Goal: Transaction & Acquisition: Obtain resource

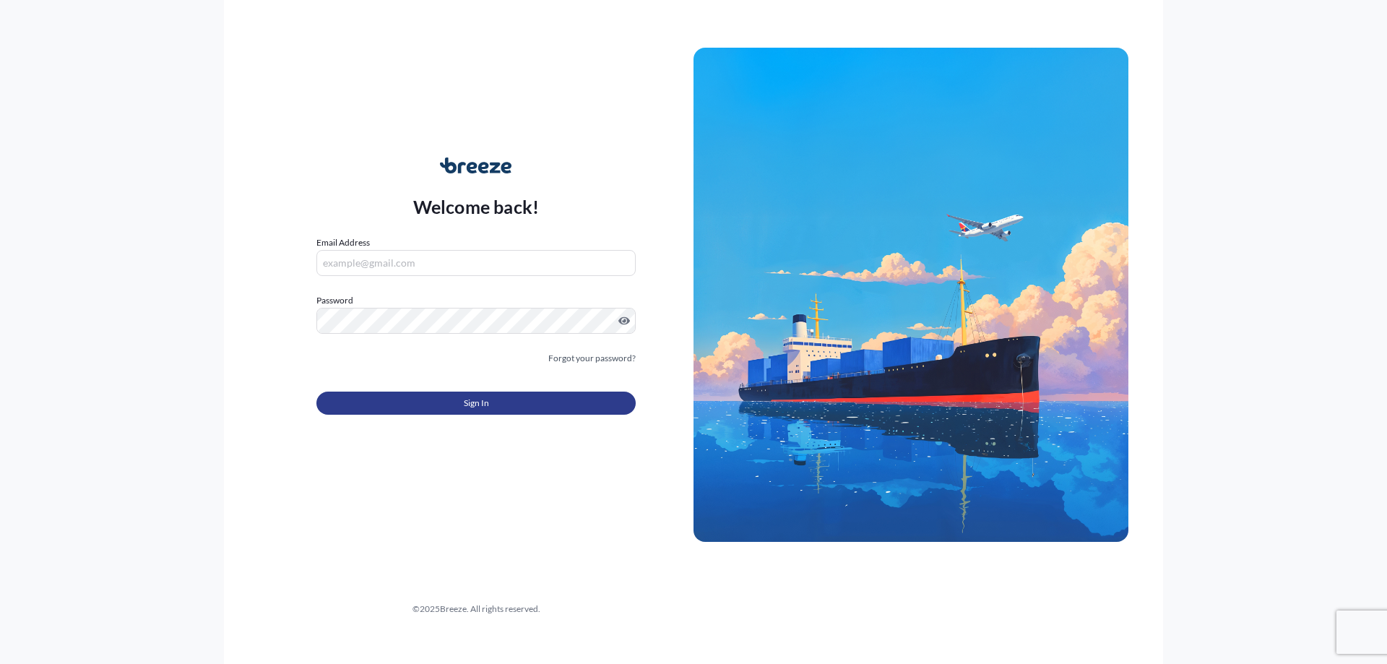
type input "[PERSON_NAME][EMAIL_ADDRESS][DOMAIN_NAME]"
click at [569, 400] on button "Sign In" at bounding box center [475, 403] width 319 height 23
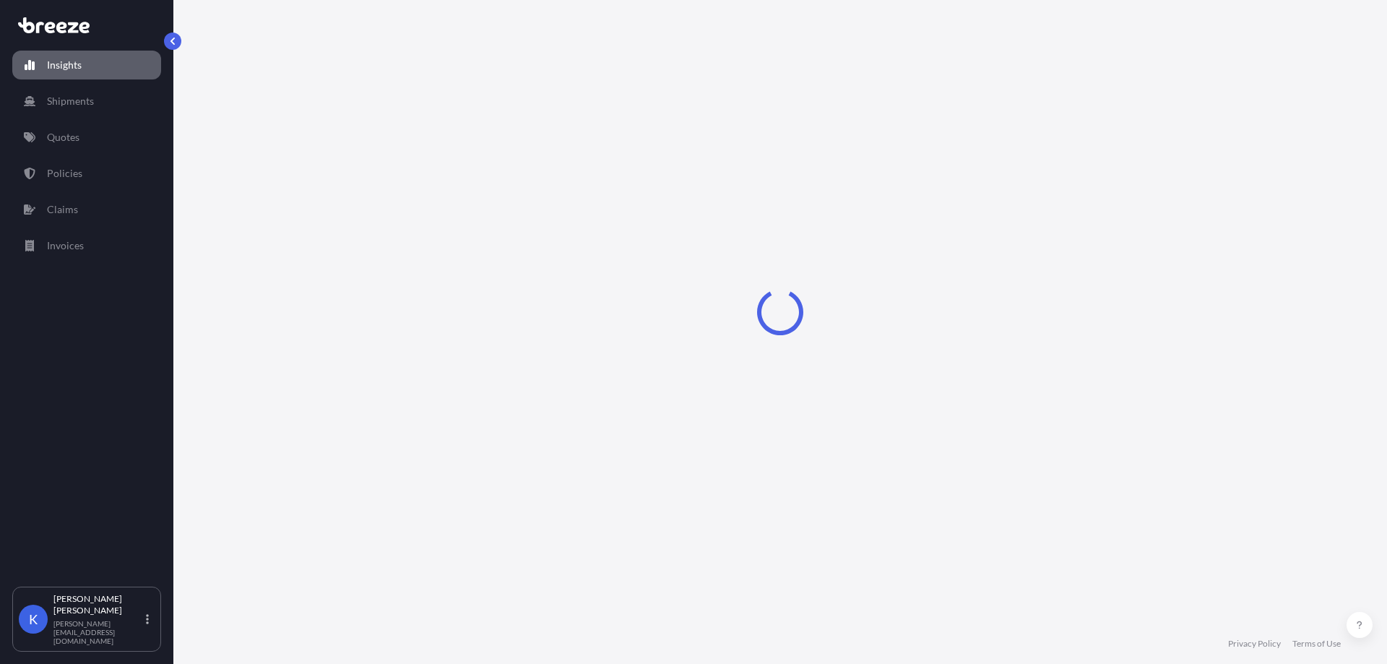
select select "2025"
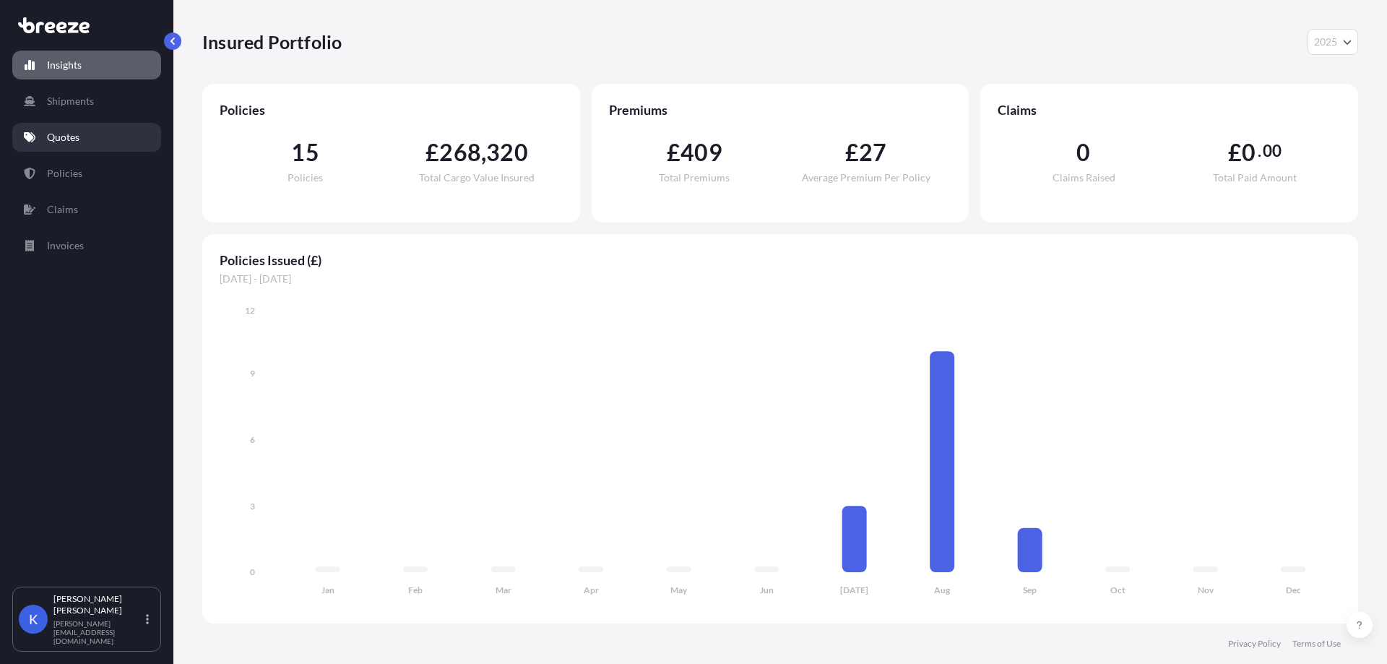
click at [90, 140] on link "Quotes" at bounding box center [86, 137] width 149 height 29
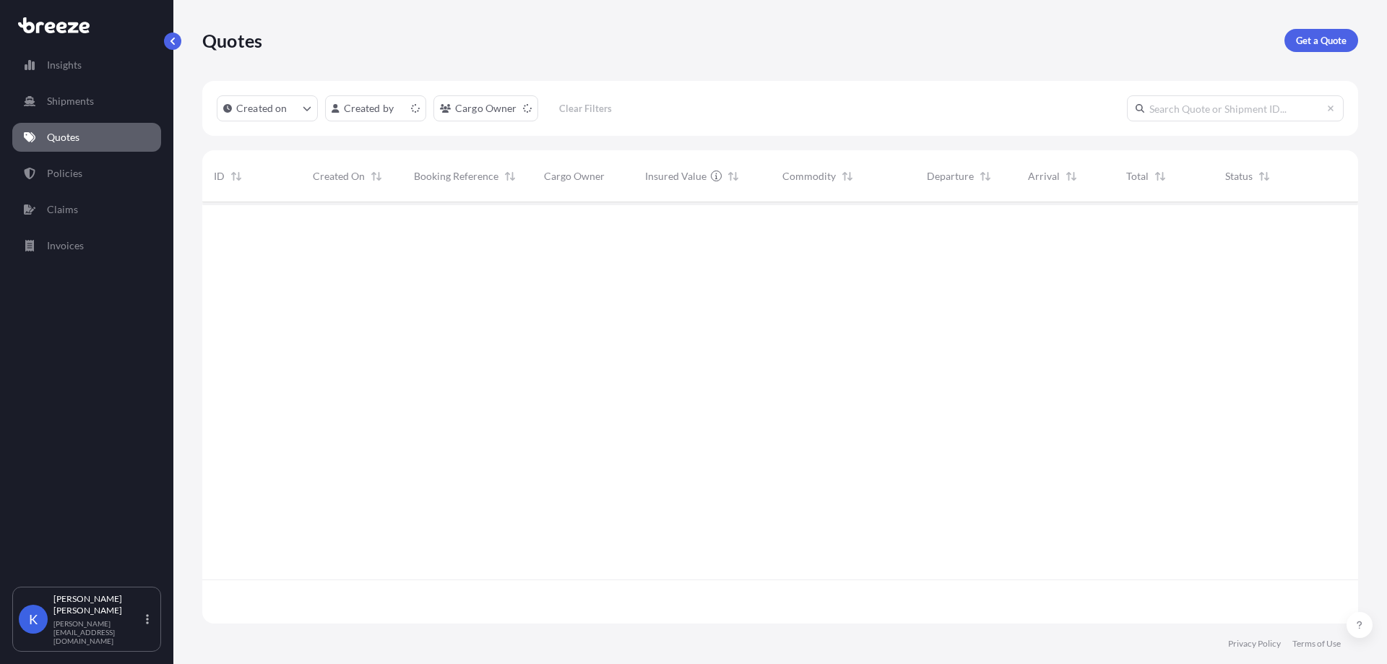
scroll to position [418, 1145]
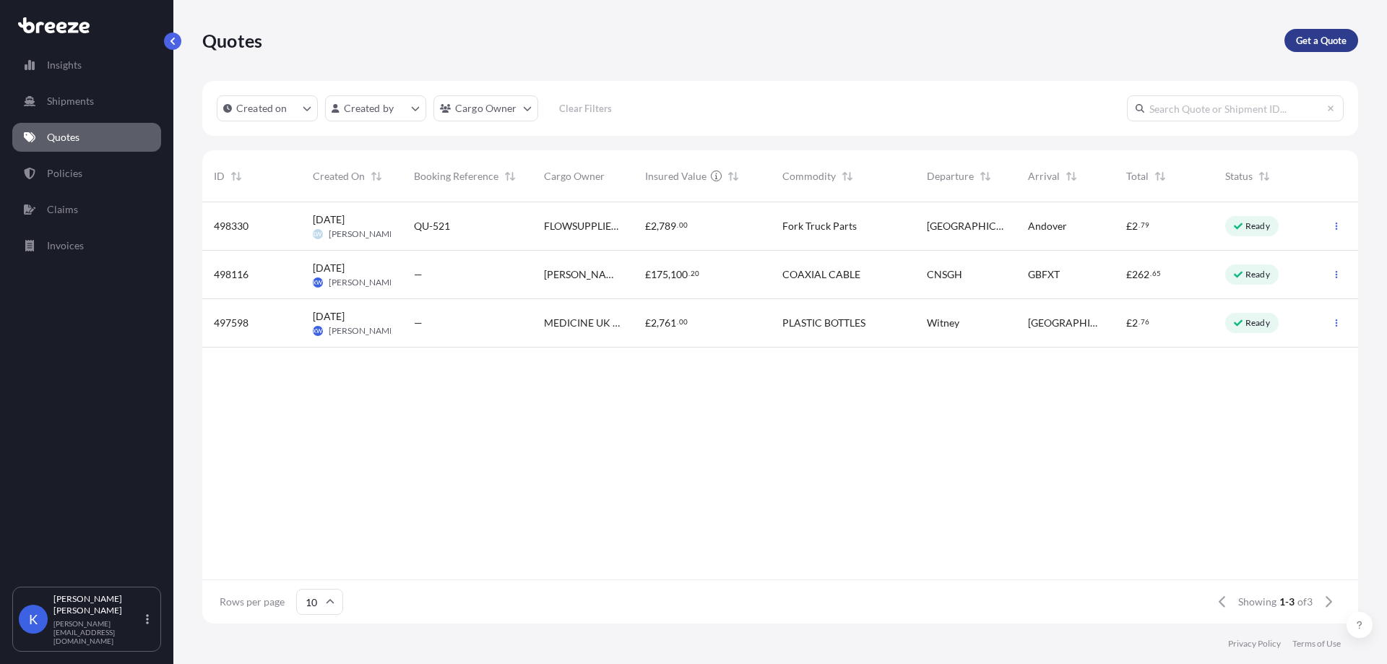
click at [1316, 36] on p "Get a Quote" at bounding box center [1321, 40] width 51 height 14
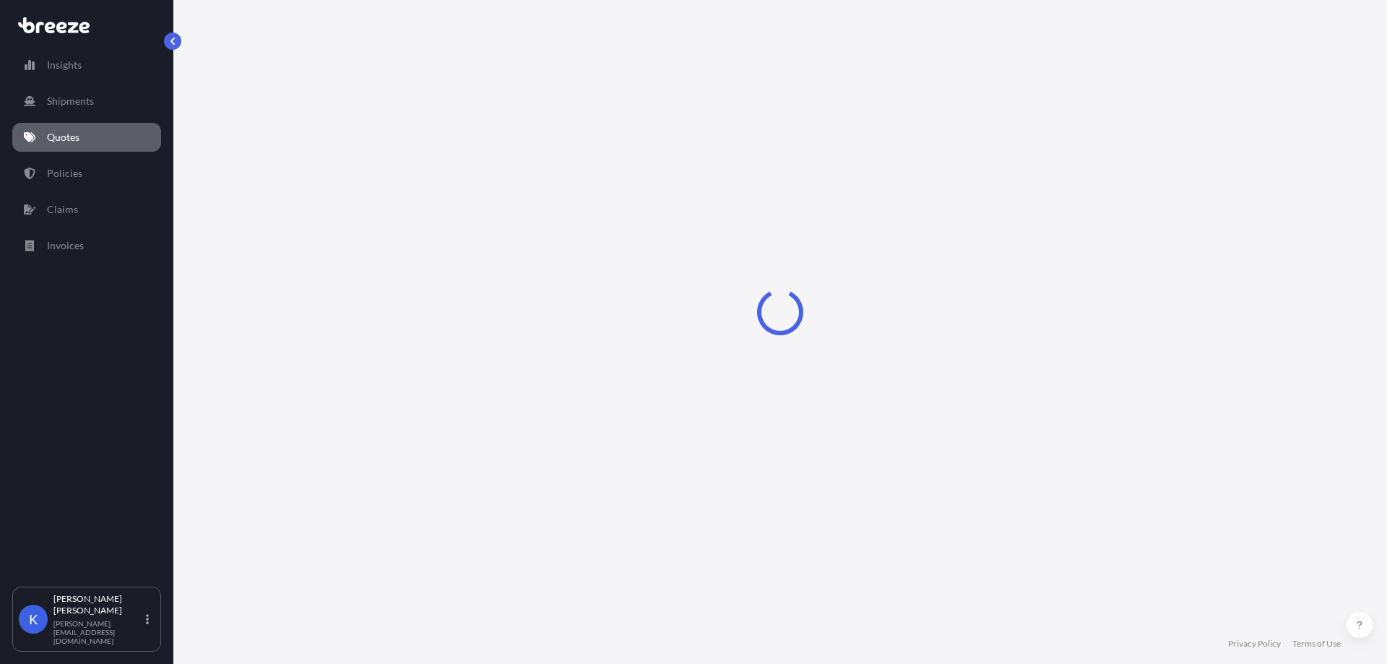
select select "Road"
select select "Sea"
select select "1"
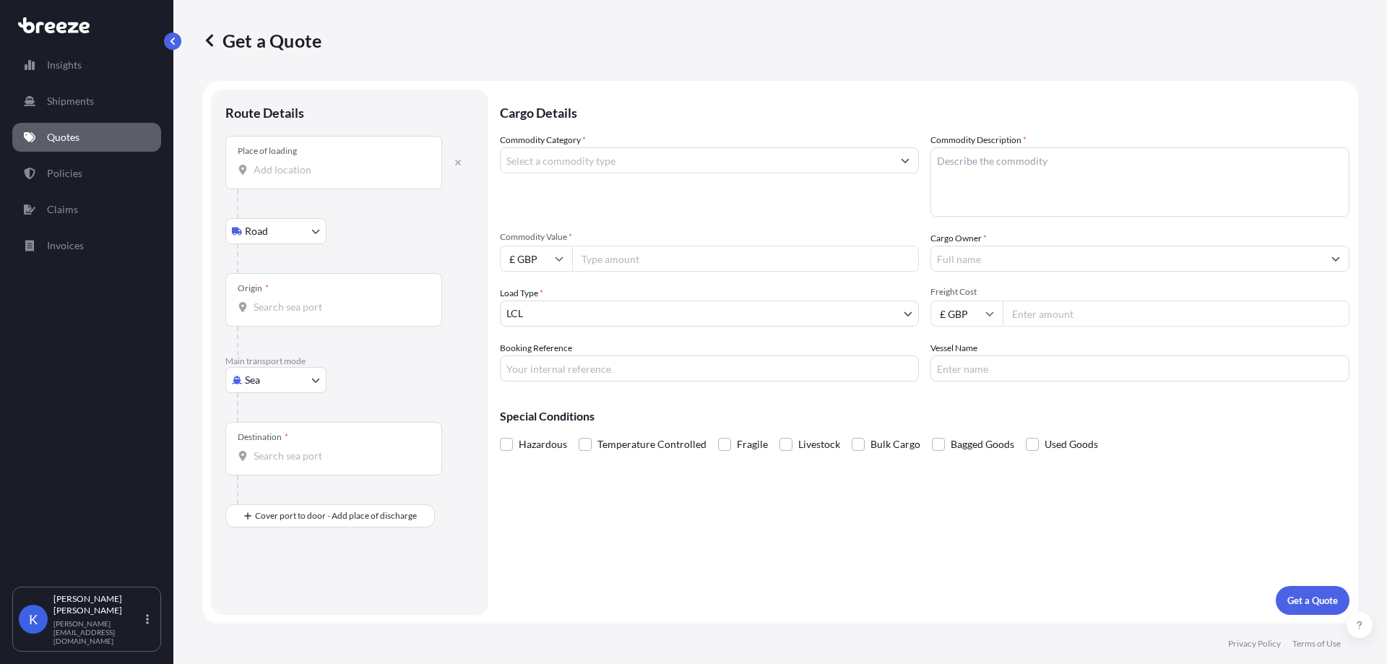
click at [355, 165] on input "Place of loading" at bounding box center [339, 170] width 170 height 14
click at [390, 172] on input "Place of loading" at bounding box center [339, 170] width 170 height 14
click at [395, 209] on div "Kirkcaldy KY1 3PE , [GEOGRAPHIC_DATA]" at bounding box center [368, 218] width 274 height 35
type input "Kirkcaldy KY1 3PE, [GEOGRAPHIC_DATA]"
click at [292, 316] on input "Origin *" at bounding box center [339, 313] width 170 height 14
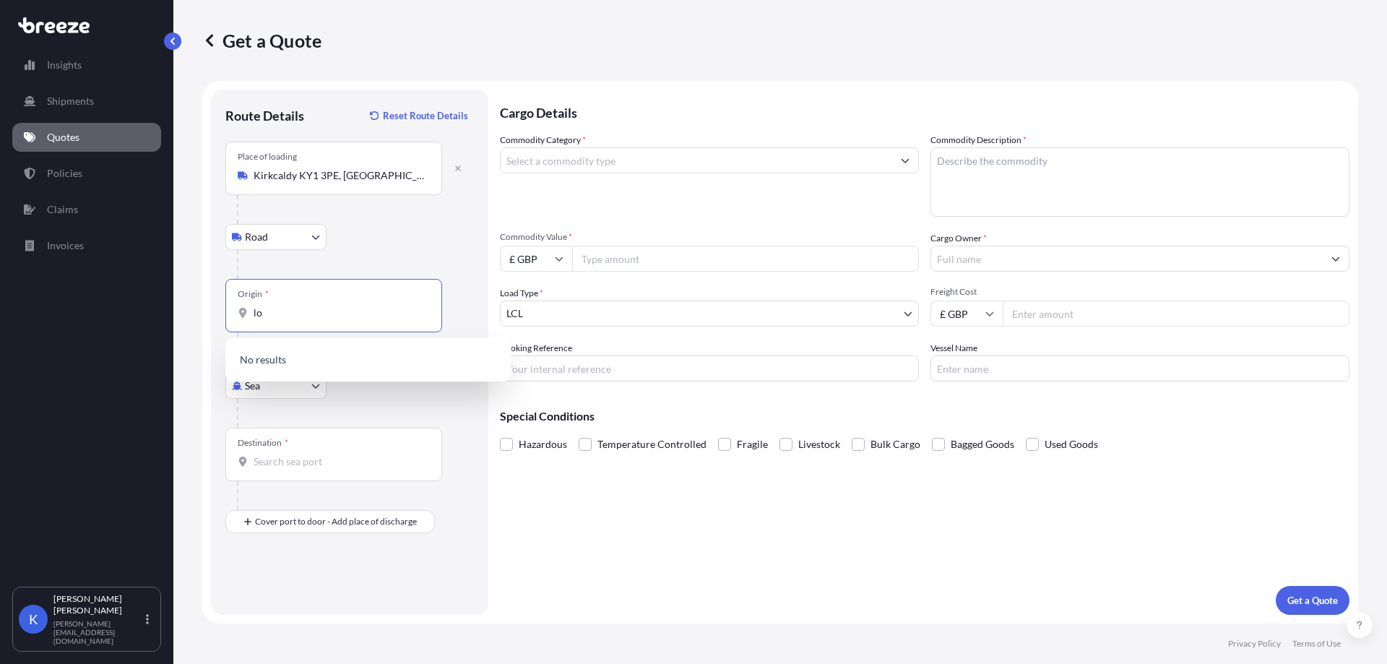
type input "l"
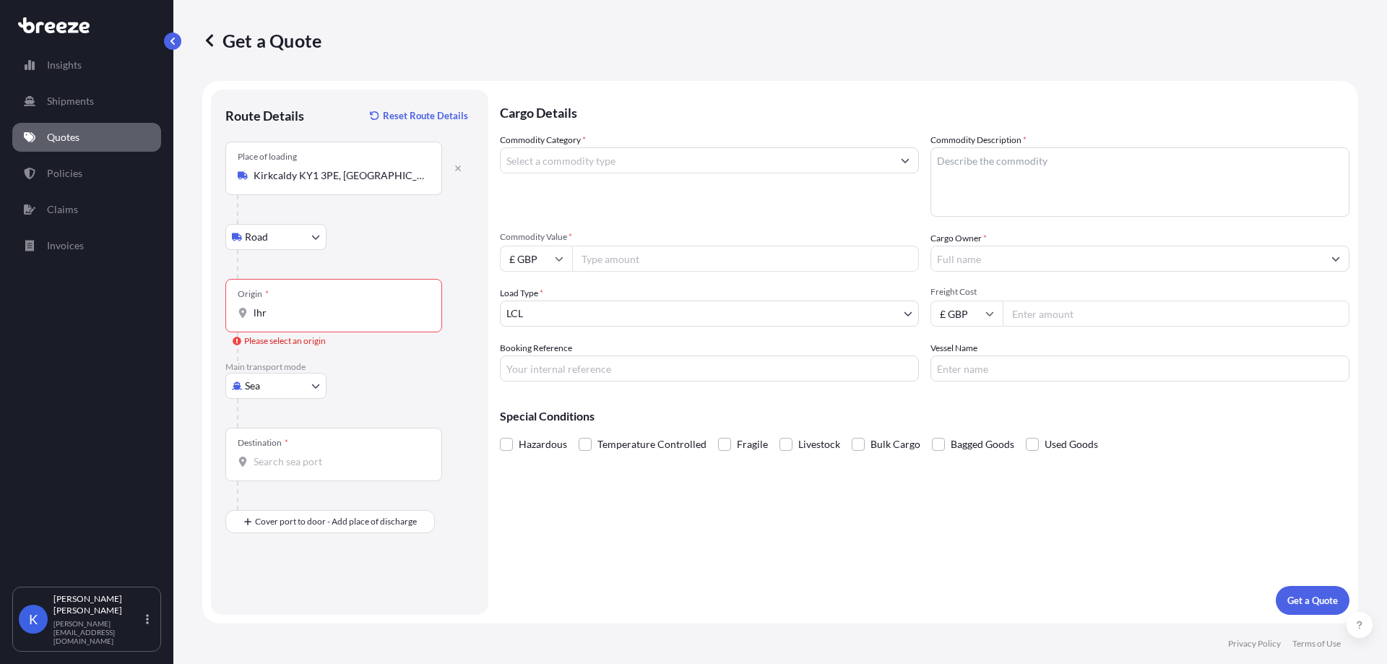
drag, startPoint x: 282, startPoint y: 320, endPoint x: 231, endPoint y: 326, distance: 50.9
click at [231, 326] on div "Origin * lhr" at bounding box center [333, 305] width 217 height 53
click at [254, 320] on input "lhr" at bounding box center [339, 313] width 170 height 14
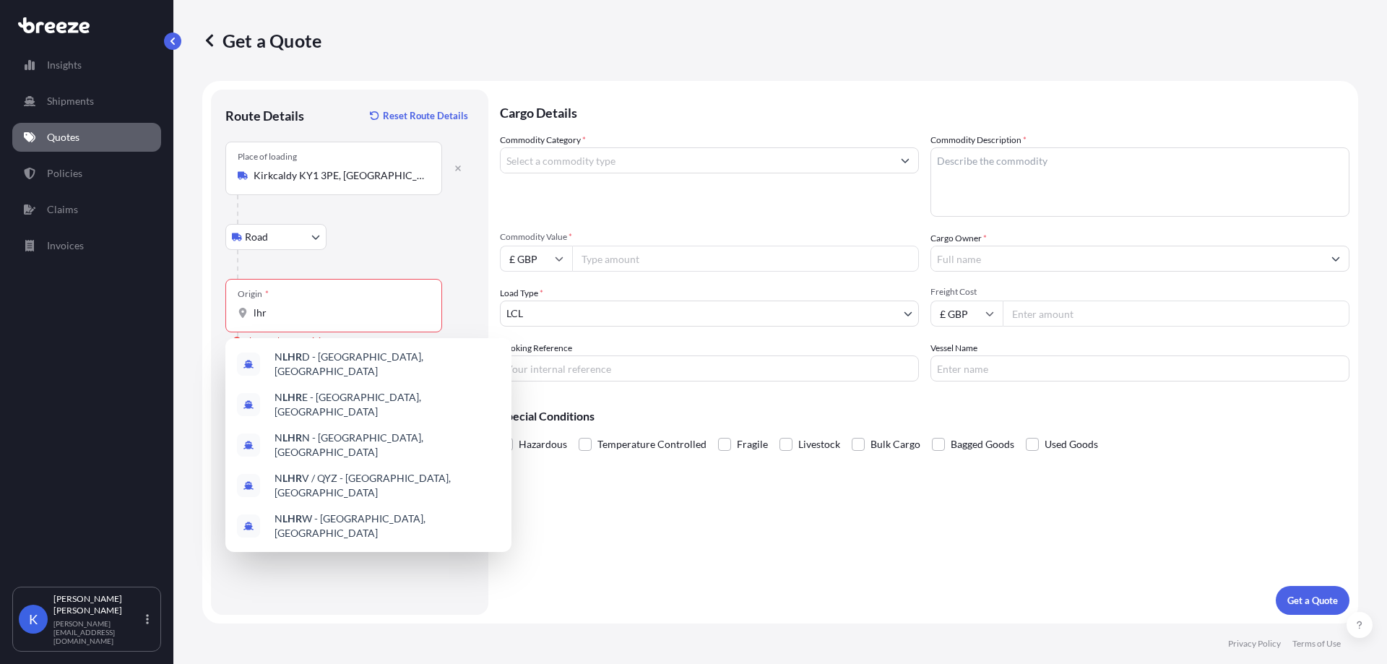
drag, startPoint x: 267, startPoint y: 321, endPoint x: 239, endPoint y: 323, distance: 27.5
click at [239, 323] on div "Origin * lhr" at bounding box center [333, 305] width 217 height 53
click at [254, 320] on input "lhr" at bounding box center [339, 313] width 170 height 14
click at [277, 316] on input "lhr" at bounding box center [339, 313] width 170 height 14
type input "l"
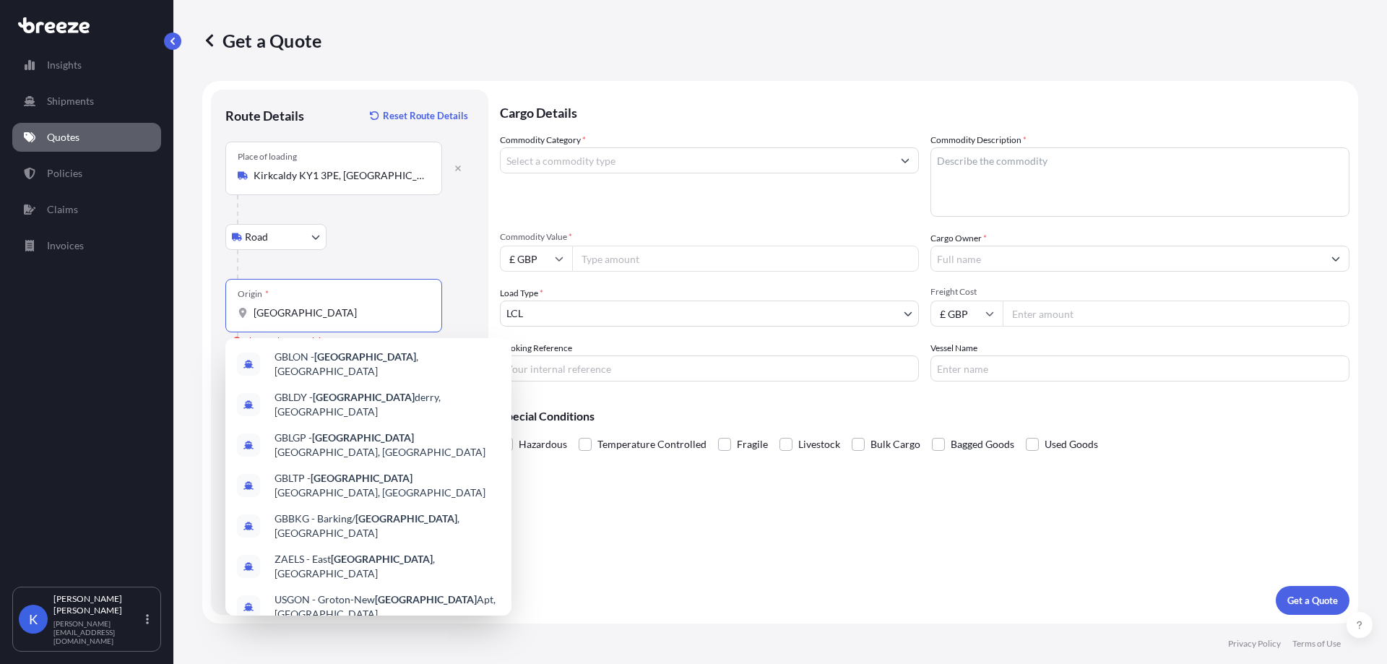
type input "[GEOGRAPHIC_DATA]"
click at [412, 242] on div "Road Road Rail" at bounding box center [349, 237] width 248 height 26
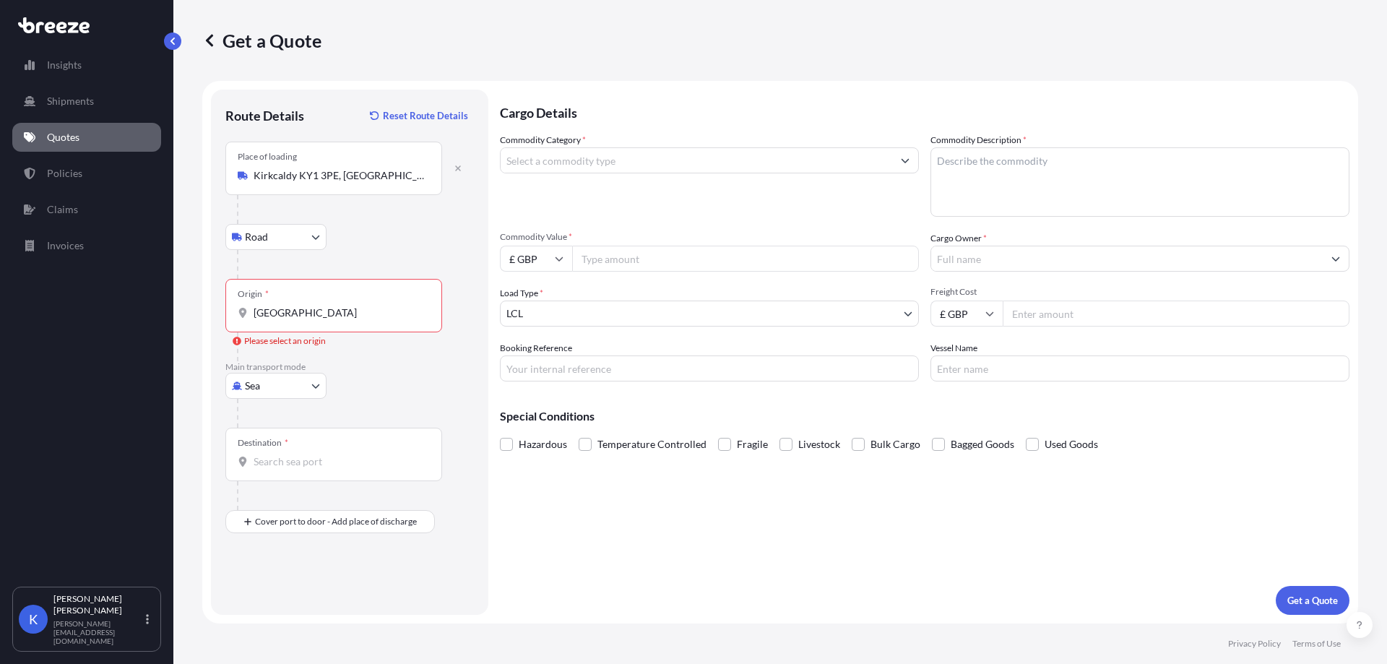
click at [278, 387] on body "0 options available. 10 options available. Insights Shipments Quotes Policies C…" at bounding box center [693, 332] width 1387 height 664
click at [291, 451] on div "Air" at bounding box center [276, 449] width 90 height 26
select select "Air"
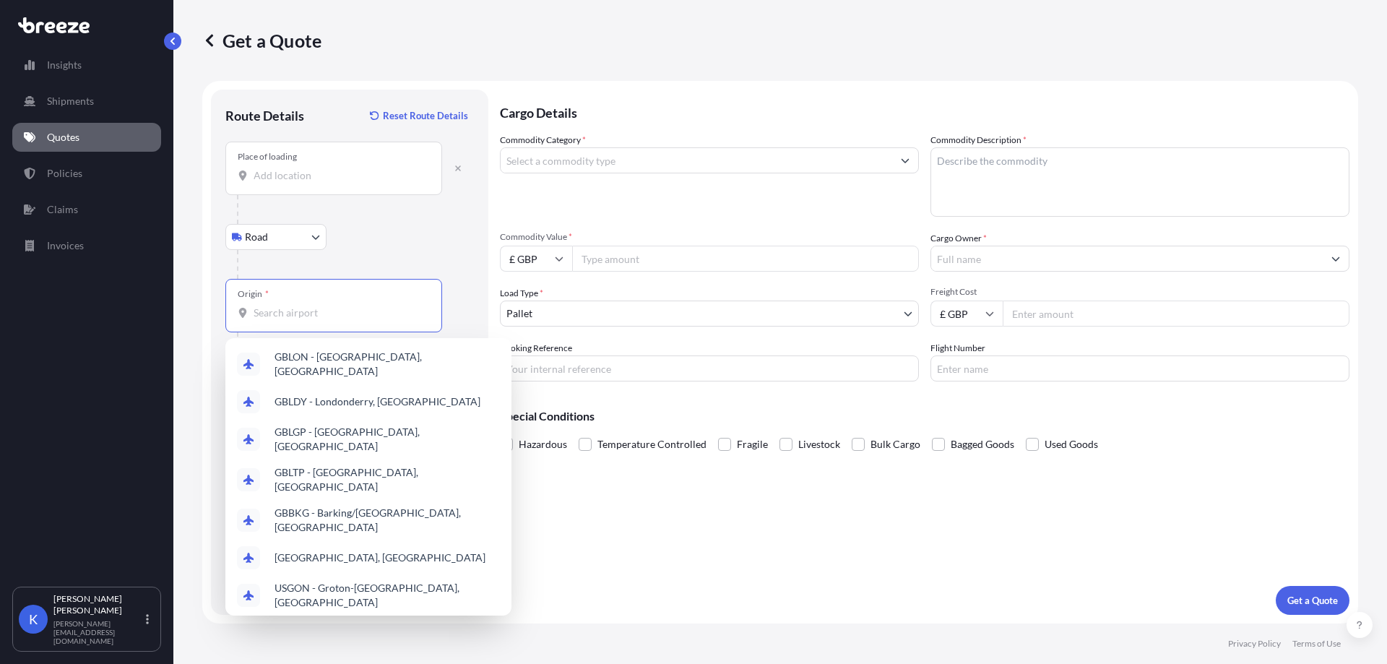
click at [322, 311] on input "Origin *" at bounding box center [339, 313] width 170 height 14
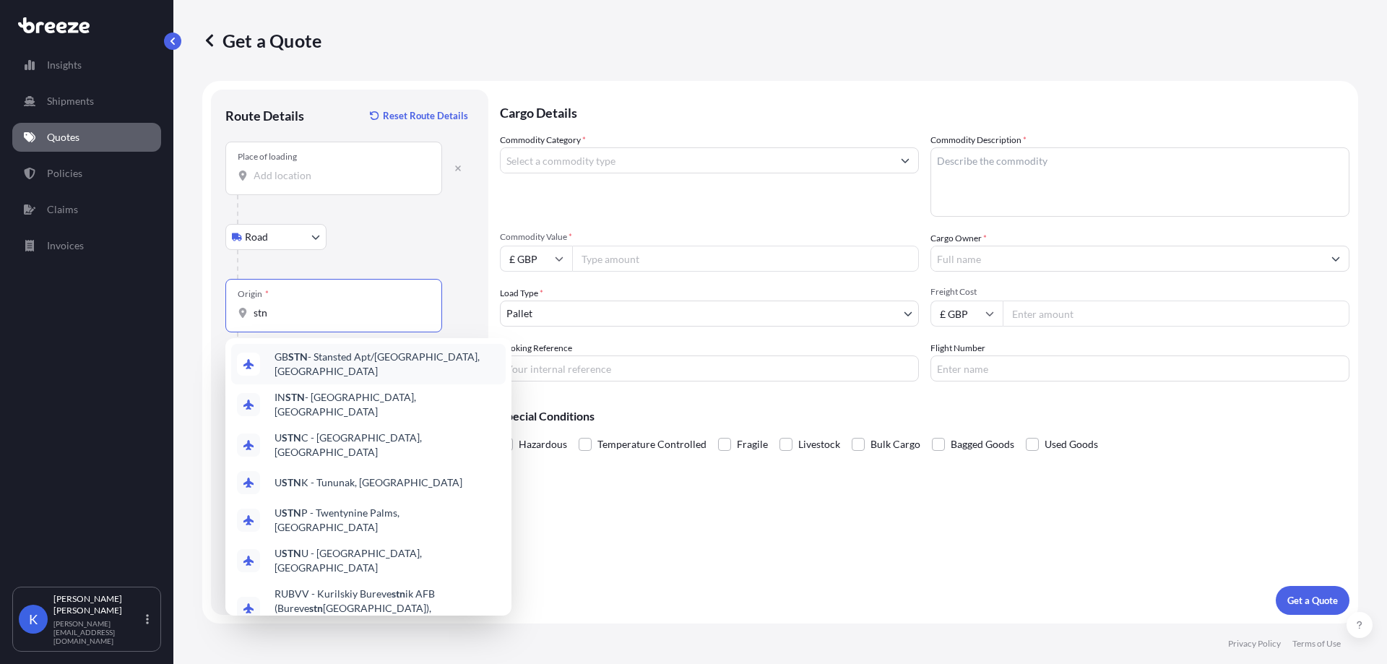
click at [370, 374] on div "GB STN - Stansted Apt/[GEOGRAPHIC_DATA], [GEOGRAPHIC_DATA]" at bounding box center [368, 364] width 274 height 40
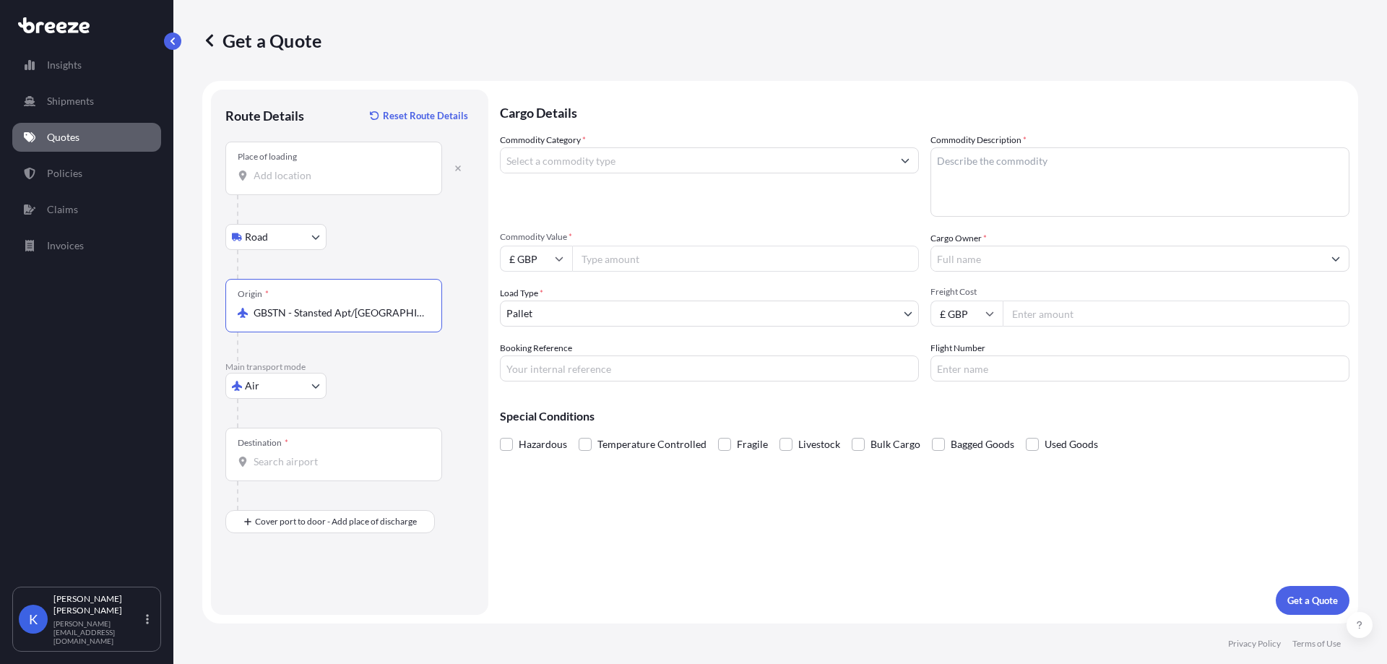
type input "GBSTN - Stansted Apt/[GEOGRAPHIC_DATA], [GEOGRAPHIC_DATA]"
click at [286, 451] on div "Destination *" at bounding box center [333, 454] width 217 height 53
click at [286, 454] on input "Destination *" at bounding box center [339, 461] width 170 height 14
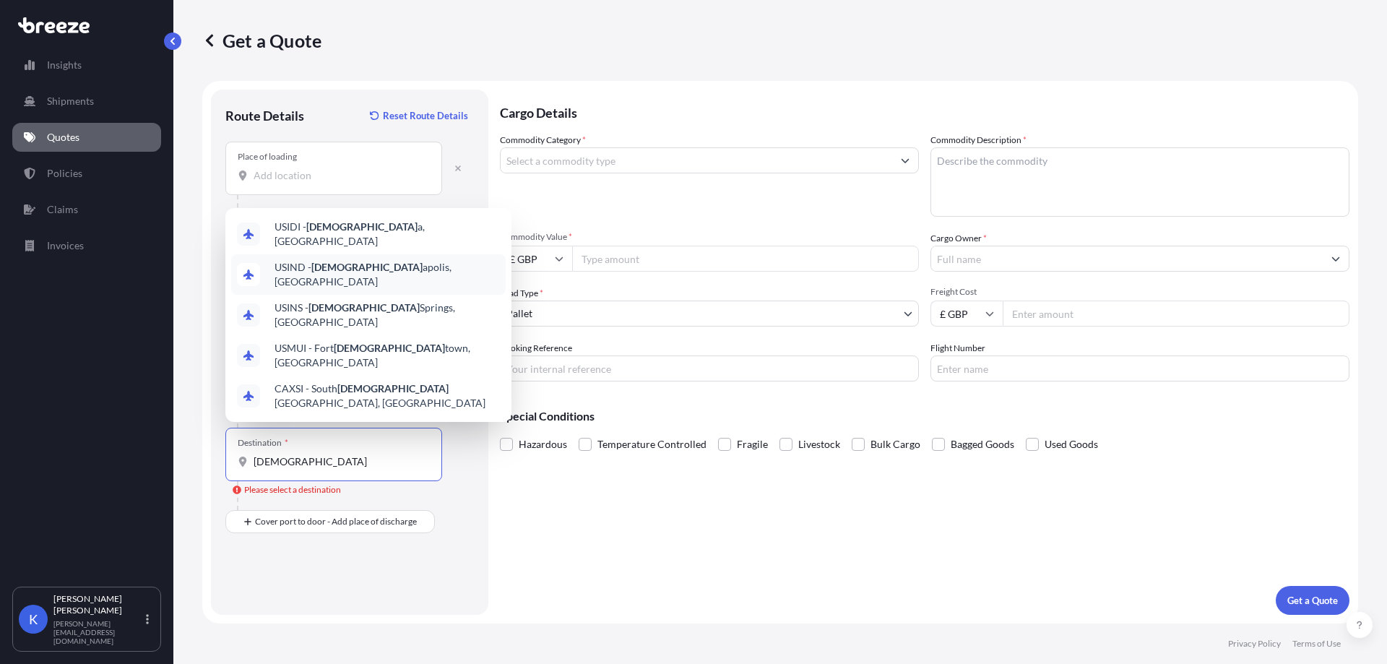
click at [445, 293] on div "USIND - Indian apolis, [GEOGRAPHIC_DATA]" at bounding box center [368, 274] width 274 height 40
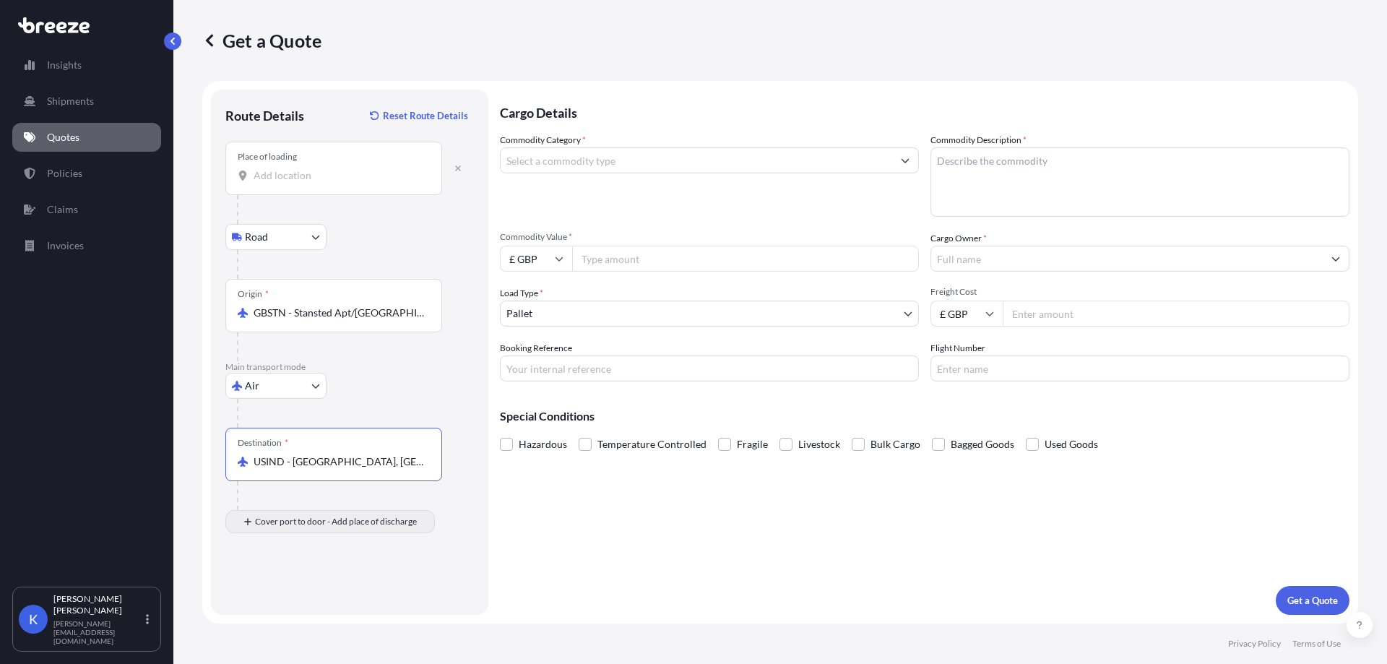
type input "USIND - [GEOGRAPHIC_DATA], [GEOGRAPHIC_DATA]"
click at [313, 587] on div "Place of Discharge" at bounding box center [333, 591] width 217 height 53
click at [313, 592] on input "Place of Discharge" at bounding box center [339, 599] width 170 height 14
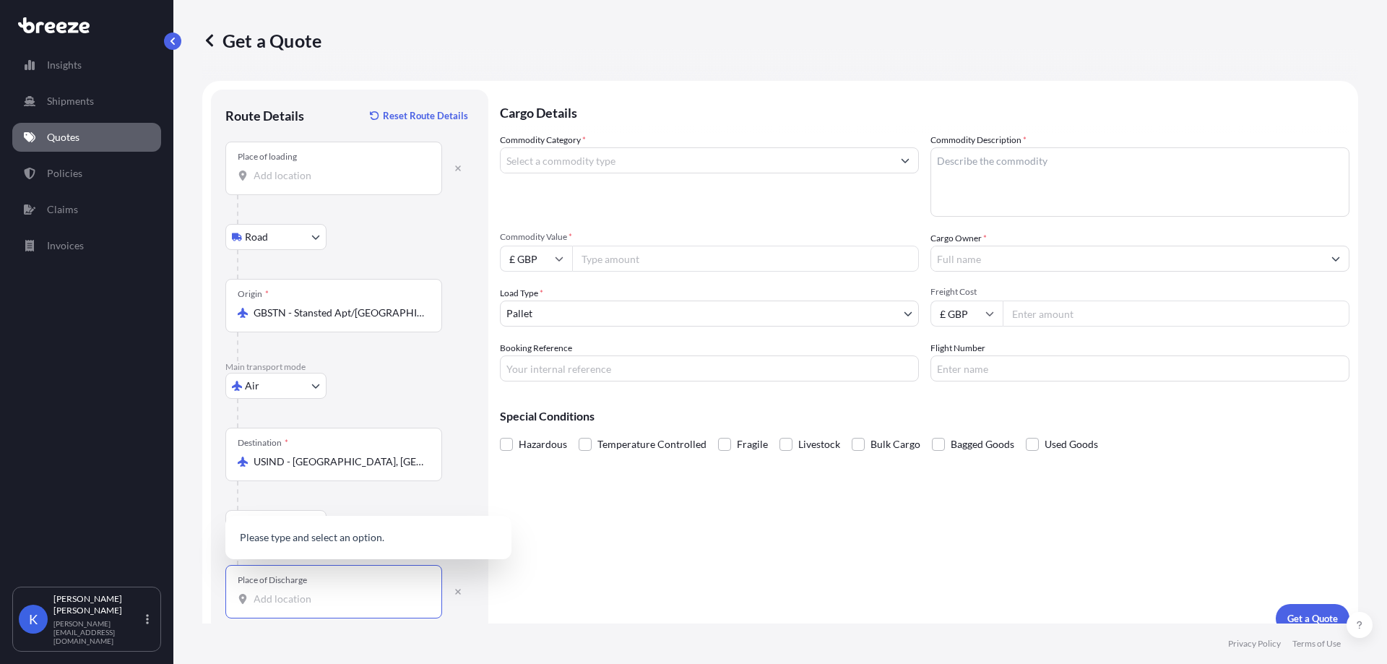
click at [259, 602] on input "Place of Discharge" at bounding box center [339, 599] width 170 height 14
click at [305, 594] on input "Place of Discharge" at bounding box center [339, 599] width 170 height 14
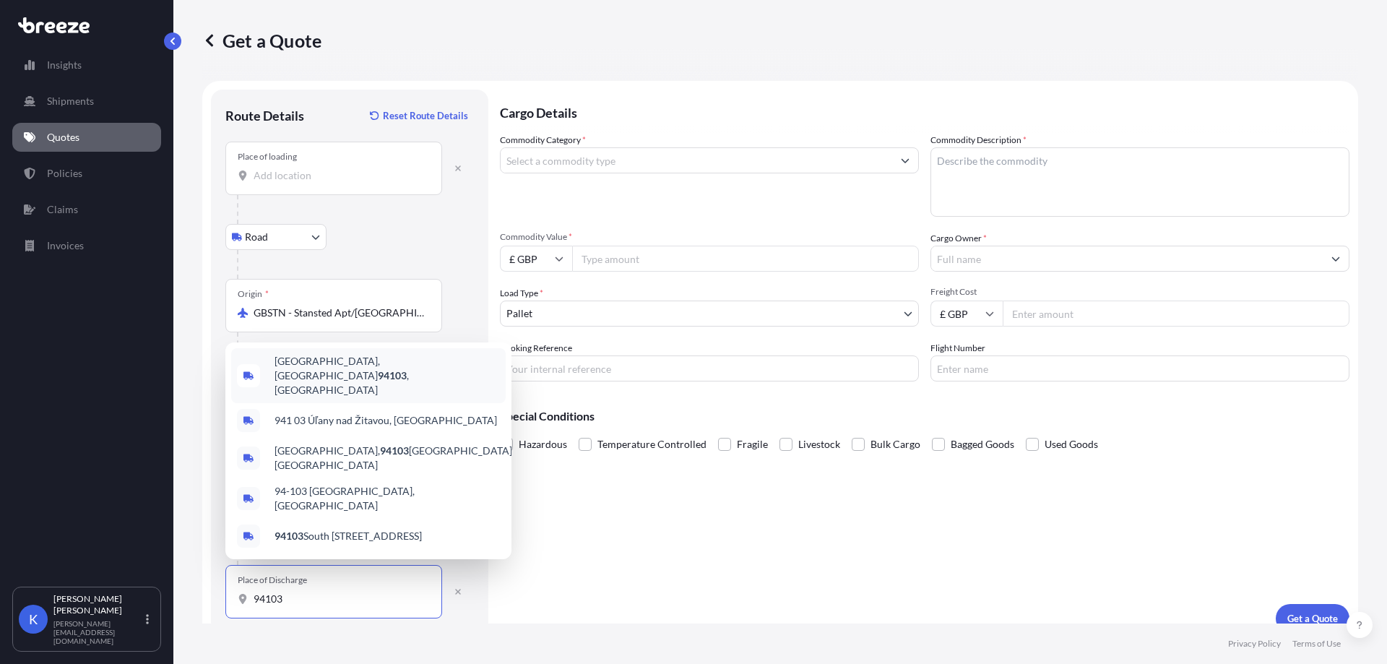
click at [400, 384] on span "[GEOGRAPHIC_DATA] , [GEOGRAPHIC_DATA]" at bounding box center [386, 375] width 225 height 43
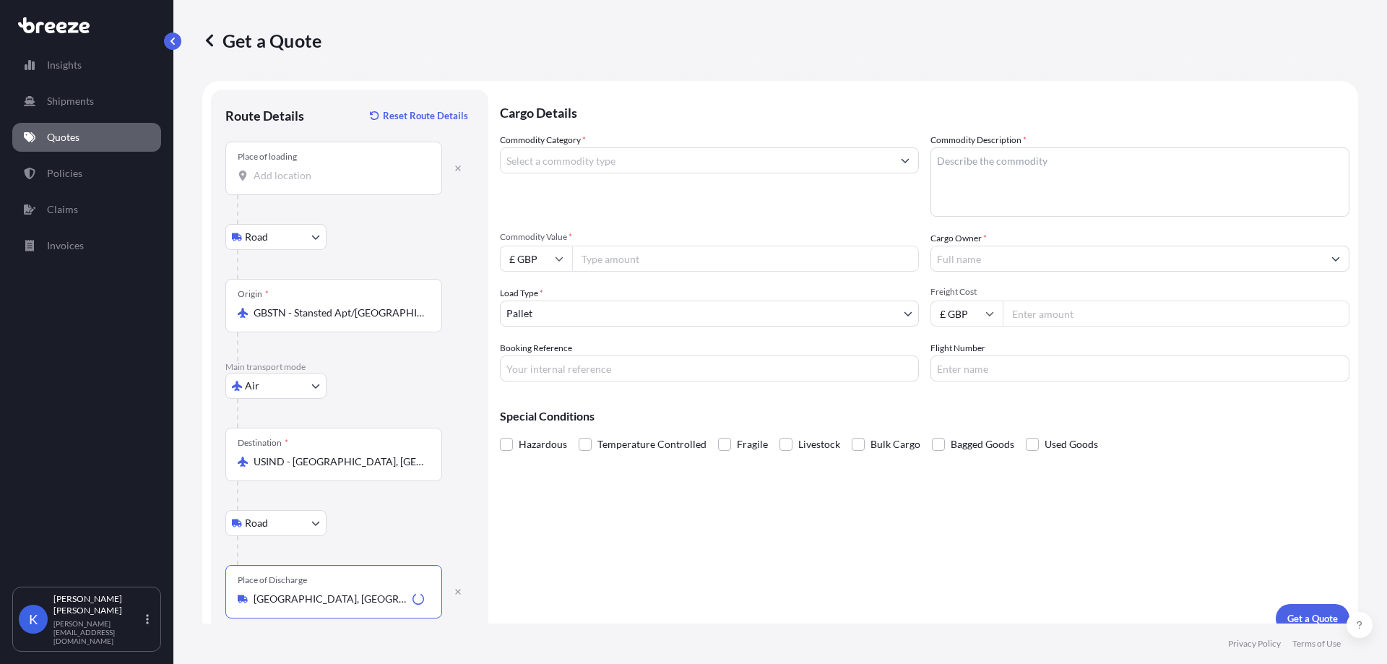
type input "[GEOGRAPHIC_DATA], [GEOGRAPHIC_DATA]"
click at [679, 488] on div "Cargo Details Commodity Category * Commodity Description * Commodity Value * £ …" at bounding box center [924, 361] width 849 height 543
click at [610, 174] on div "Commodity Category *" at bounding box center [709, 175] width 419 height 84
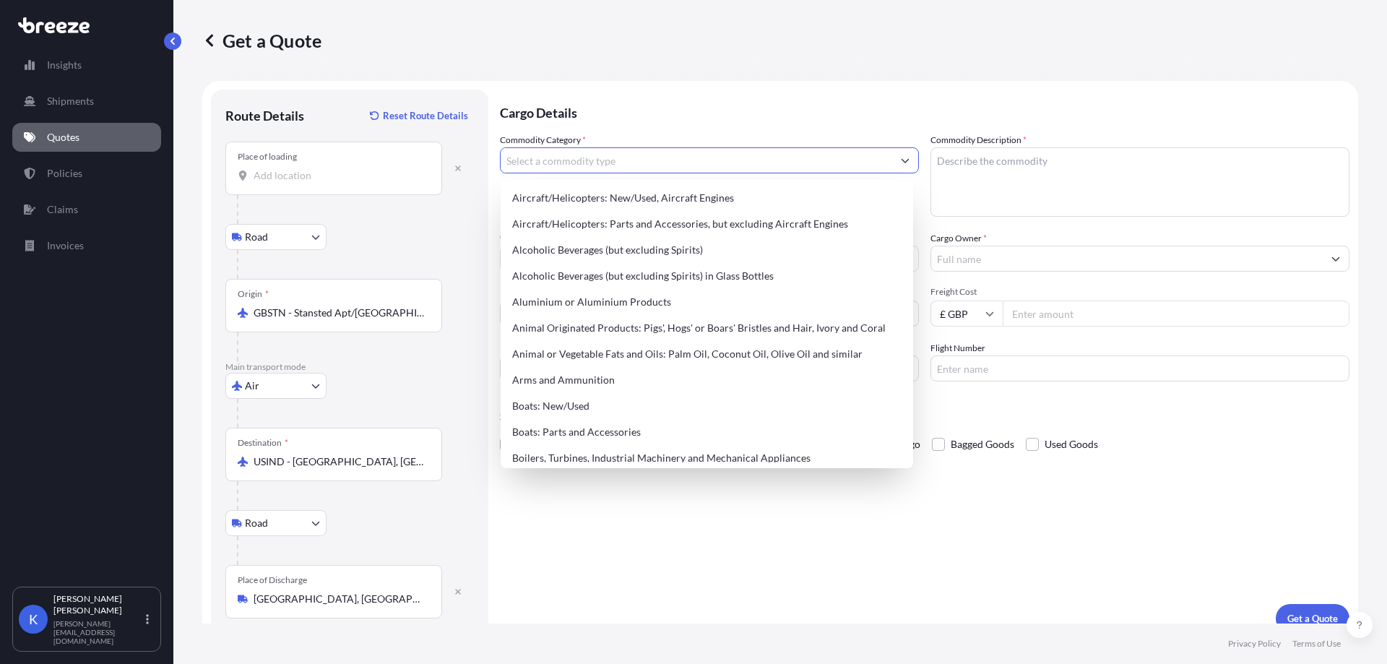
click at [603, 168] on input "Commodity Category *" at bounding box center [697, 160] width 392 height 26
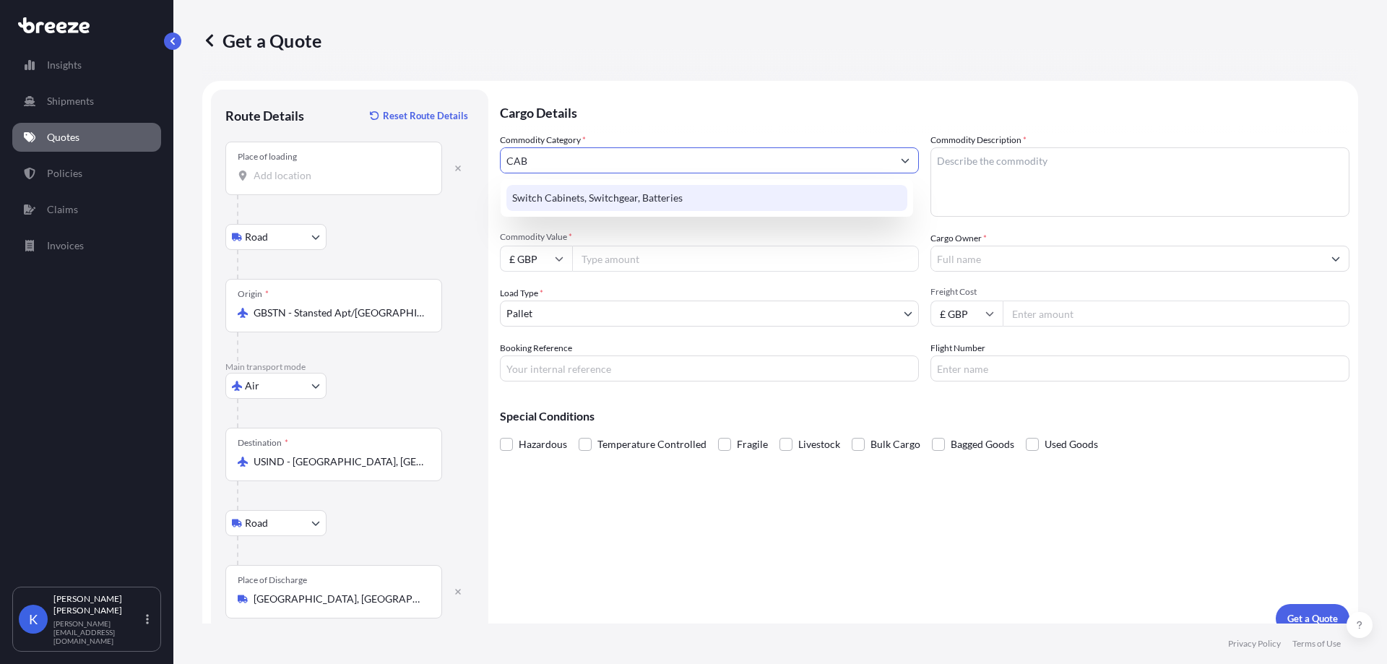
type input "CAB"
click at [611, 211] on div "Switch Cabinets, Switchgear, Batteries" at bounding box center [707, 198] width 412 height 38
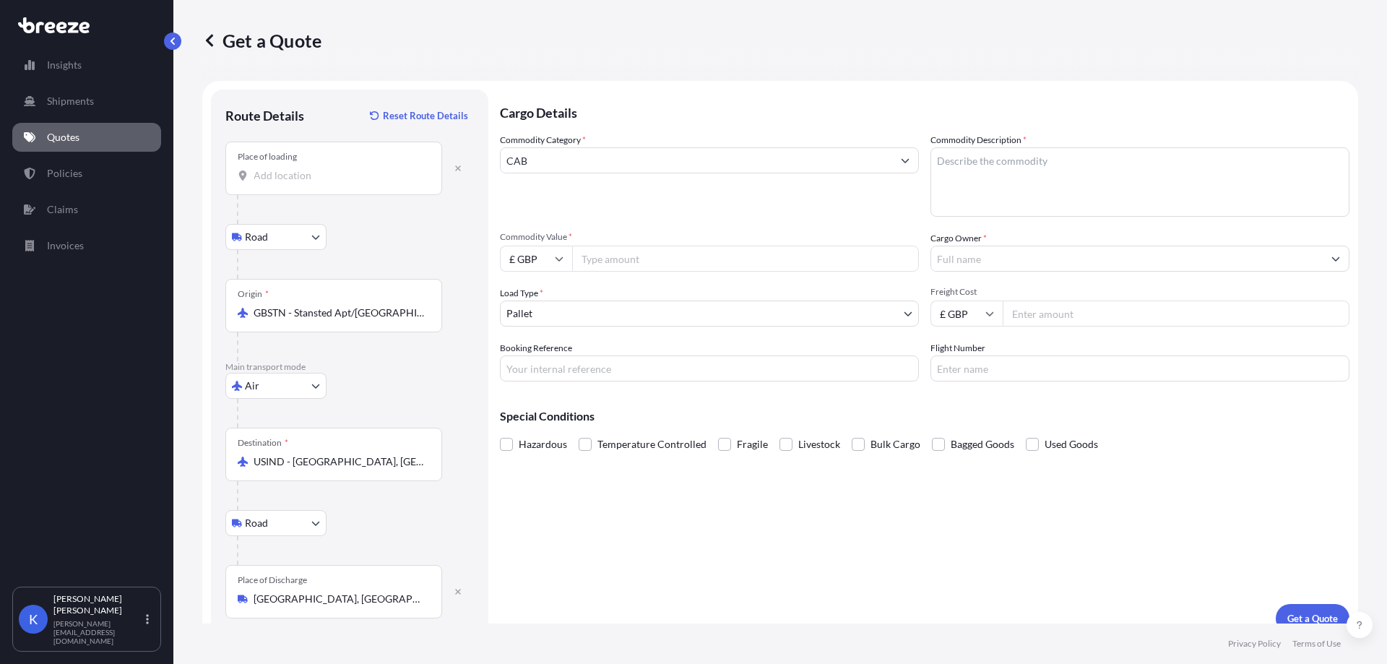
click at [1040, 186] on textarea "Commodity Description *" at bounding box center [1139, 181] width 419 height 69
paste textarea "COAXIAL CABLE"
type textarea "COAXIAL CABLE"
drag, startPoint x: 735, startPoint y: 269, endPoint x: 714, endPoint y: 261, distance: 21.7
click at [729, 267] on input "Commodity Value *" at bounding box center [745, 259] width 347 height 26
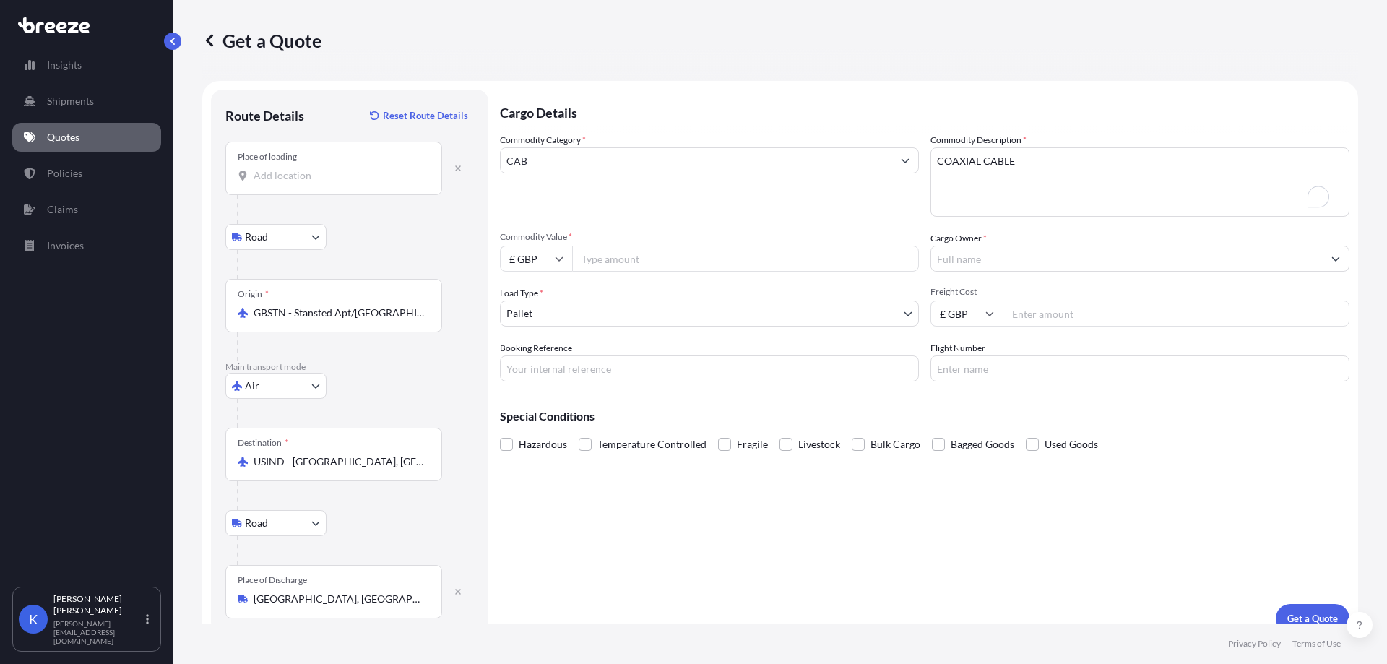
click at [709, 258] on input "Commodity Value *" at bounding box center [745, 259] width 347 height 26
paste input "2436.34"
type input "2436.34"
click at [647, 314] on body "Insights Shipments Quotes Policies Claims Invoices K [PERSON_NAME] [PERSON_NAME…" at bounding box center [693, 332] width 1387 height 664
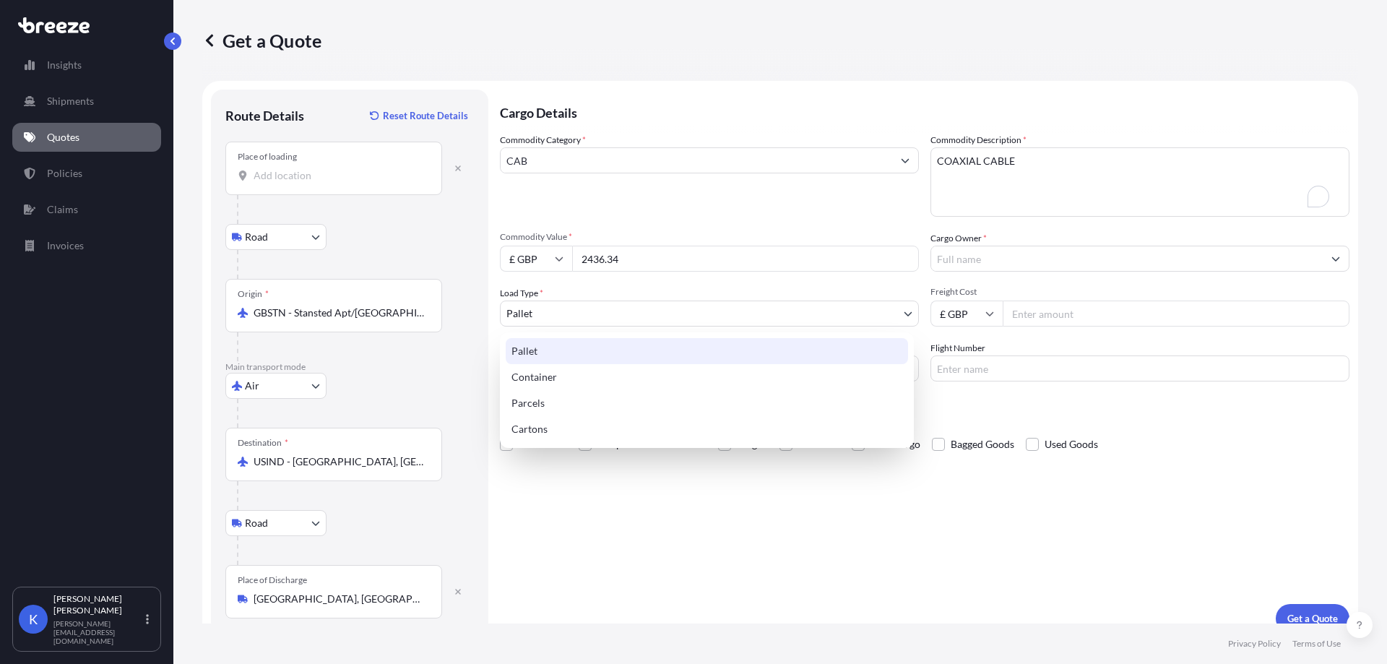
click at [1081, 66] on div "Get a Quote" at bounding box center [780, 40] width 1156 height 81
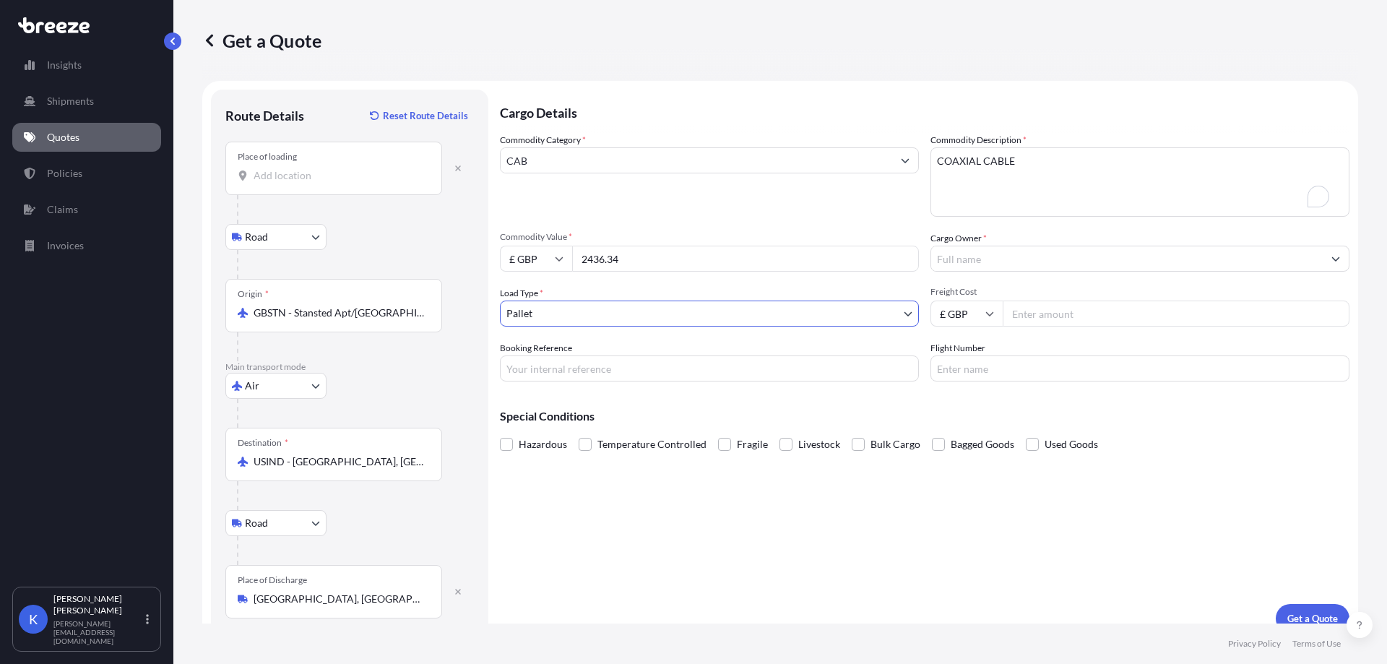
click at [1045, 316] on input "Freight Cost" at bounding box center [1176, 313] width 347 height 26
paste input "509.31"
type input "509.31"
click at [778, 375] on input "Booking Reference" at bounding box center [709, 368] width 419 height 26
drag, startPoint x: 1160, startPoint y: 314, endPoint x: 998, endPoint y: 322, distance: 162.0
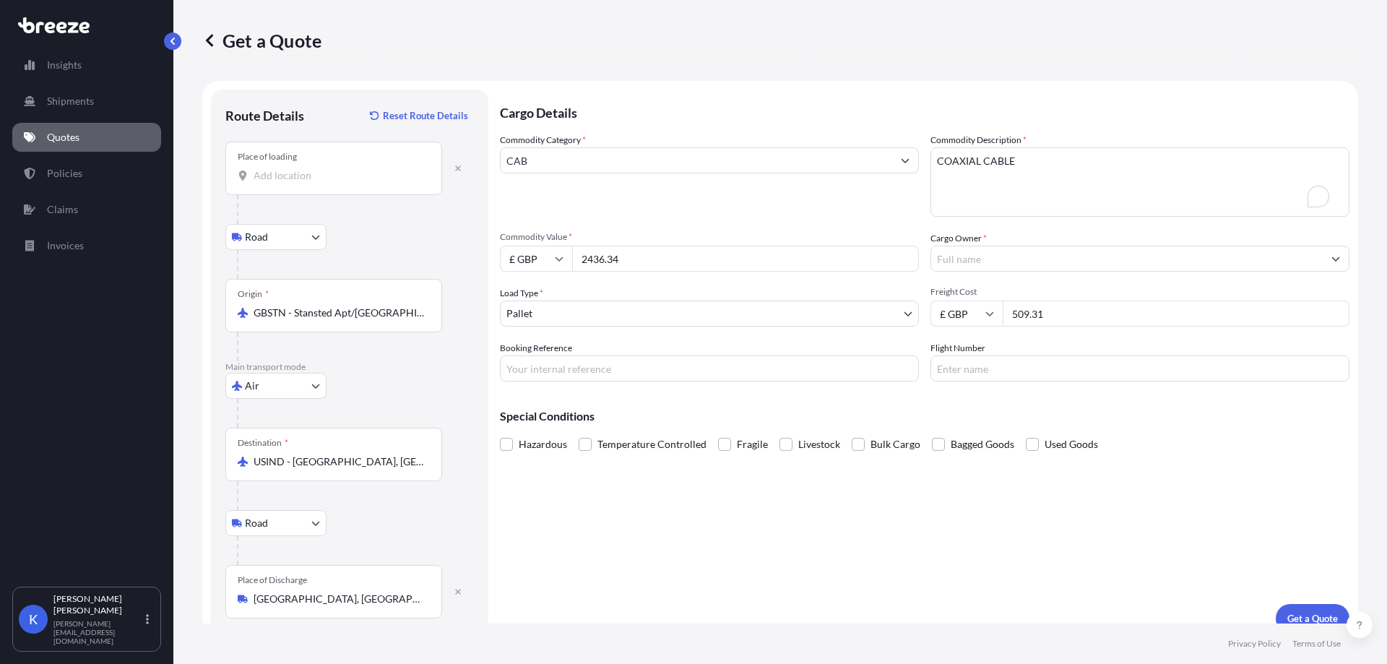
click at [1003, 322] on input "509.31" at bounding box center [1176, 313] width 347 height 26
click at [752, 374] on input "Booking Reference" at bounding box center [709, 368] width 419 height 26
click at [1101, 372] on input "Flight Number" at bounding box center [1139, 368] width 419 height 26
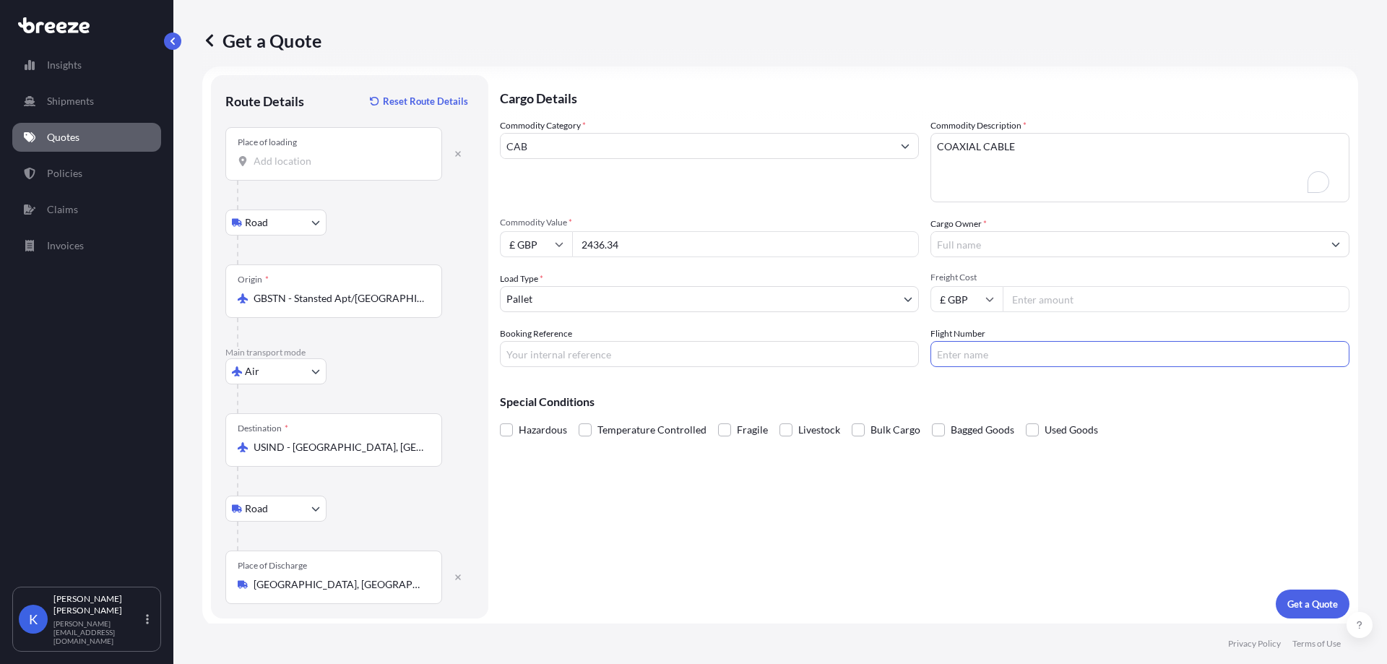
scroll to position [18, 0]
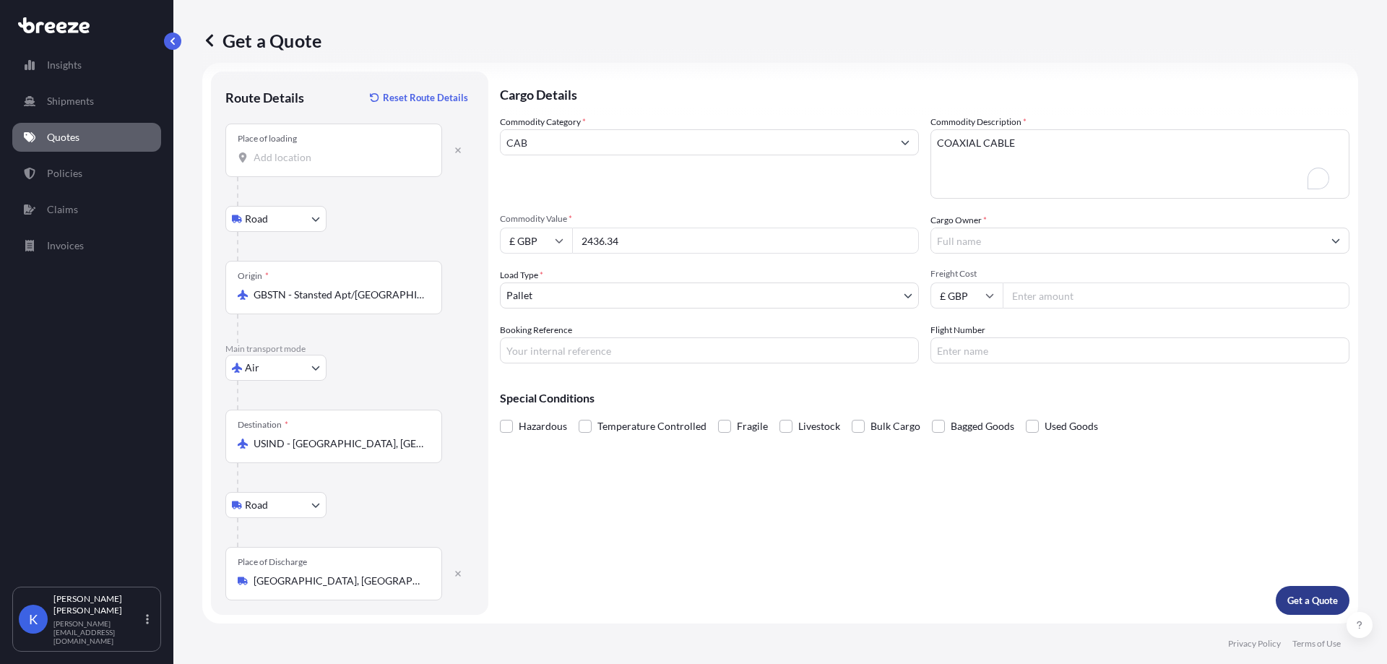
click at [1294, 600] on p "Get a Quote" at bounding box center [1312, 600] width 51 height 14
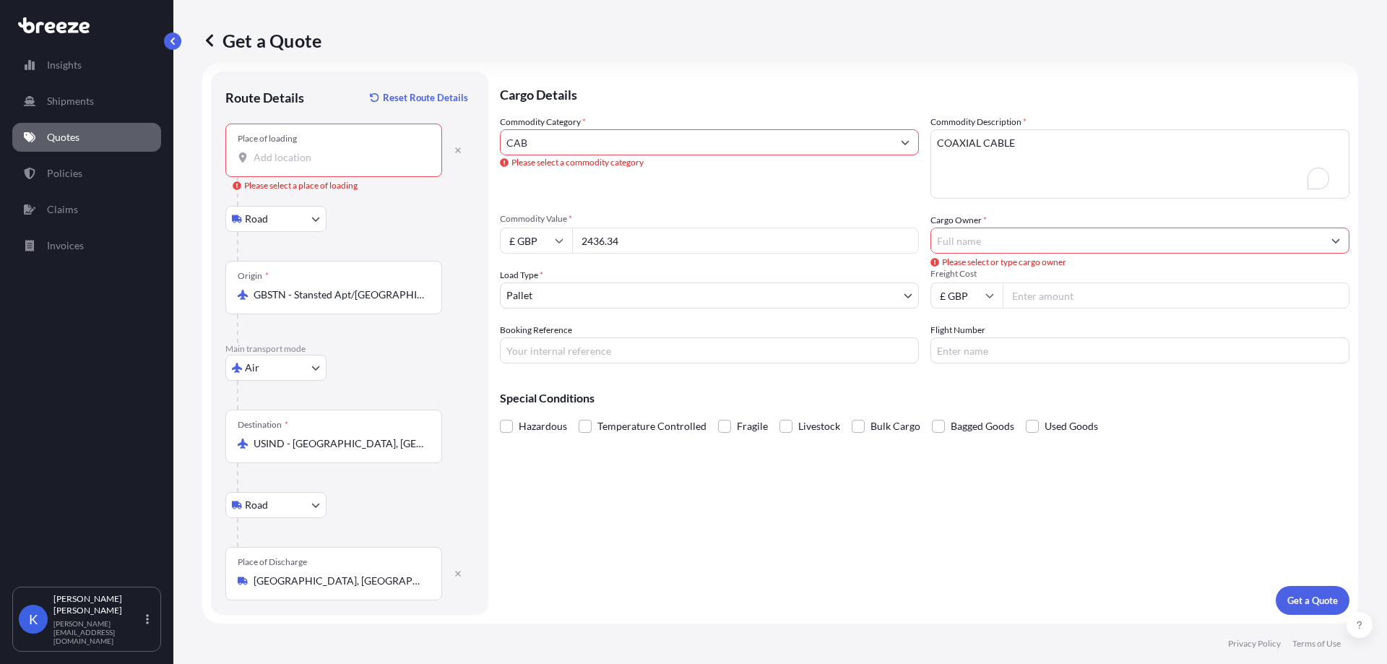
click at [585, 148] on input "CAB" at bounding box center [697, 142] width 392 height 26
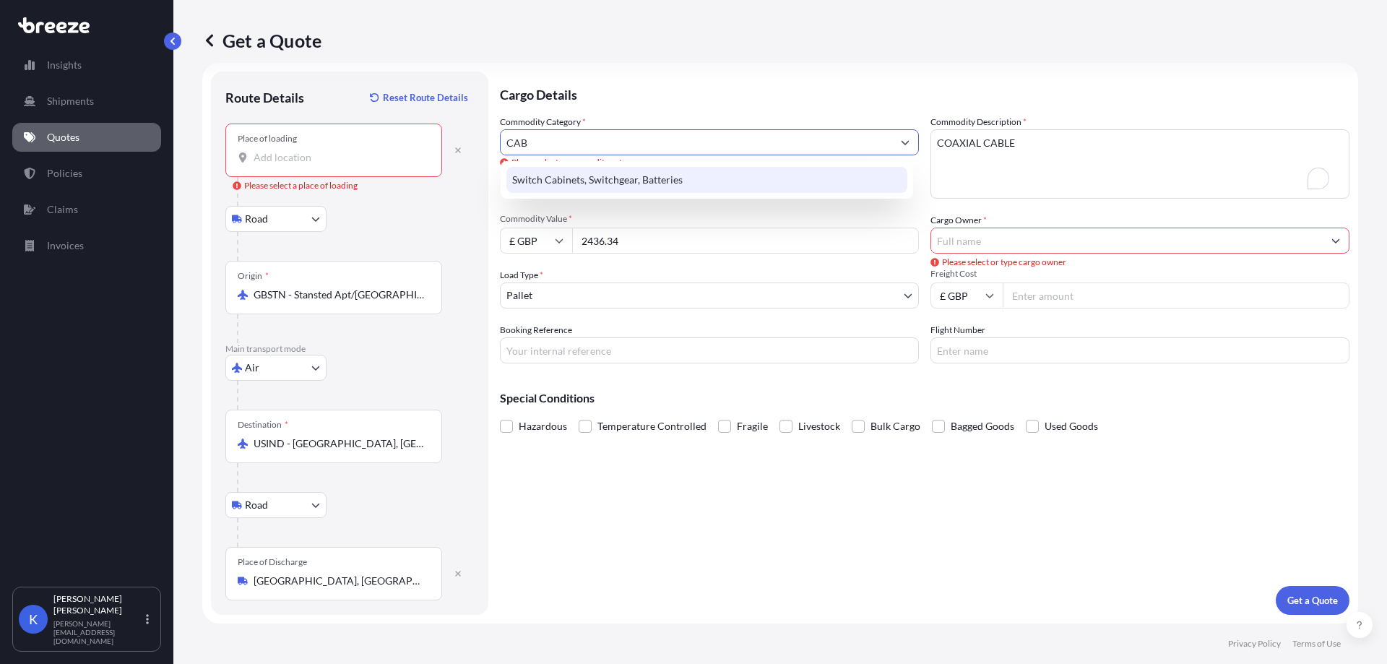
click at [638, 185] on div "Switch Cabinets, Switchgear, Batteries" at bounding box center [706, 180] width 401 height 26
type input "Switch Cabinets, Switchgear, Batteries"
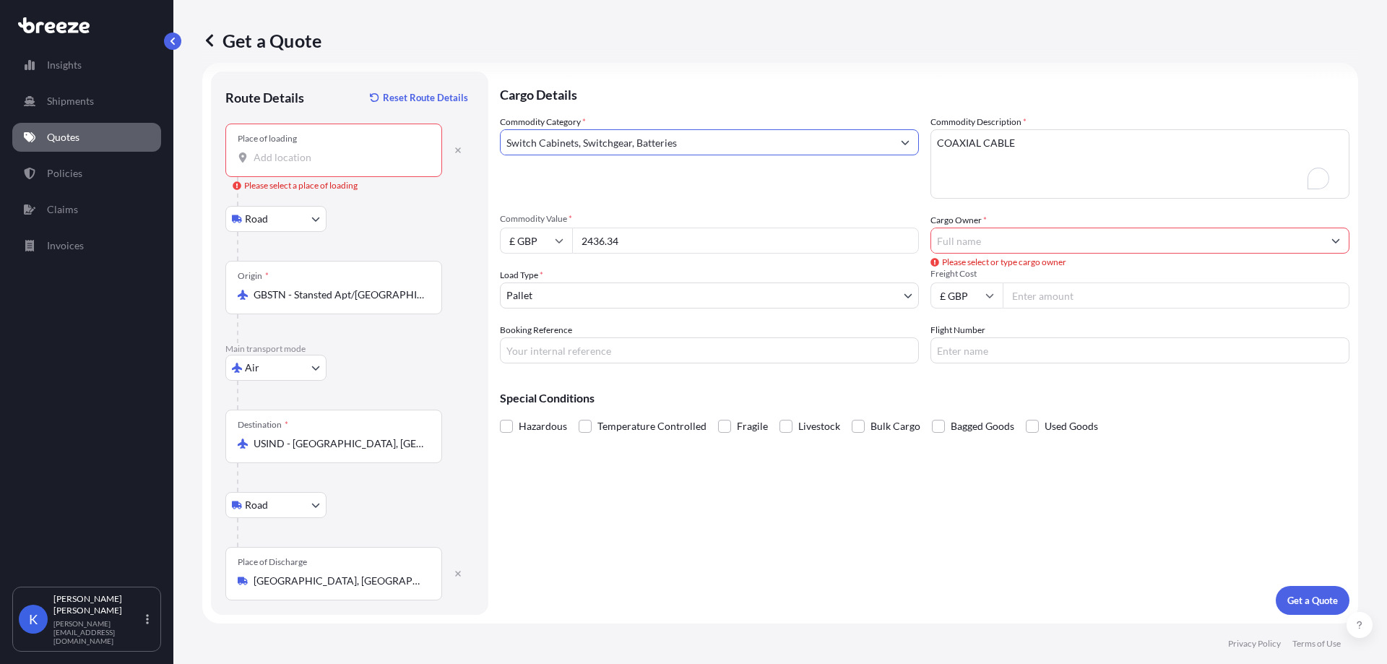
click at [982, 238] on input "Cargo Owner *" at bounding box center [1127, 241] width 392 height 26
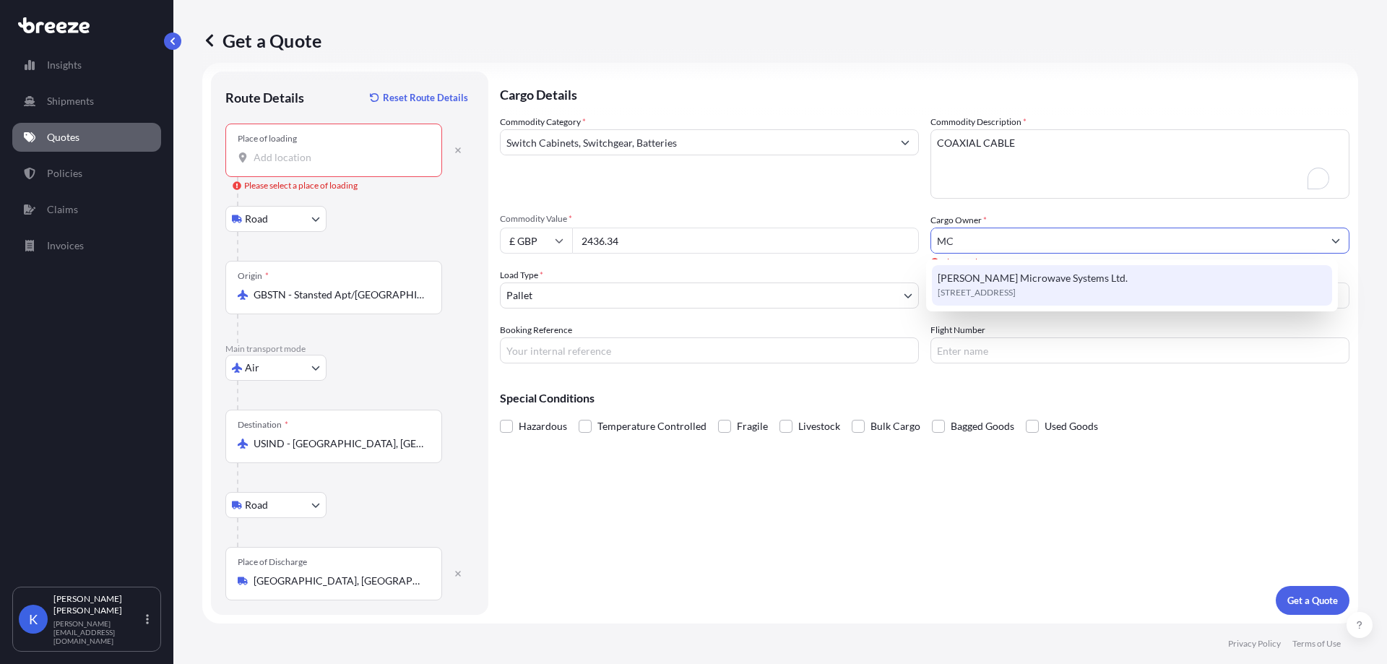
click at [998, 287] on span "[STREET_ADDRESS]" at bounding box center [977, 292] width 78 height 14
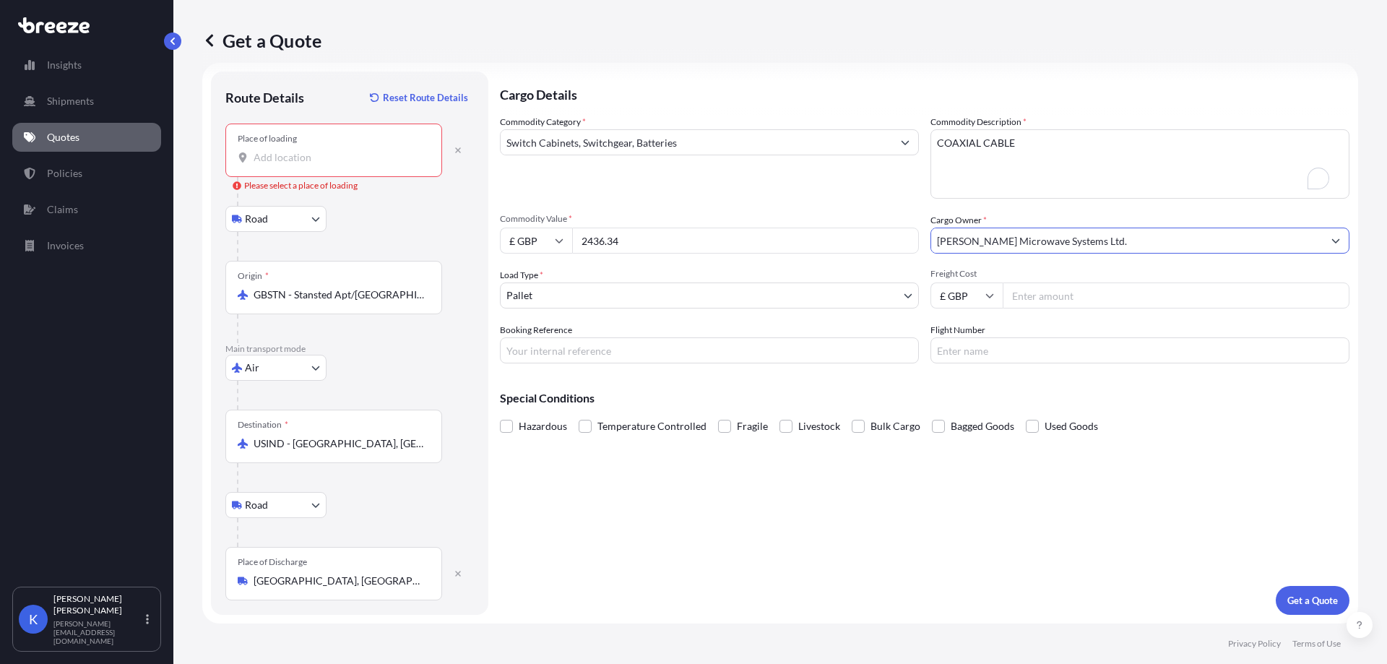
type input "[PERSON_NAME] Microwave Systems Ltd."
click at [326, 163] on input "Place of loading Please select a place of loading" at bounding box center [339, 157] width 170 height 14
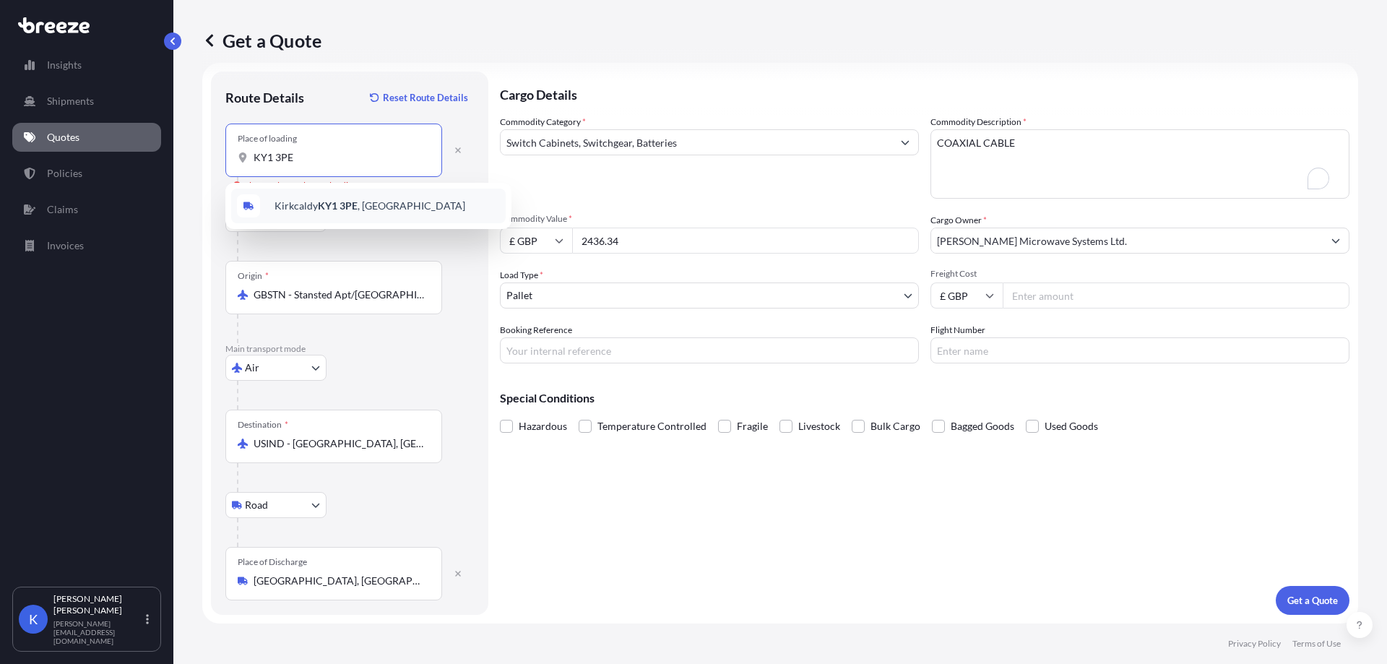
click at [383, 209] on div "Kirkcaldy KY1 3PE , [GEOGRAPHIC_DATA]" at bounding box center [368, 206] width 274 height 35
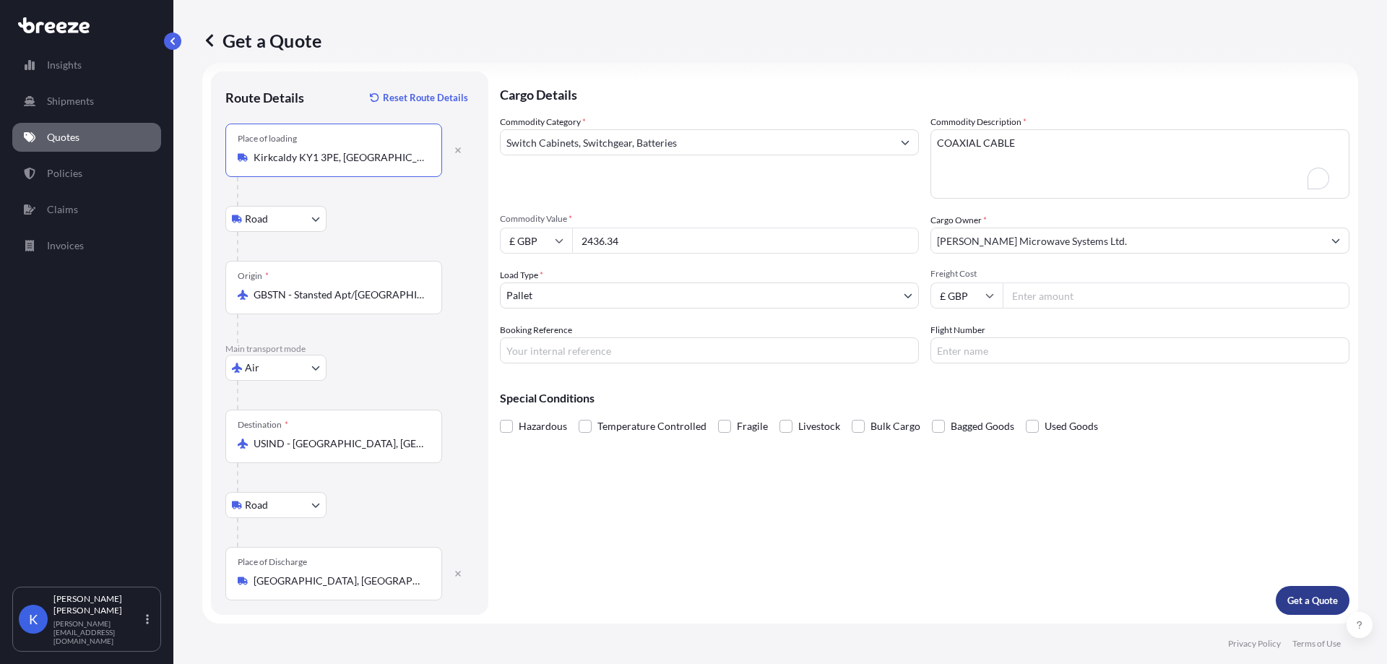
type input "Kirkcaldy KY1 3PE, [GEOGRAPHIC_DATA]"
click at [1318, 601] on p "Get a Quote" at bounding box center [1312, 600] width 51 height 14
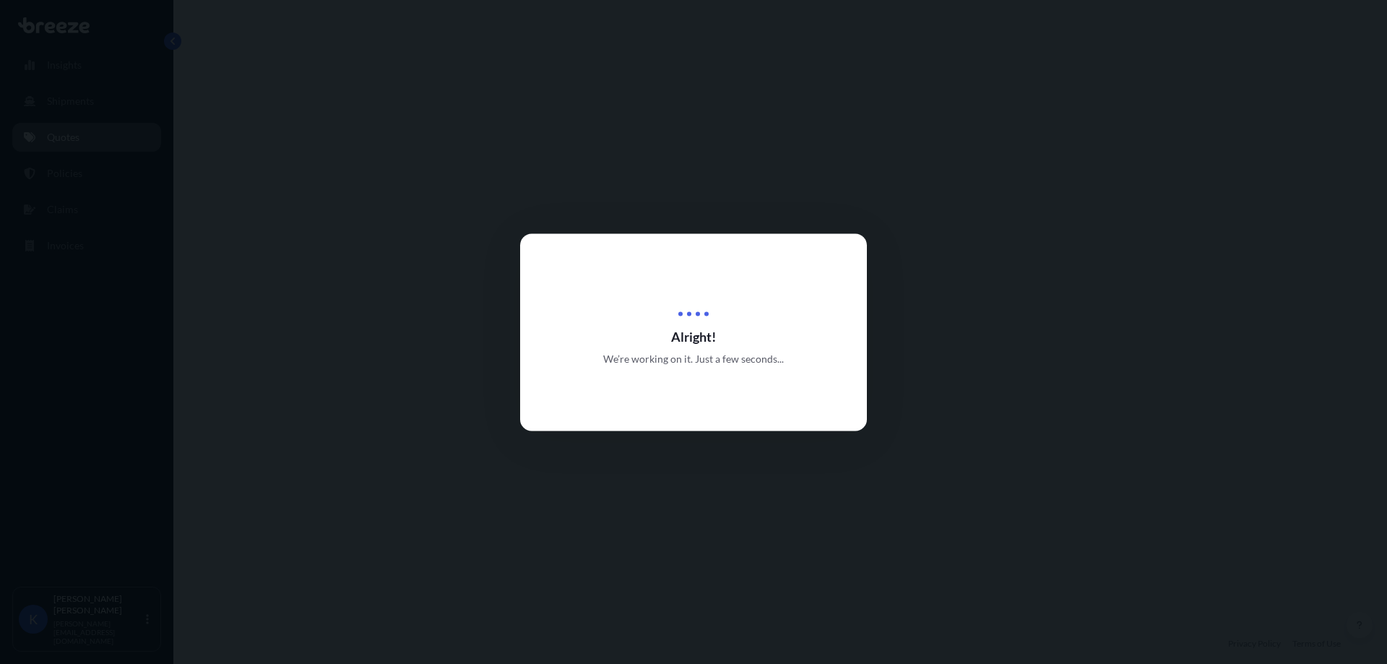
select select "Road"
select select "Air"
select select "Road"
select select "1"
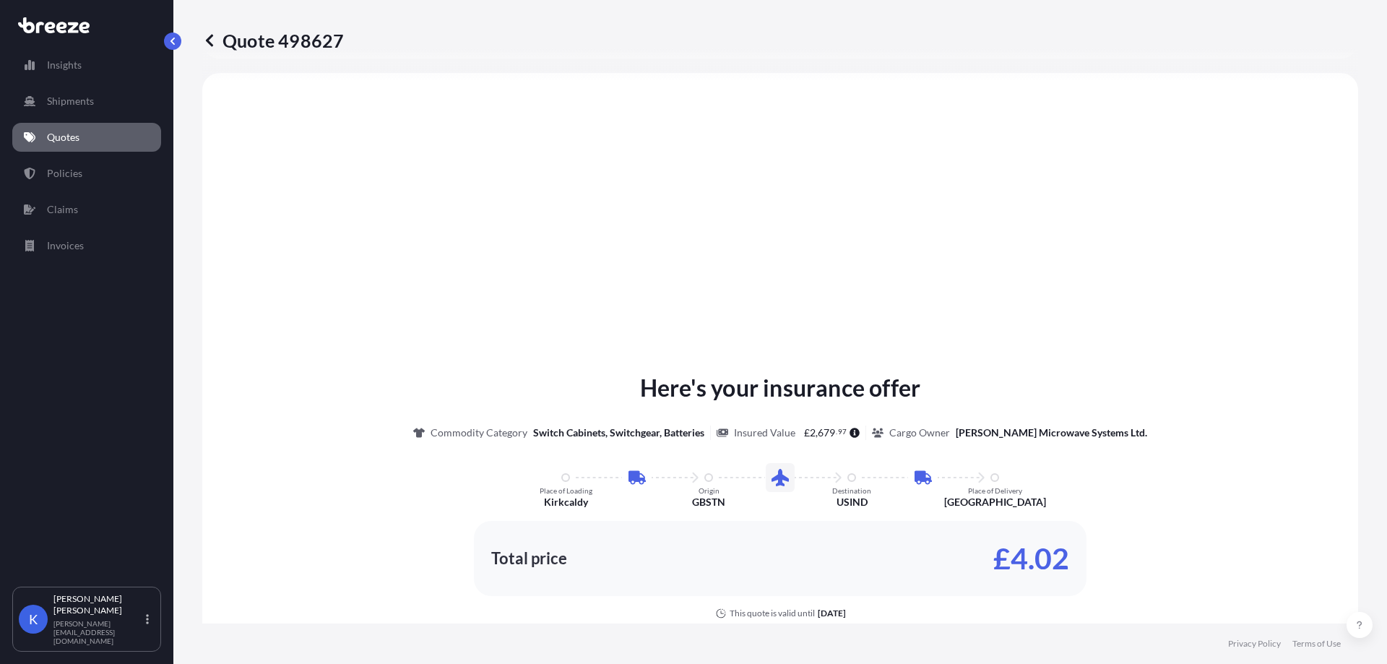
scroll to position [578, 0]
click at [1169, 120] on div "Here's your insurance offer Commodity Category Switch Cabinets, Switchgear, Bat…" at bounding box center [779, 527] width 1115 height 870
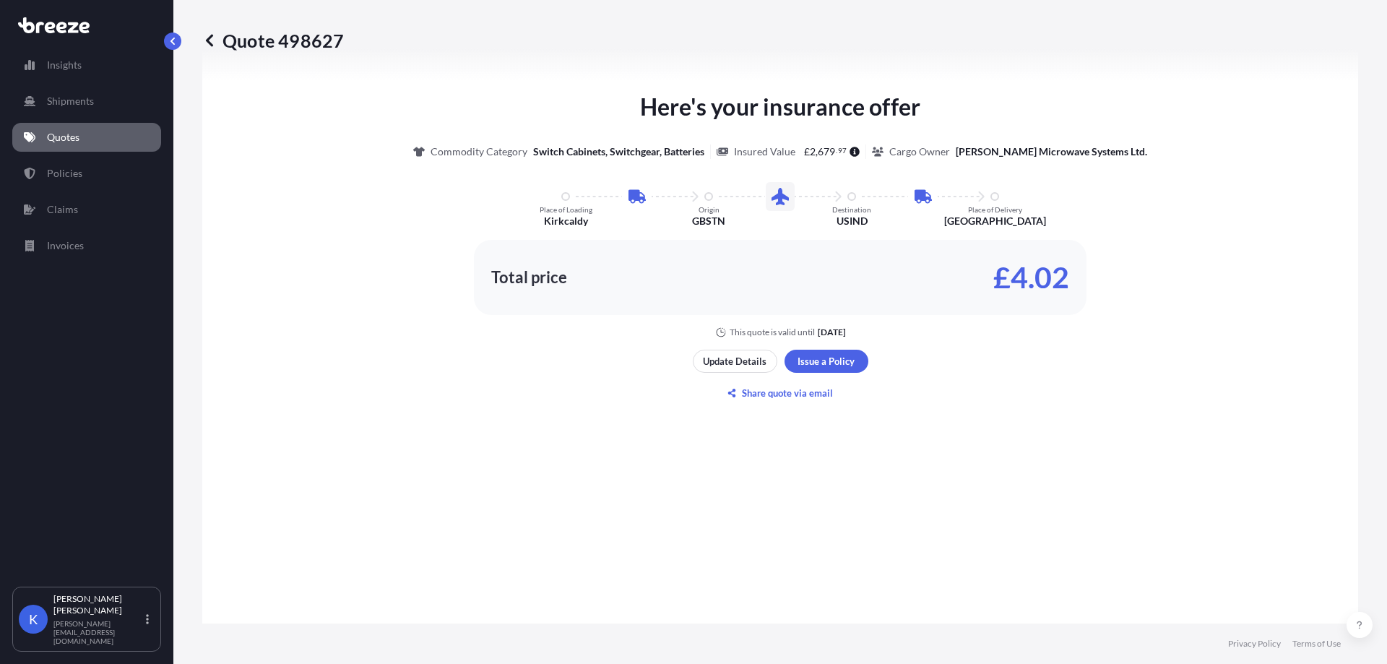
scroll to position [939, 0]
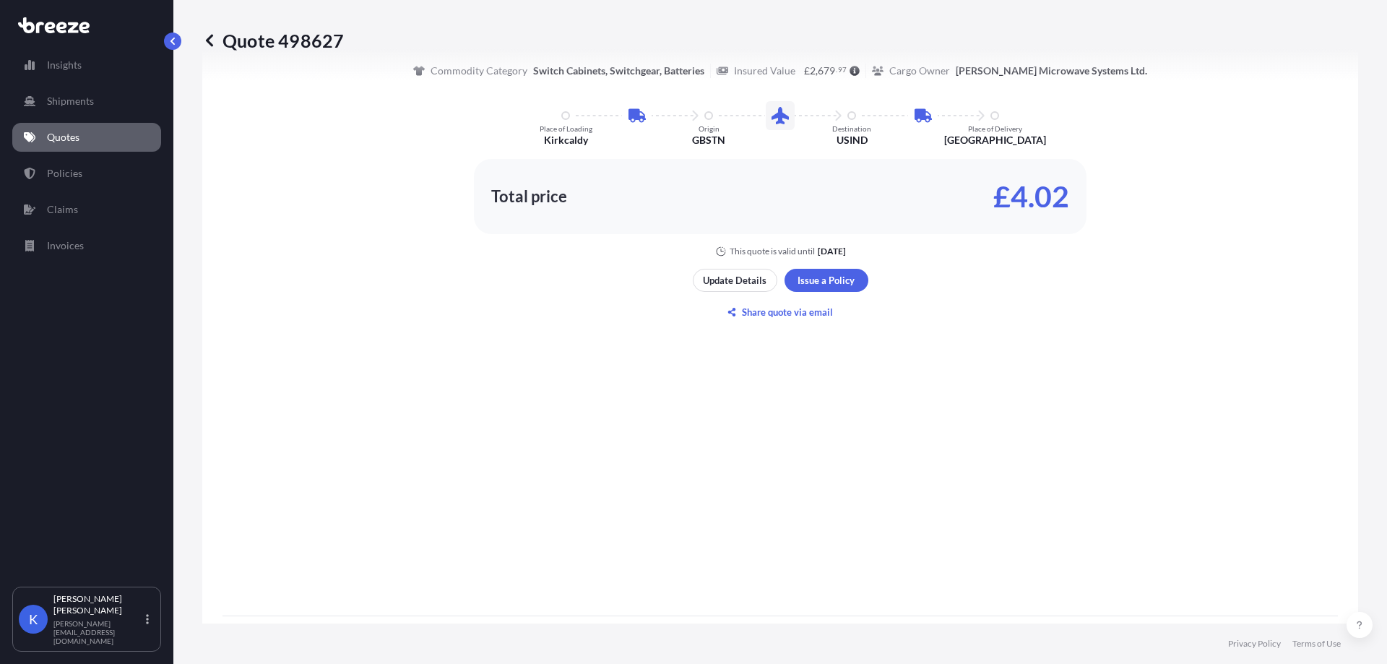
click at [64, 134] on p "Quotes" at bounding box center [63, 137] width 33 height 14
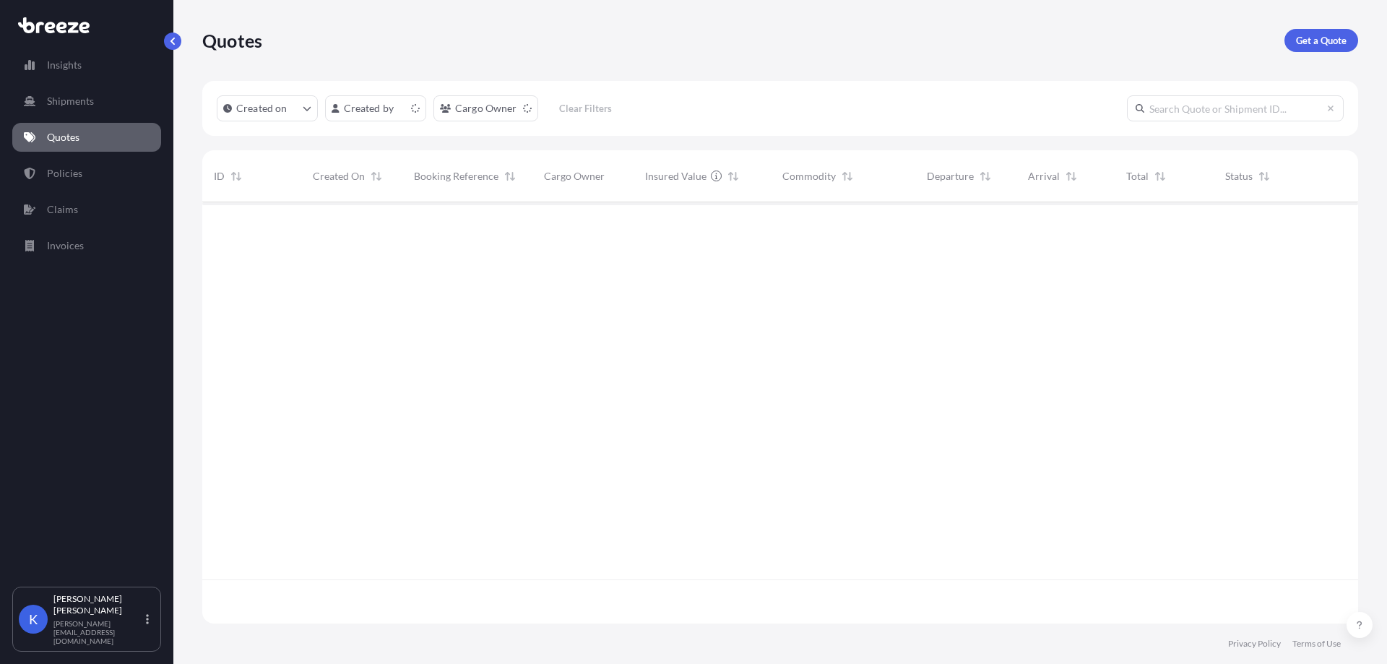
scroll to position [418, 1145]
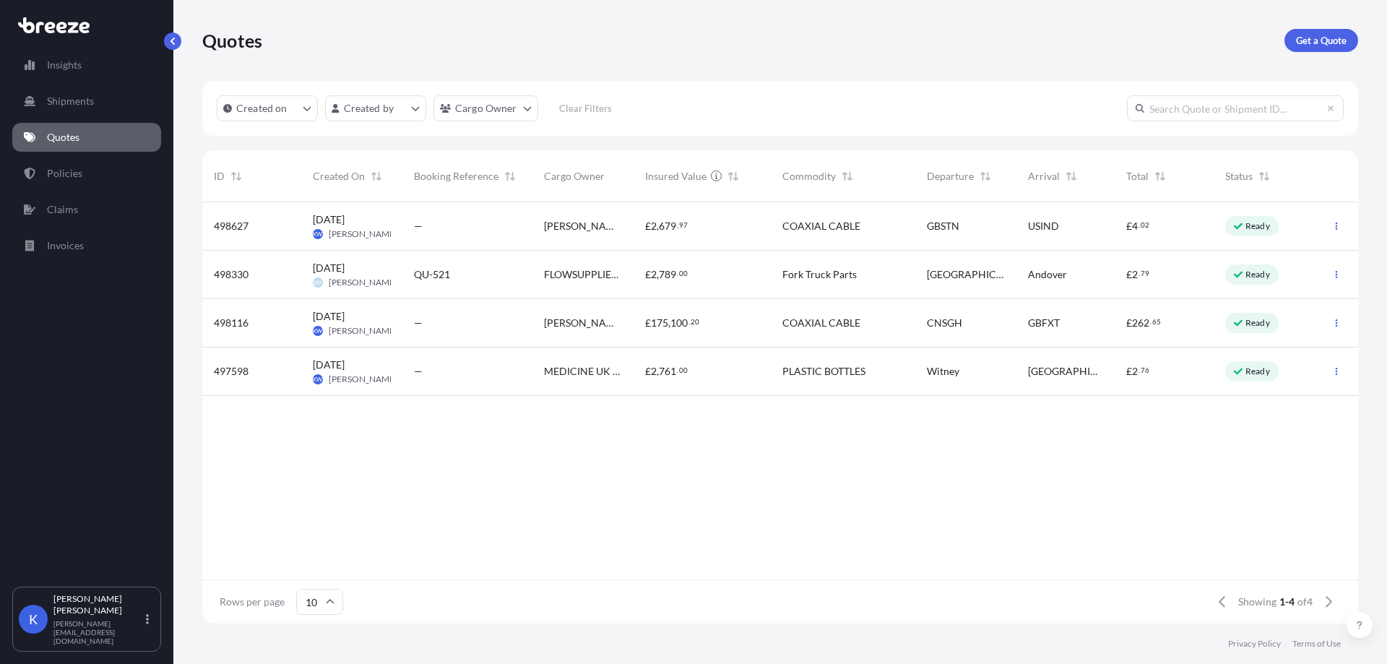
click at [1330, 56] on div "Quotes Get a Quote" at bounding box center [780, 40] width 1156 height 81
click at [1318, 35] on p "Get a Quote" at bounding box center [1321, 40] width 51 height 14
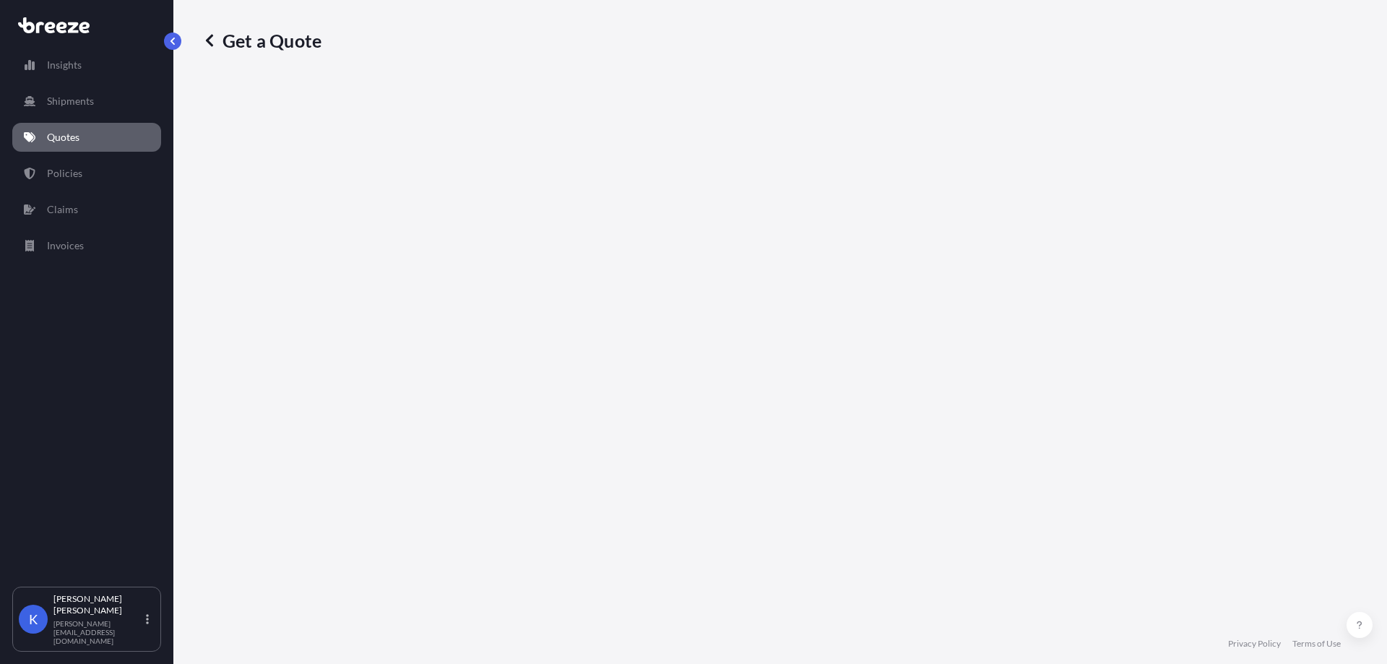
select select "Sea"
select select "1"
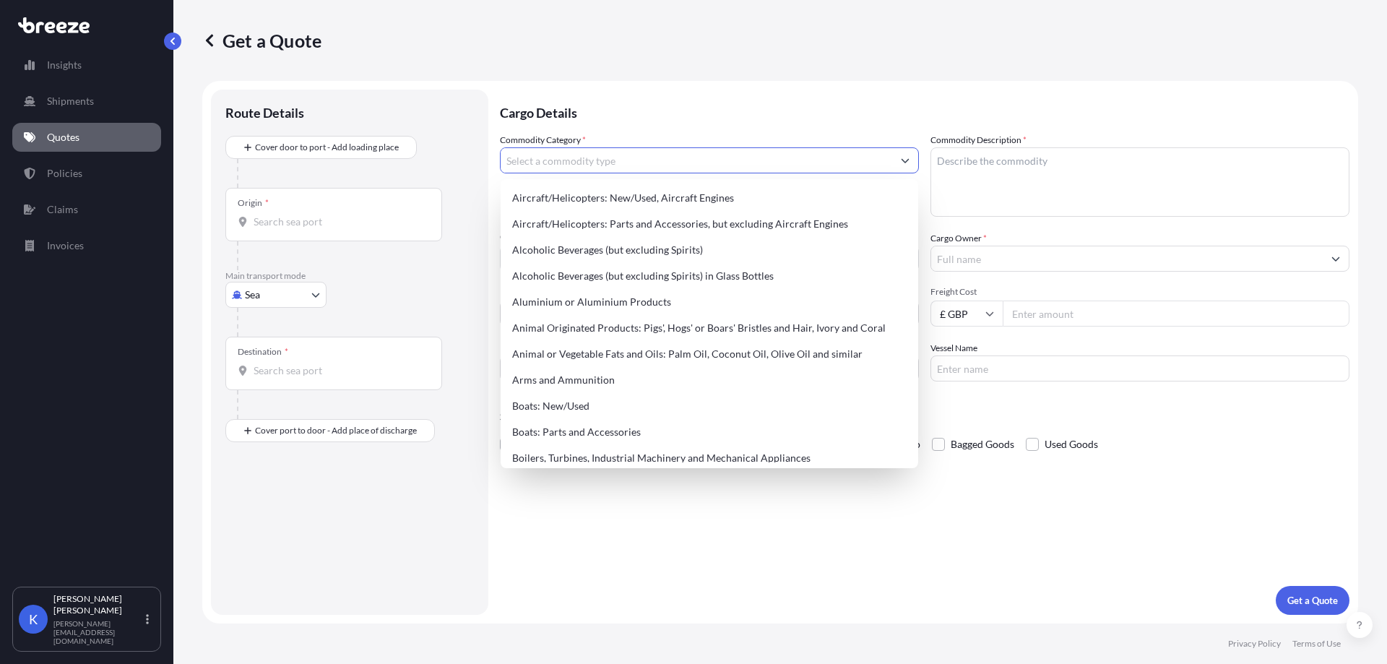
click at [615, 155] on input "Commodity Category *" at bounding box center [697, 160] width 392 height 26
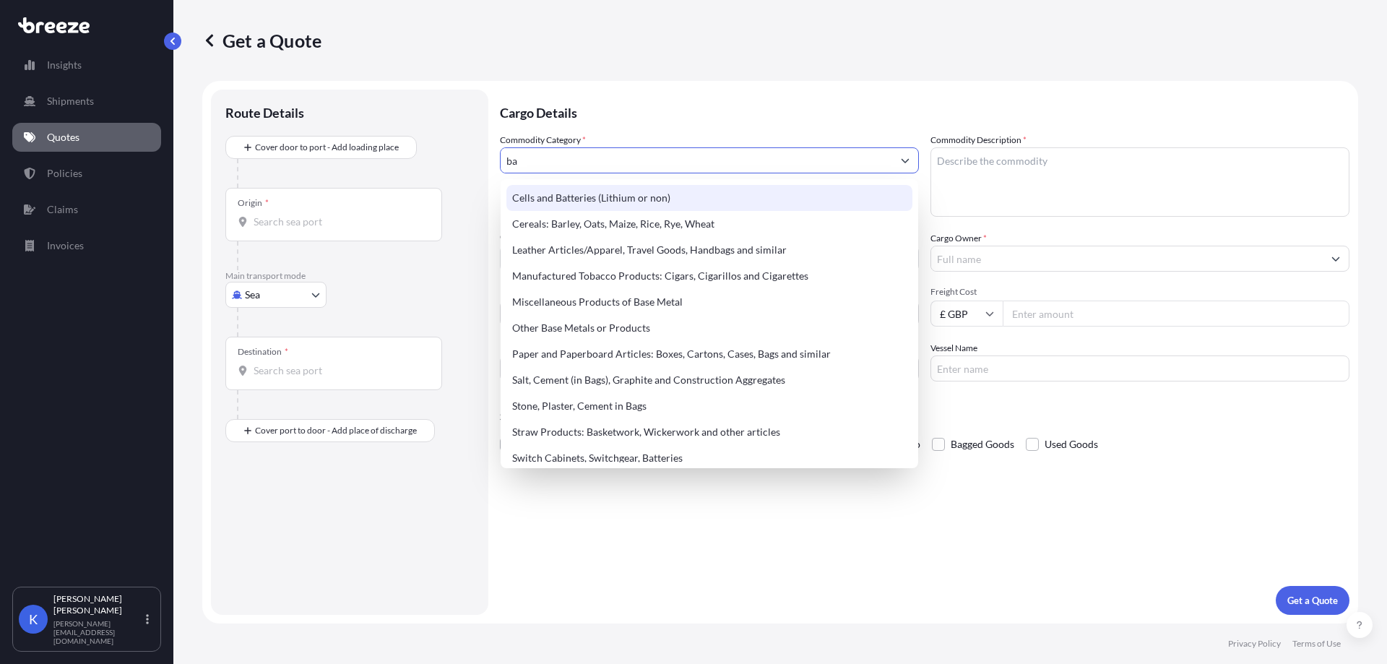
drag, startPoint x: 540, startPoint y: 161, endPoint x: 511, endPoint y: 156, distance: 30.0
click at [511, 156] on input "ba" at bounding box center [697, 160] width 392 height 26
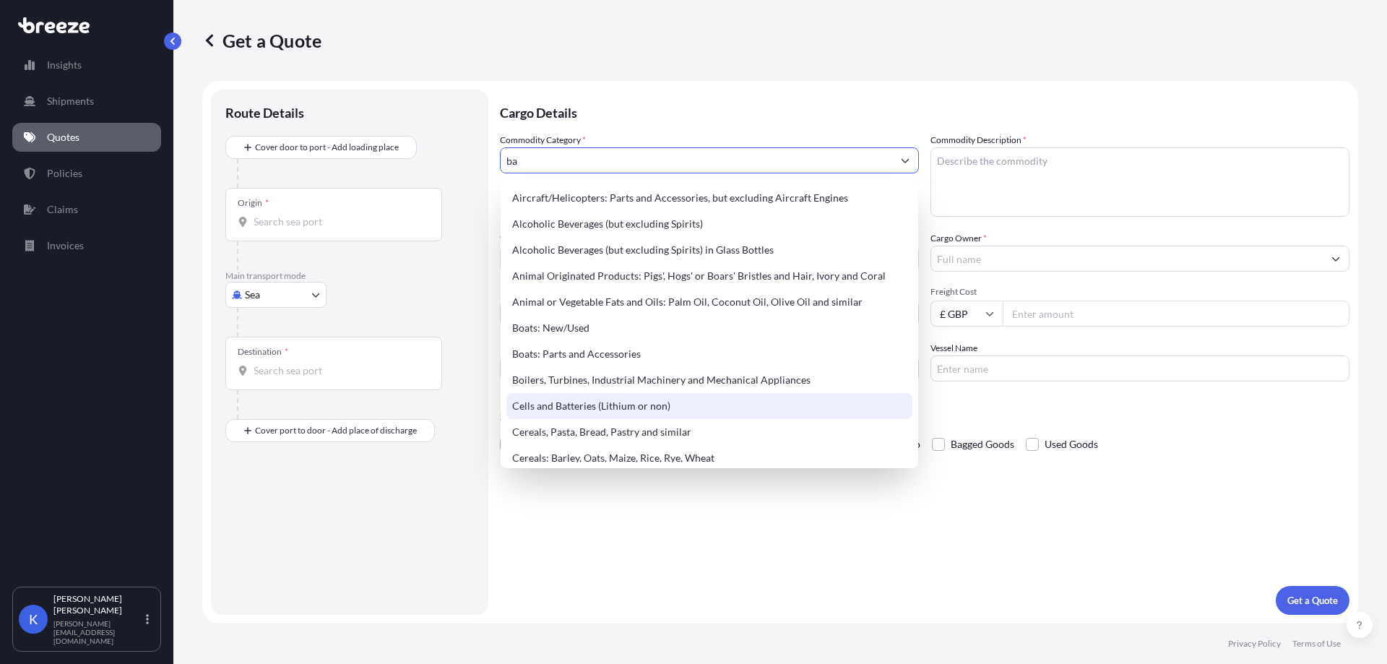
type input "b"
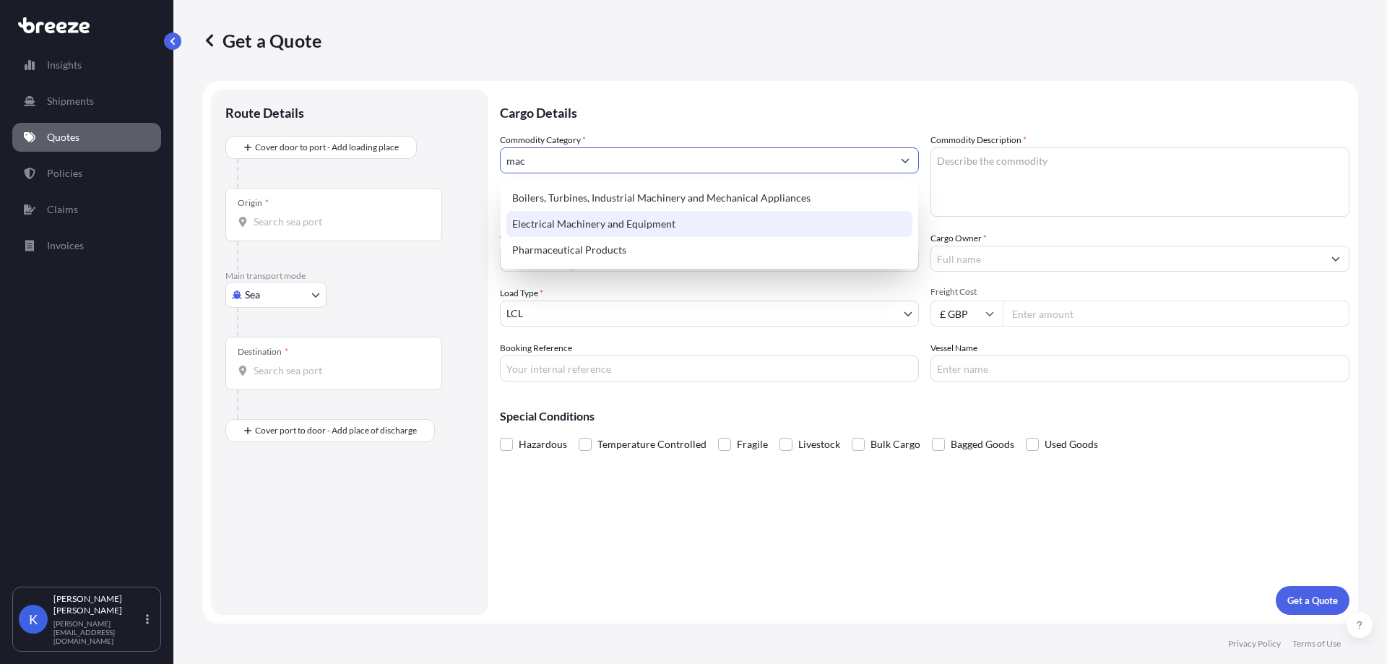
click at [626, 230] on div "Electrical Machinery and Equipment" at bounding box center [709, 224] width 406 height 26
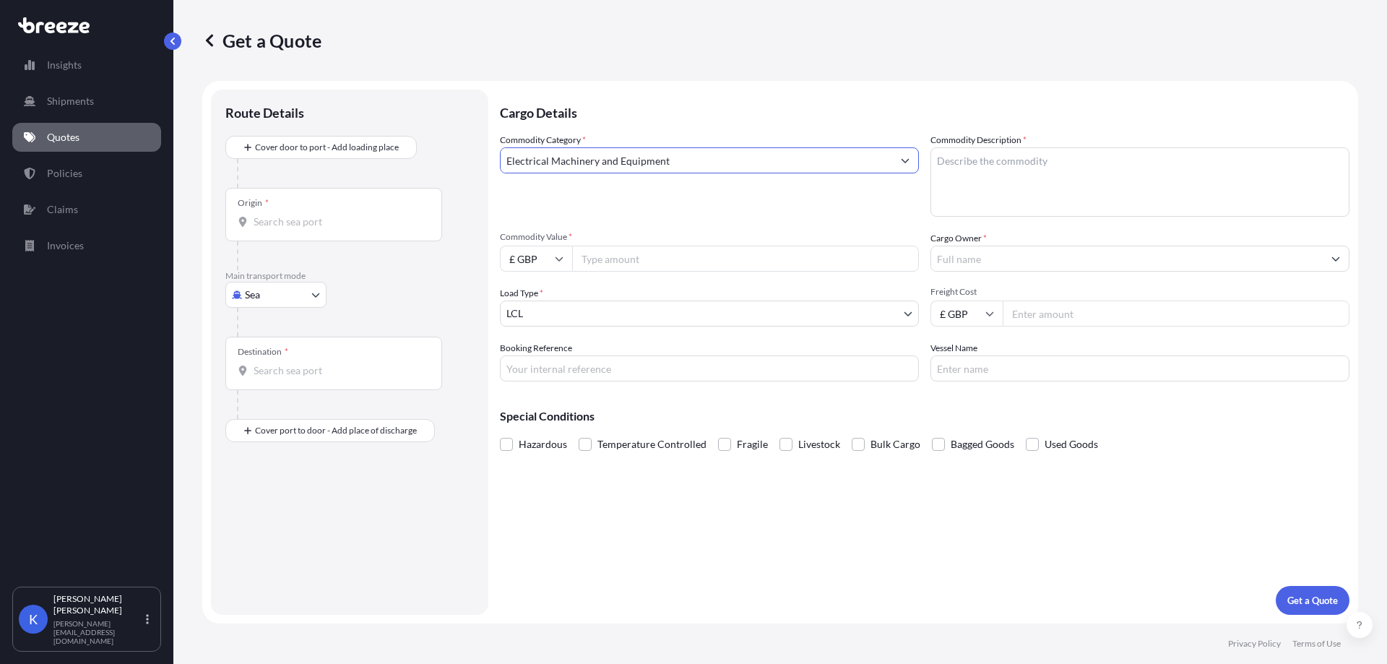
type input "Electrical Machinery and Equipment"
click at [1026, 163] on textarea "Commodity Description *" at bounding box center [1139, 181] width 419 height 69
click at [672, 262] on input "Commodity Value *" at bounding box center [745, 259] width 347 height 26
paste input "5994.61"
type input "5994.61"
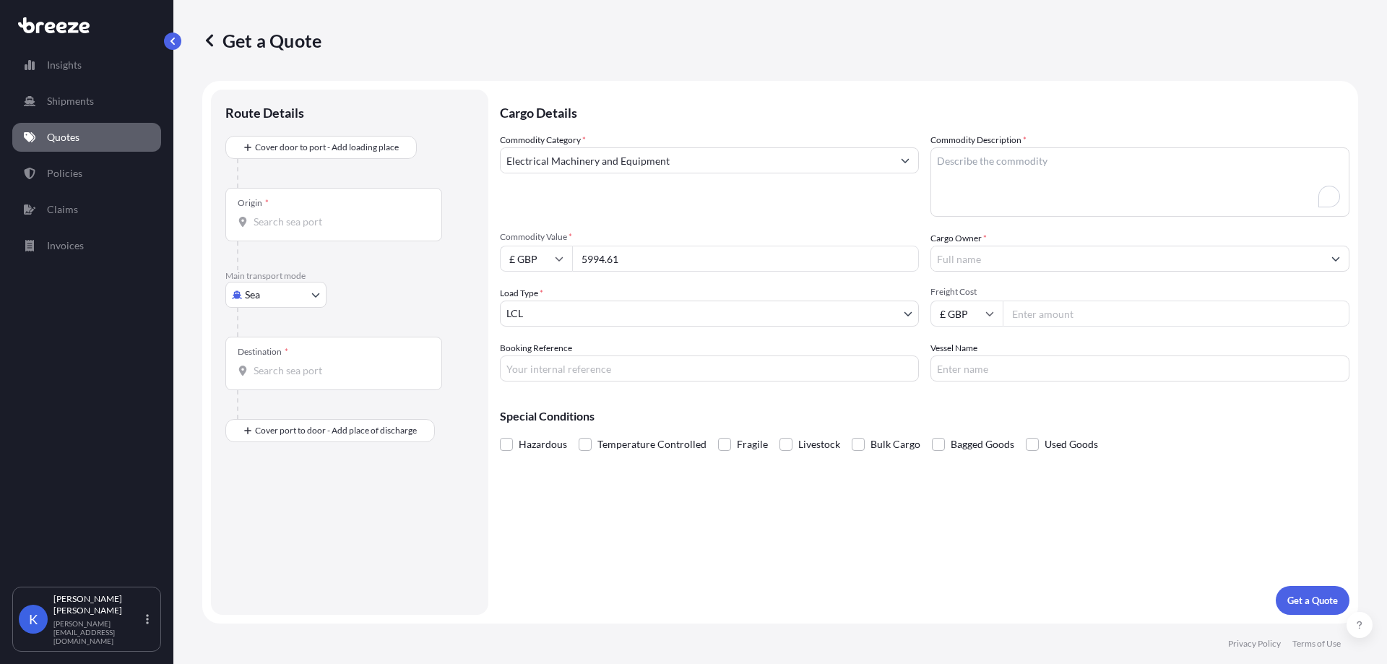
click at [649, 314] on body "Insights Shipments Quotes Policies Claims Invoices K [PERSON_NAME] [PERSON_NAME…" at bounding box center [693, 332] width 1387 height 664
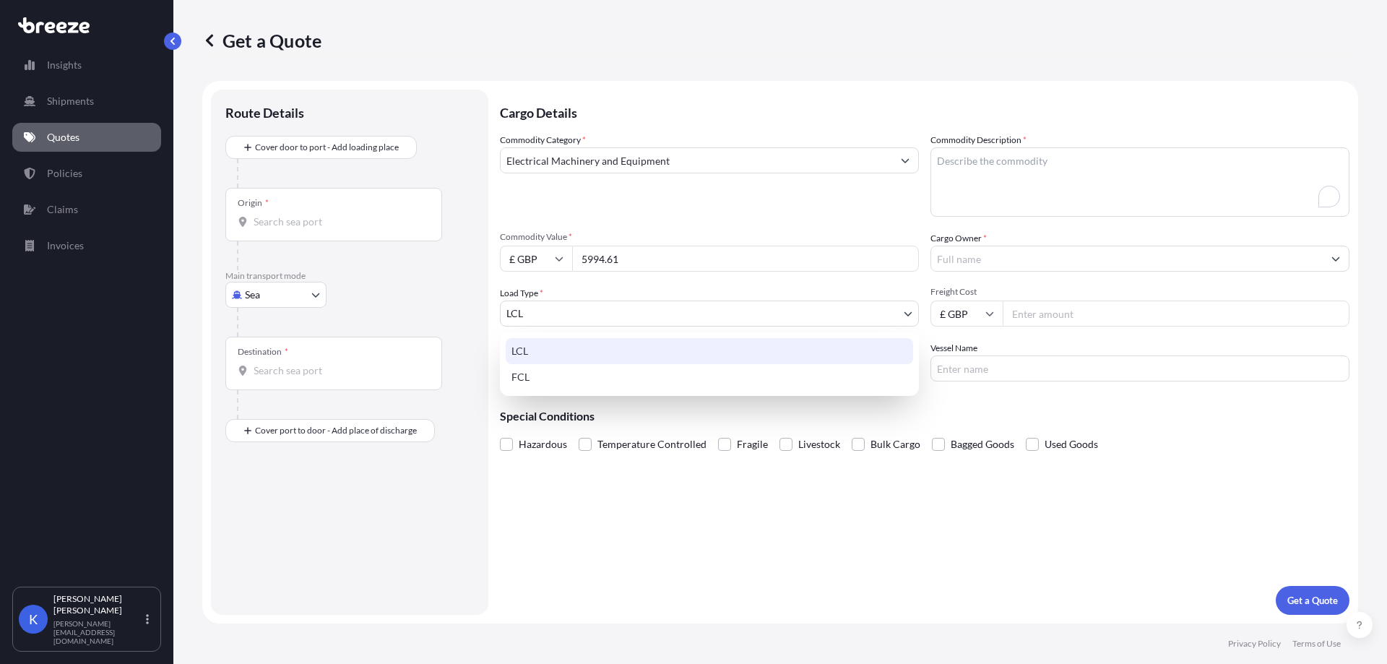
click at [649, 344] on div "LCL" at bounding box center [709, 351] width 407 height 26
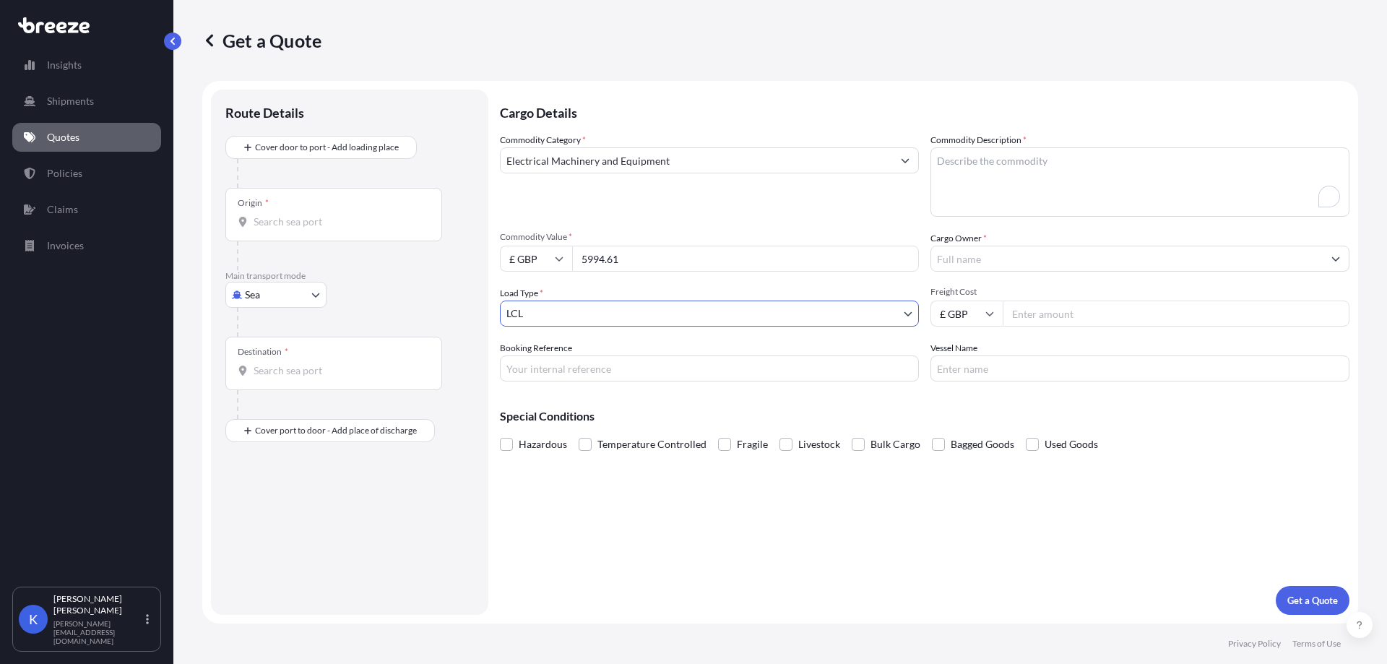
click at [258, 300] on body "Insights Shipments Quotes Policies Claims Invoices K [PERSON_NAME] [PERSON_NAME…" at bounding box center [693, 332] width 1387 height 664
click at [289, 382] on div "Road" at bounding box center [276, 384] width 90 height 26
select select "Road"
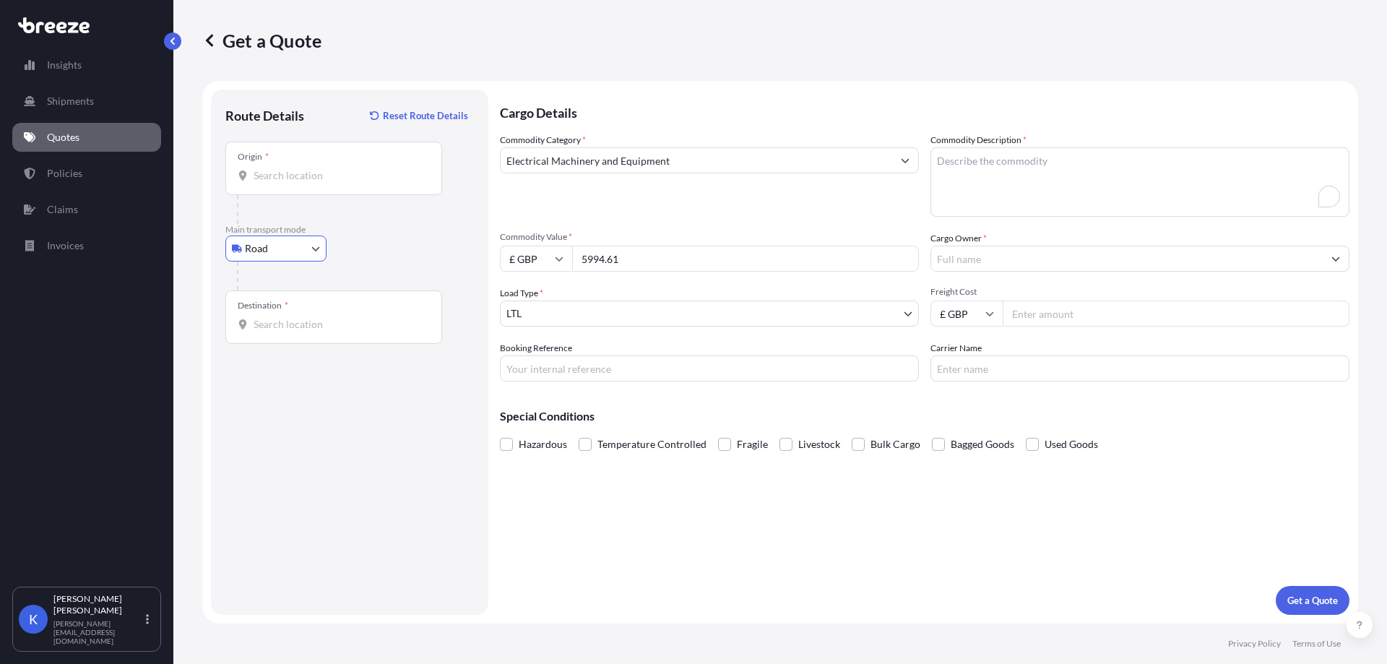
click at [556, 327] on div "Commodity Category * Electrical Machinery and Equipment Commodity Description *…" at bounding box center [924, 257] width 849 height 248
click at [556, 323] on body "Insights Shipments Quotes Policies Claims Invoices K [PERSON_NAME] [PERSON_NAME…" at bounding box center [693, 332] width 1387 height 664
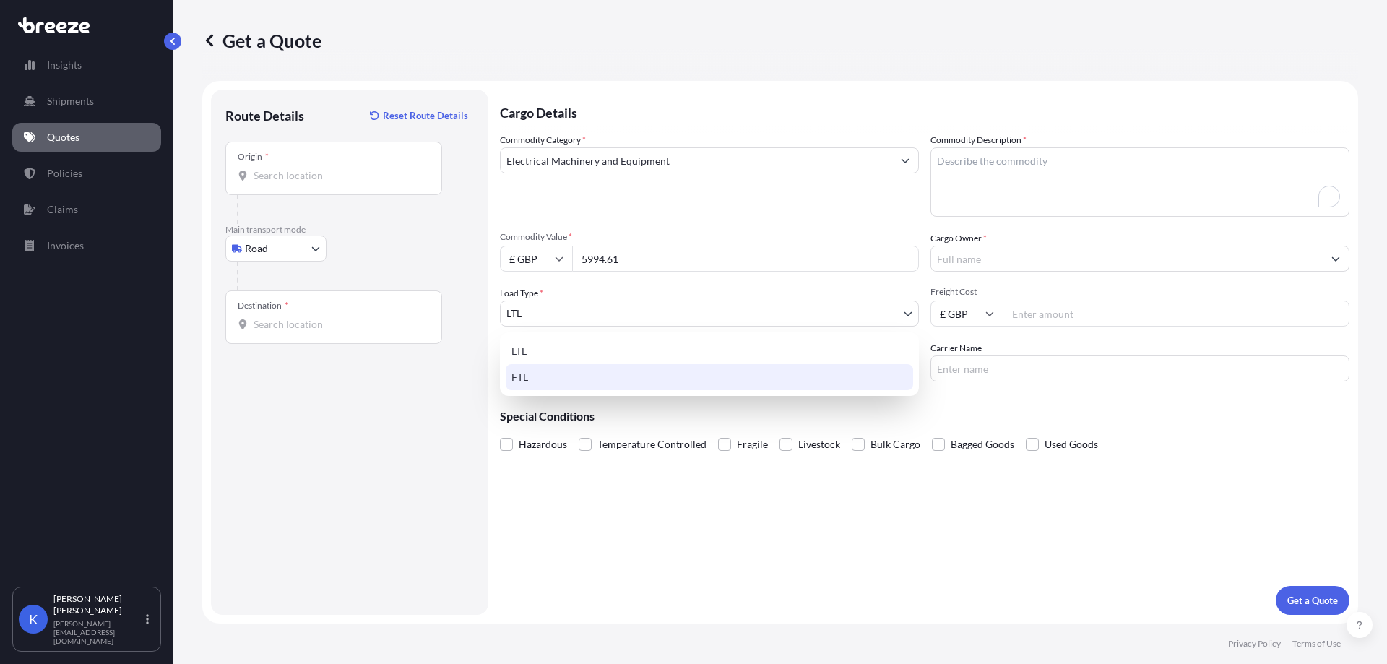
click at [570, 380] on div "FTL" at bounding box center [709, 377] width 407 height 26
select select "2"
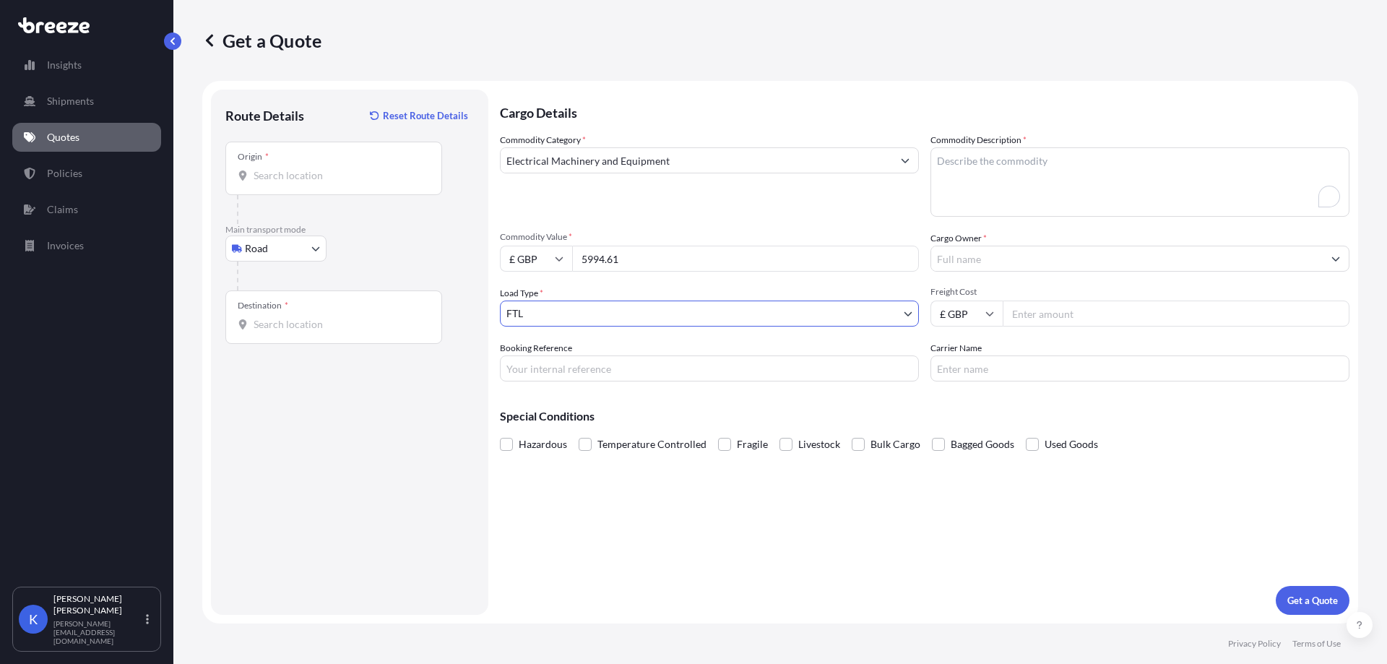
click at [267, 169] on input "Origin *" at bounding box center [339, 175] width 170 height 14
click at [285, 179] on input "Origin * Please select an origin" at bounding box center [339, 175] width 170 height 14
paste input "63691"
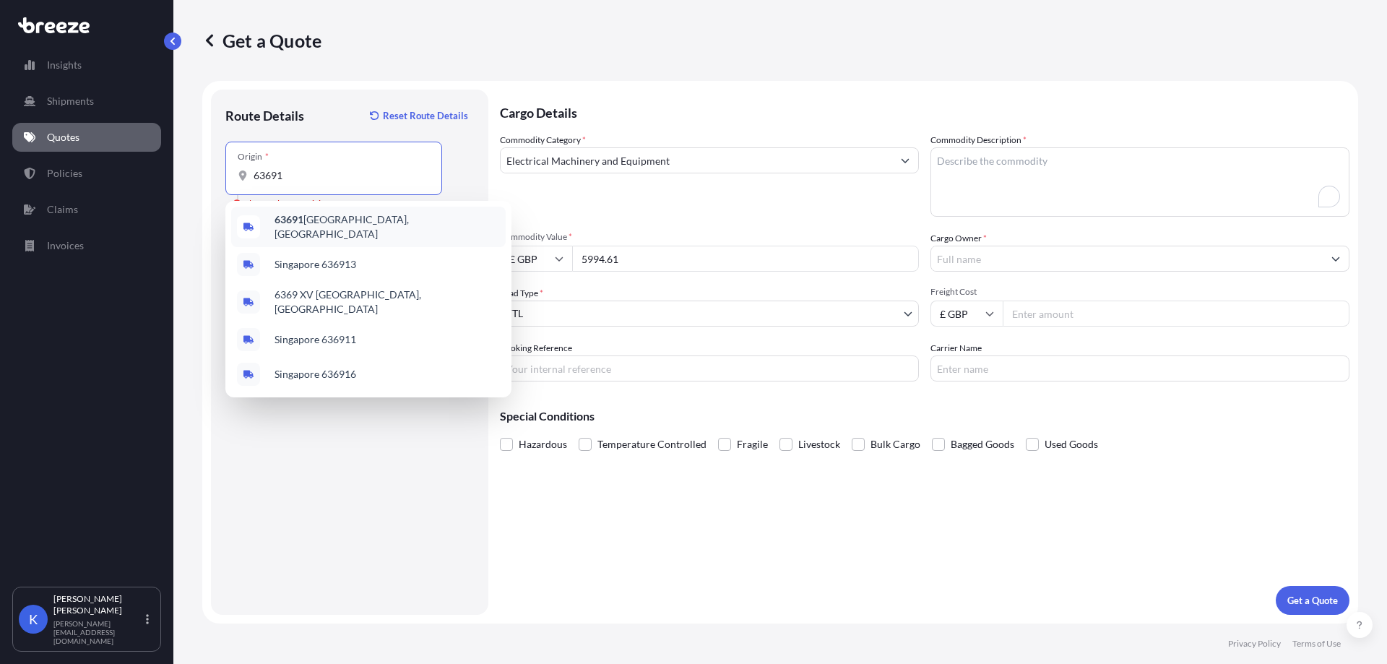
click at [352, 220] on span "63691 [GEOGRAPHIC_DATA], [GEOGRAPHIC_DATA]" at bounding box center [386, 226] width 225 height 29
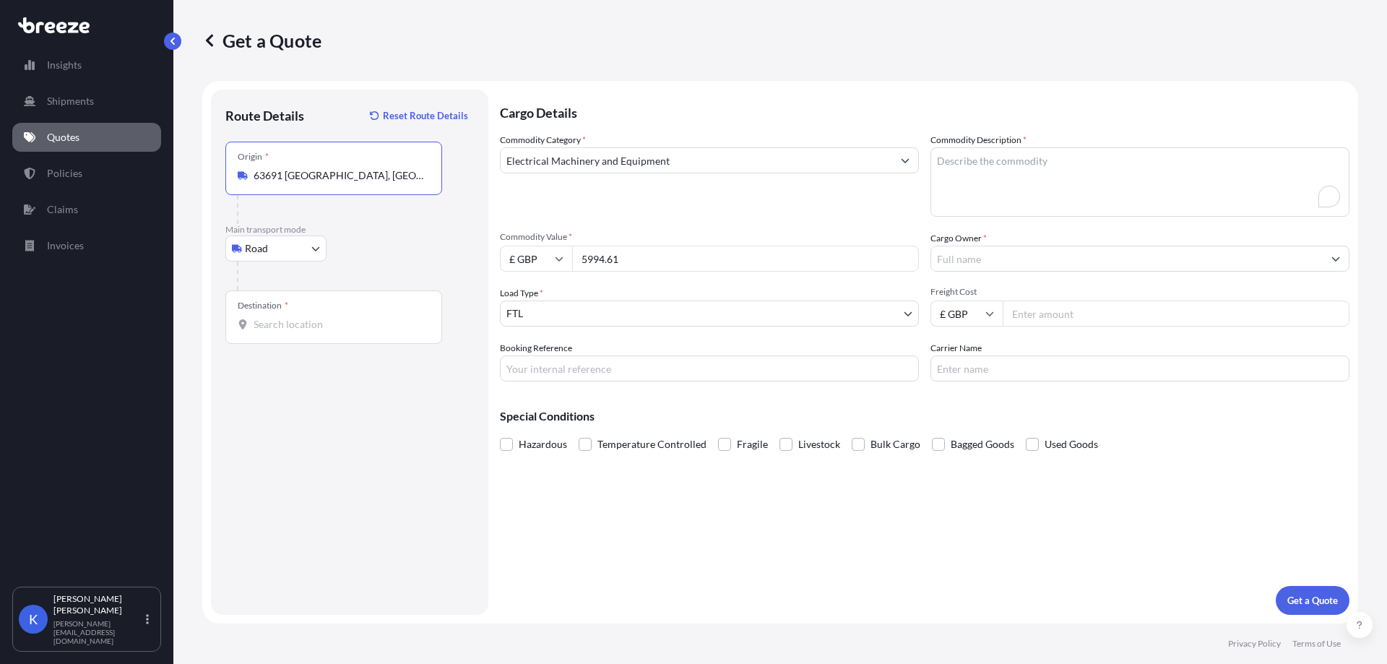
type input "63691 [GEOGRAPHIC_DATA], [GEOGRAPHIC_DATA]"
click at [300, 319] on input "Destination *" at bounding box center [339, 324] width 170 height 14
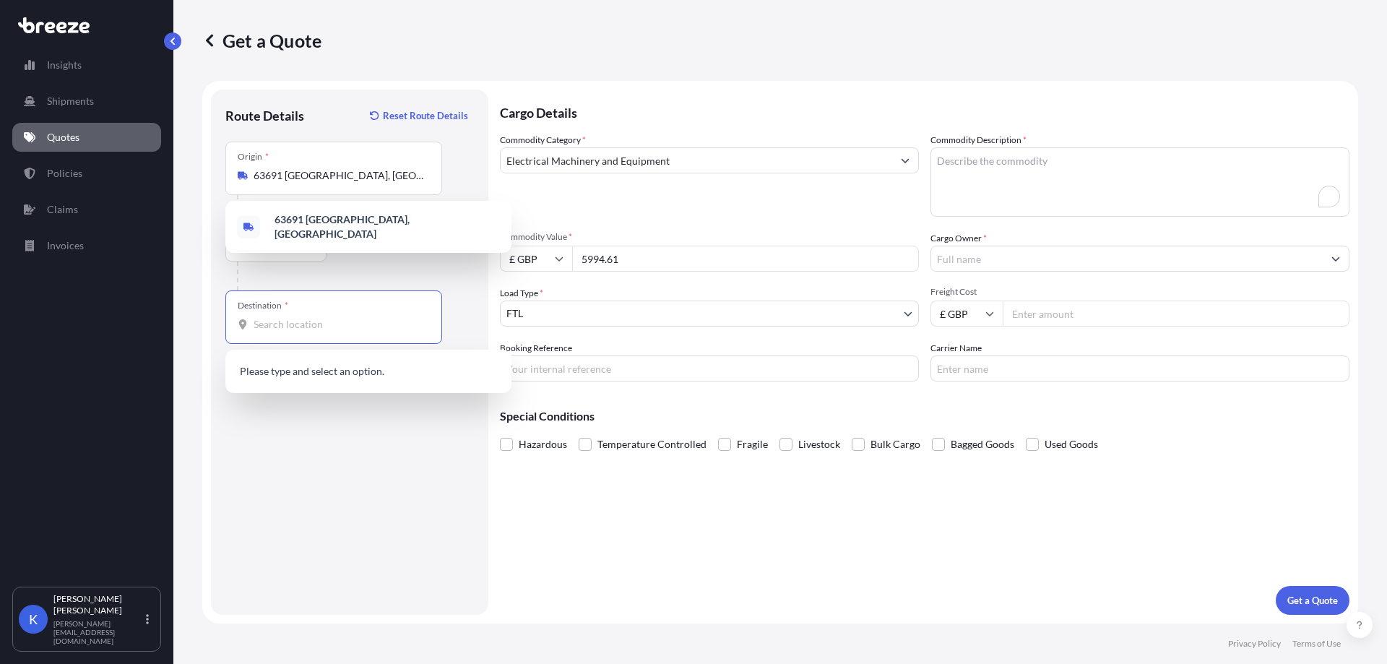
paste input "PL16 0BB"
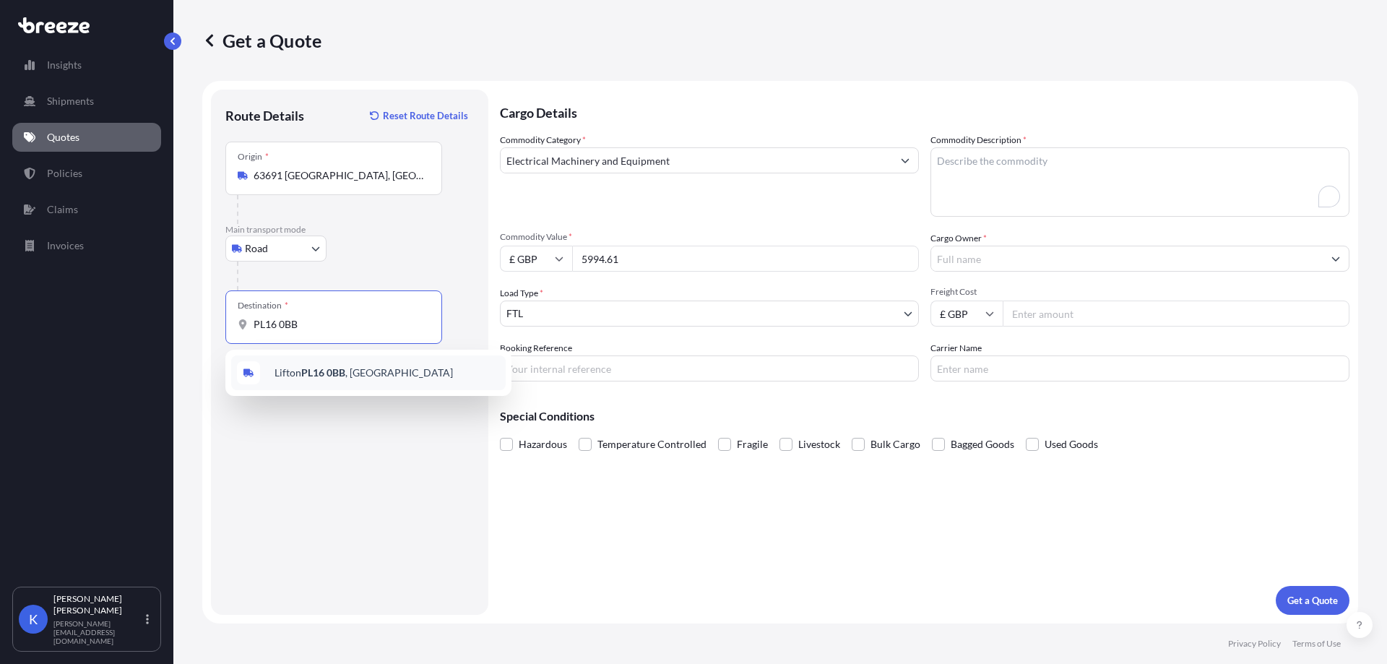
click at [372, 366] on div "Lifton PL16 0BB , [GEOGRAPHIC_DATA]" at bounding box center [368, 372] width 274 height 35
type input "Lifton PL16 0BB, [GEOGRAPHIC_DATA]"
click at [1099, 326] on input "Freight Cost" at bounding box center [1176, 313] width 347 height 26
drag, startPoint x: 989, startPoint y: 198, endPoint x: 34, endPoint y: 499, distance: 1001.3
click at [987, 198] on textarea "Commodity Description *" at bounding box center [1139, 181] width 419 height 69
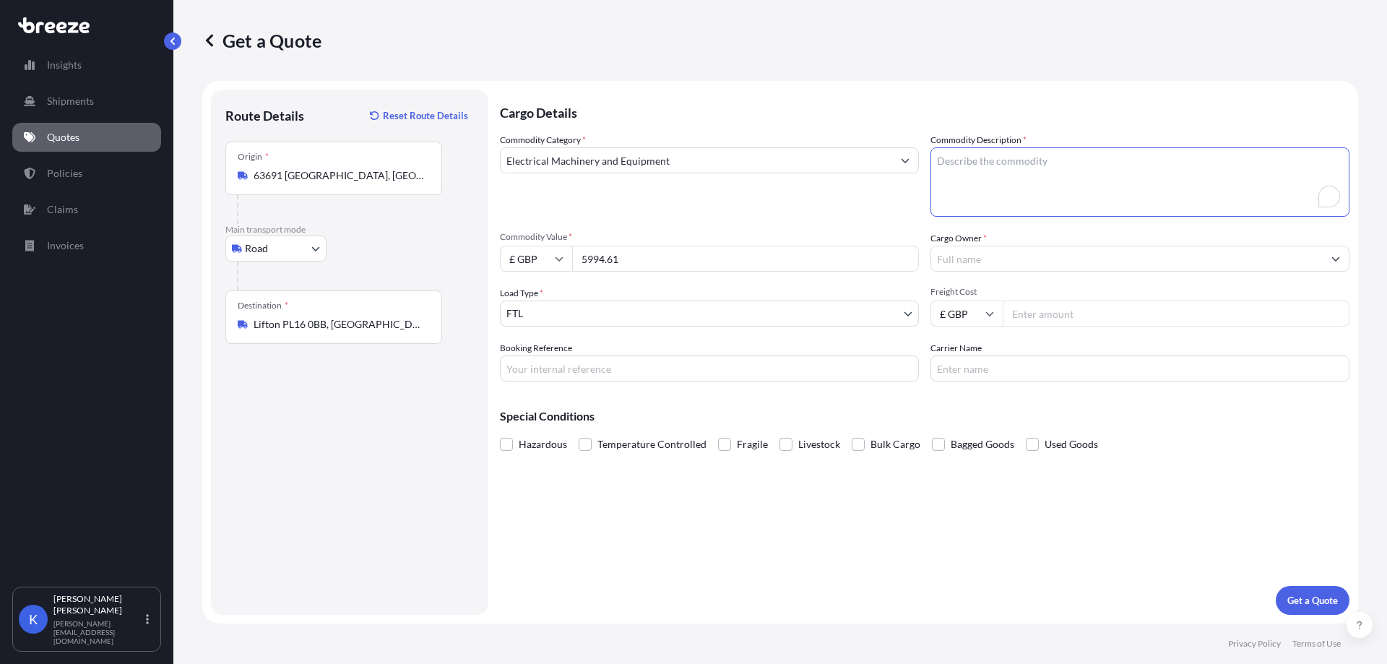
click at [1050, 187] on textarea "Commodity Description *" at bounding box center [1139, 181] width 419 height 69
paste textarea "GASKET"
type textarea "Machine and GASKET"
click at [1039, 261] on input "Cargo Owner *" at bounding box center [1127, 259] width 392 height 26
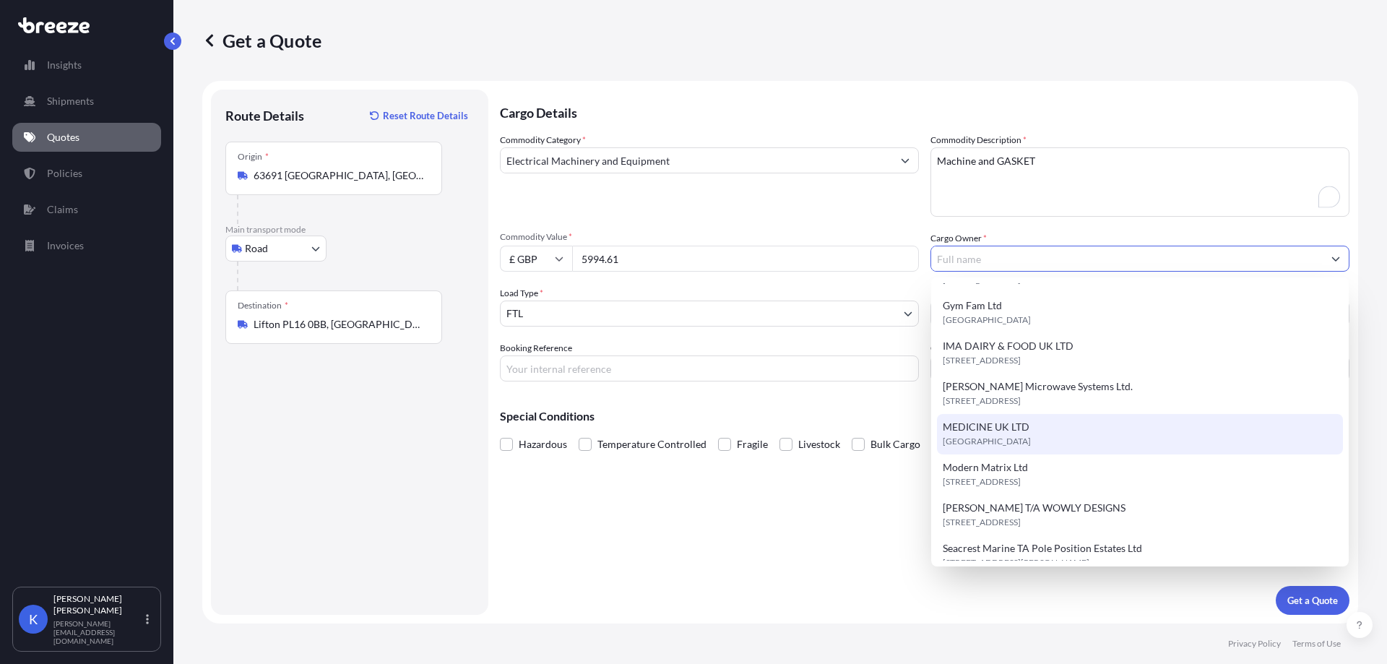
scroll to position [127, 0]
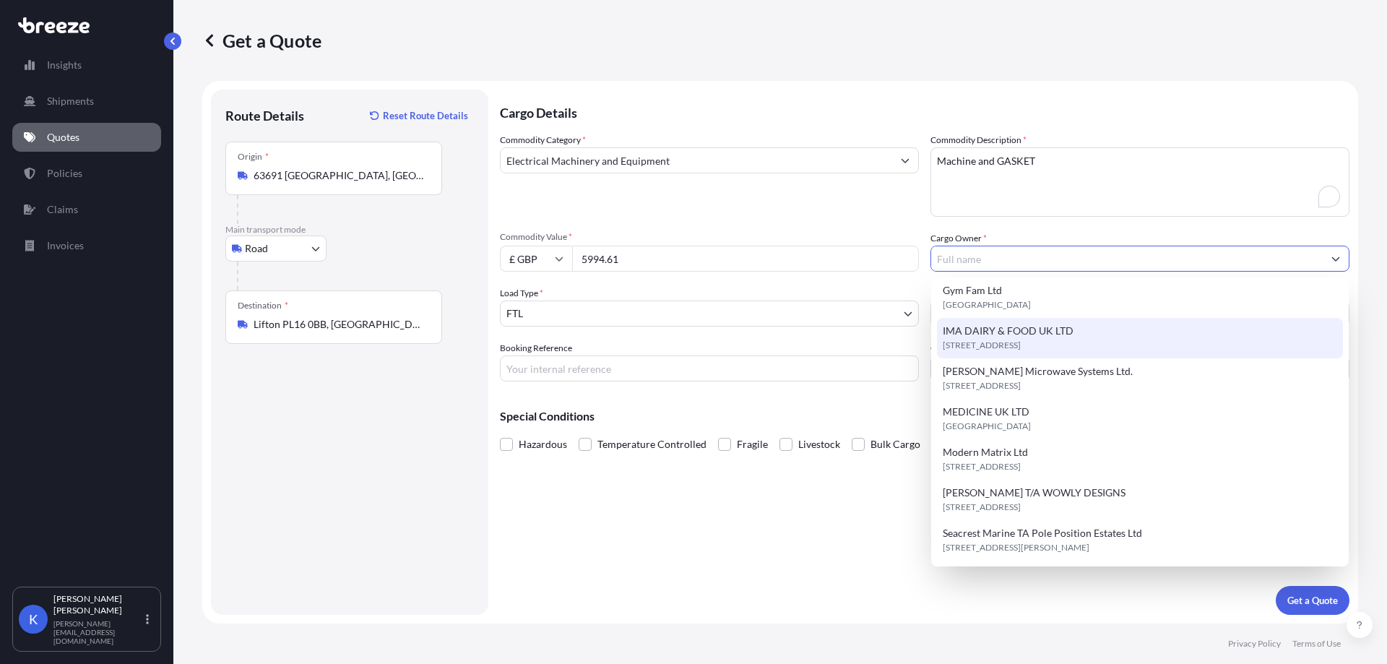
click at [1021, 340] on span "[STREET_ADDRESS]" at bounding box center [982, 345] width 78 height 14
type input "IMA DAIRY & FOOD UK LTD"
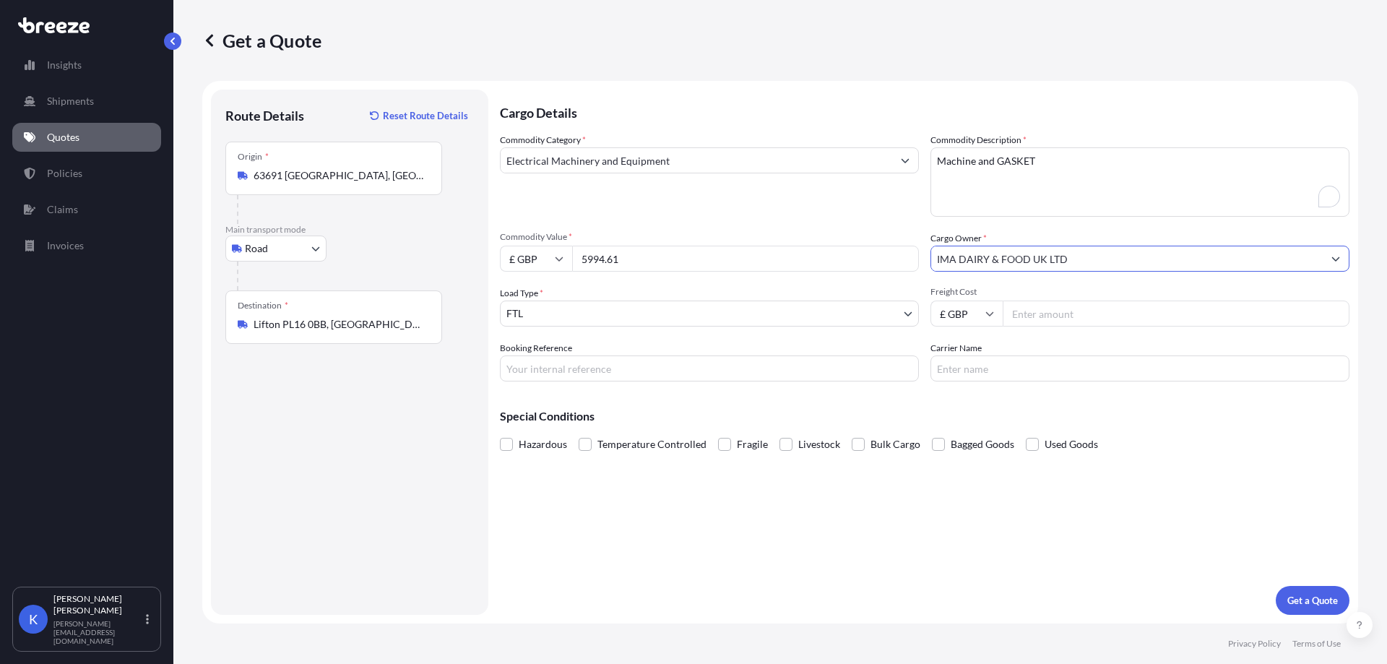
click at [999, 506] on div "Cargo Details Commodity Category * Electrical Machinery and Equipment Commodity…" at bounding box center [924, 352] width 849 height 525
click at [1304, 601] on p "Get a Quote" at bounding box center [1312, 600] width 51 height 14
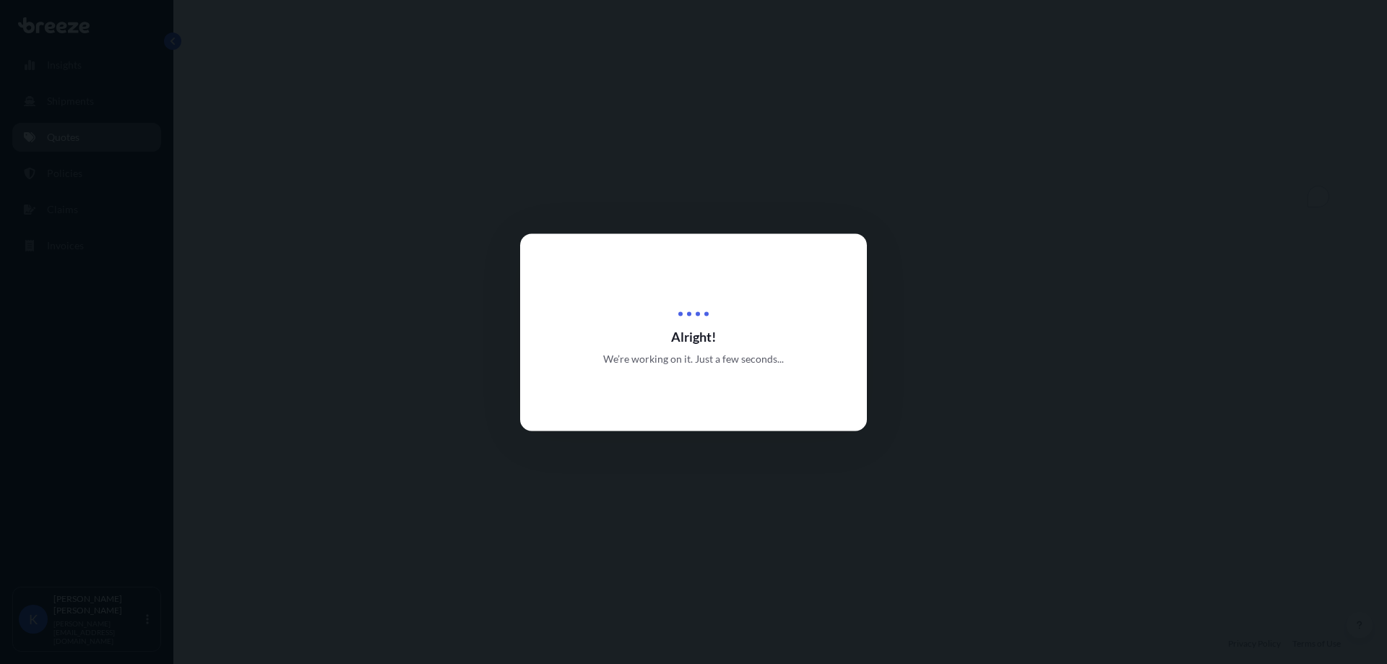
select select "Road"
select select "2"
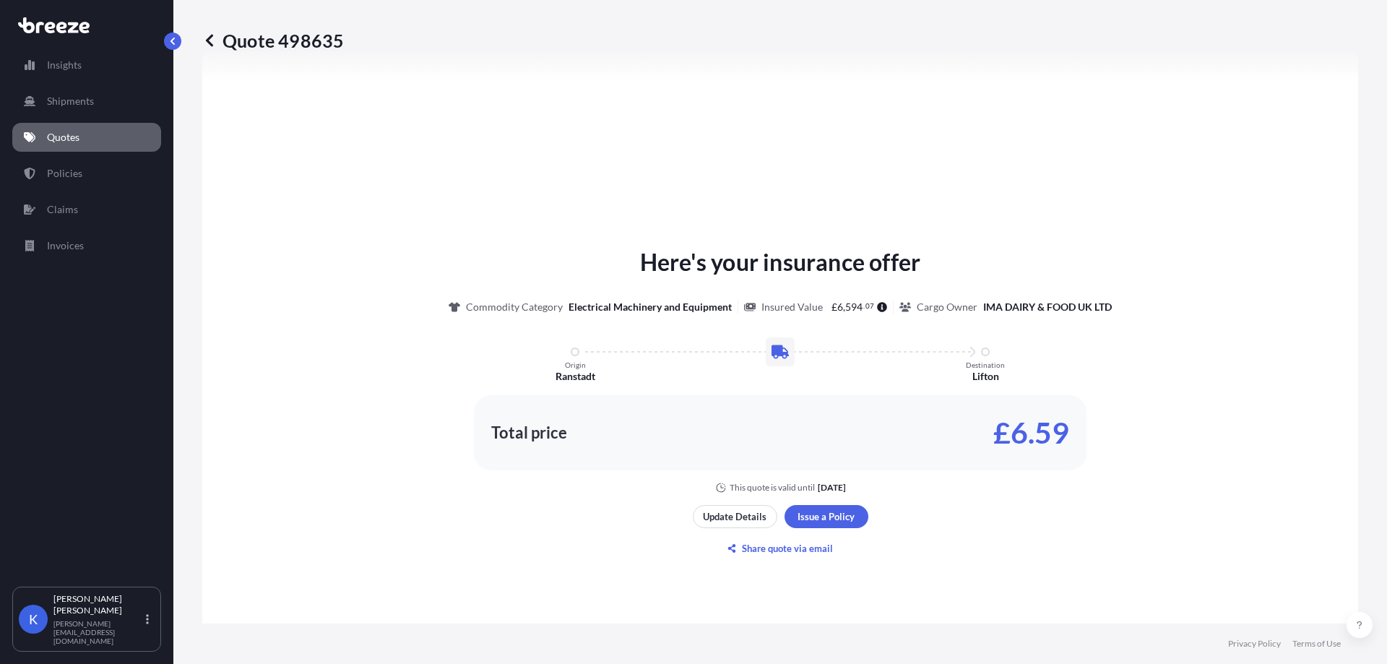
scroll to position [579, 0]
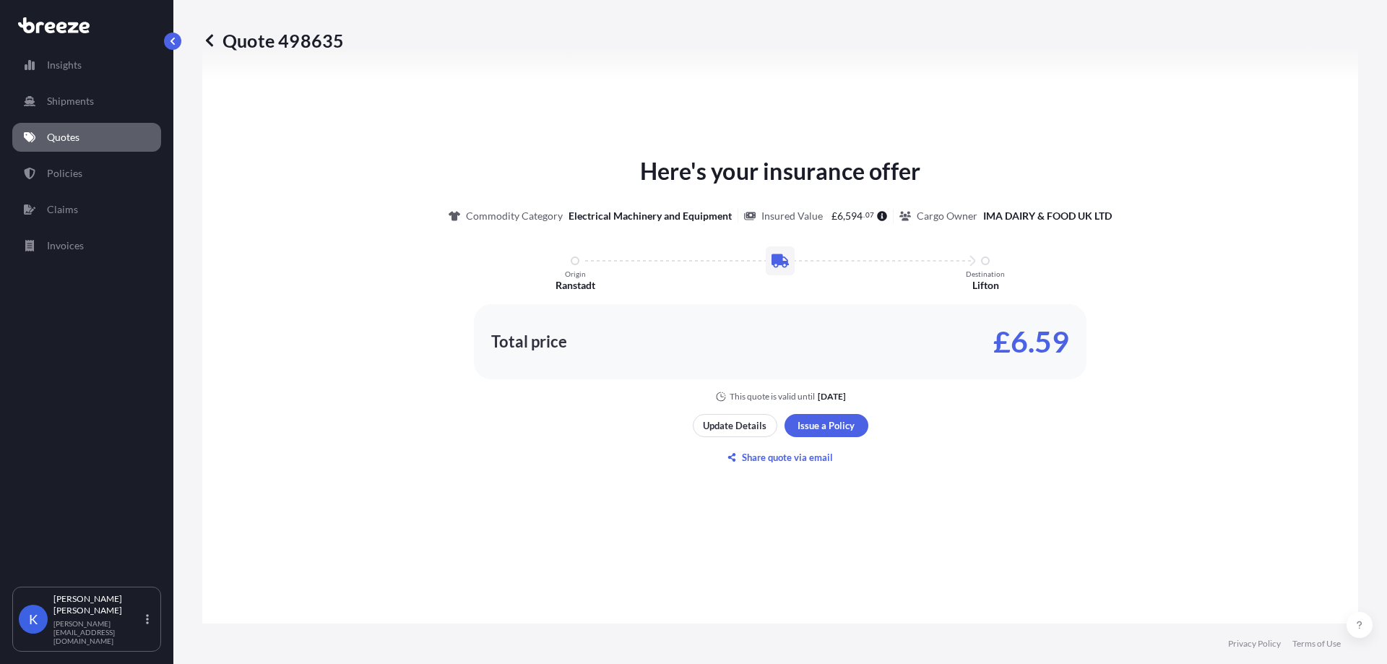
click at [99, 133] on link "Quotes" at bounding box center [86, 137] width 149 height 29
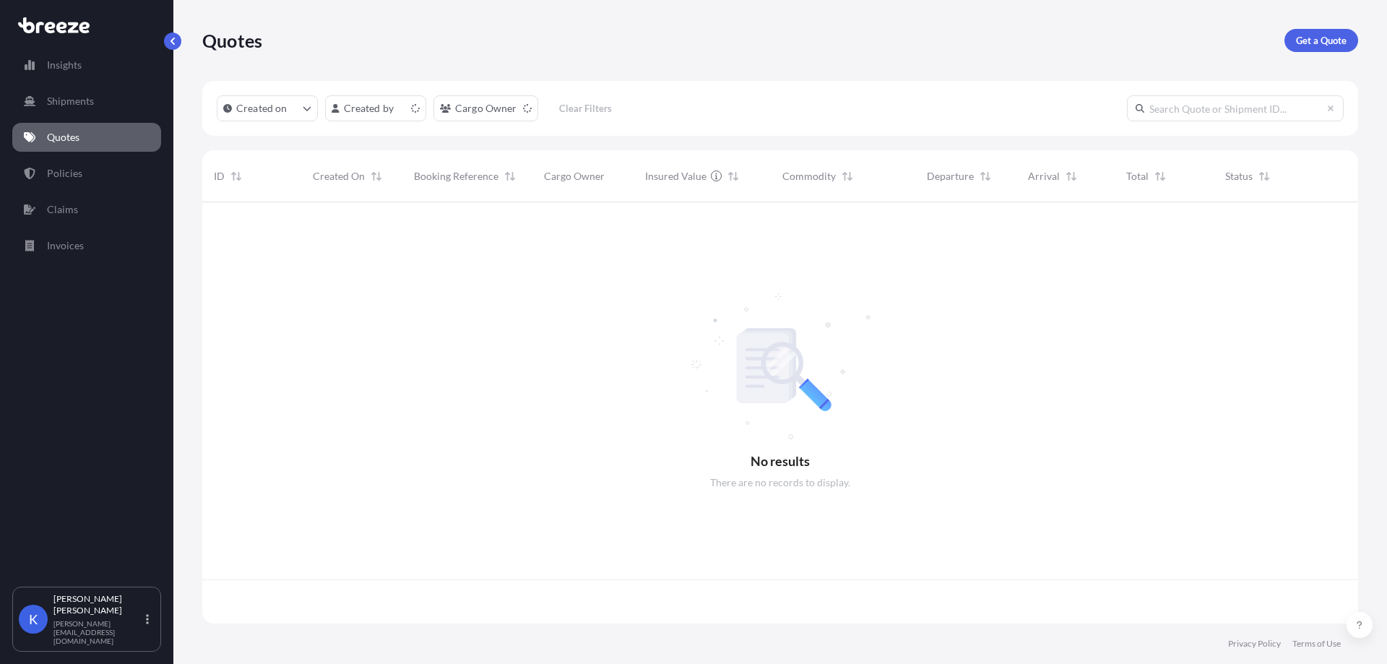
scroll to position [418, 1145]
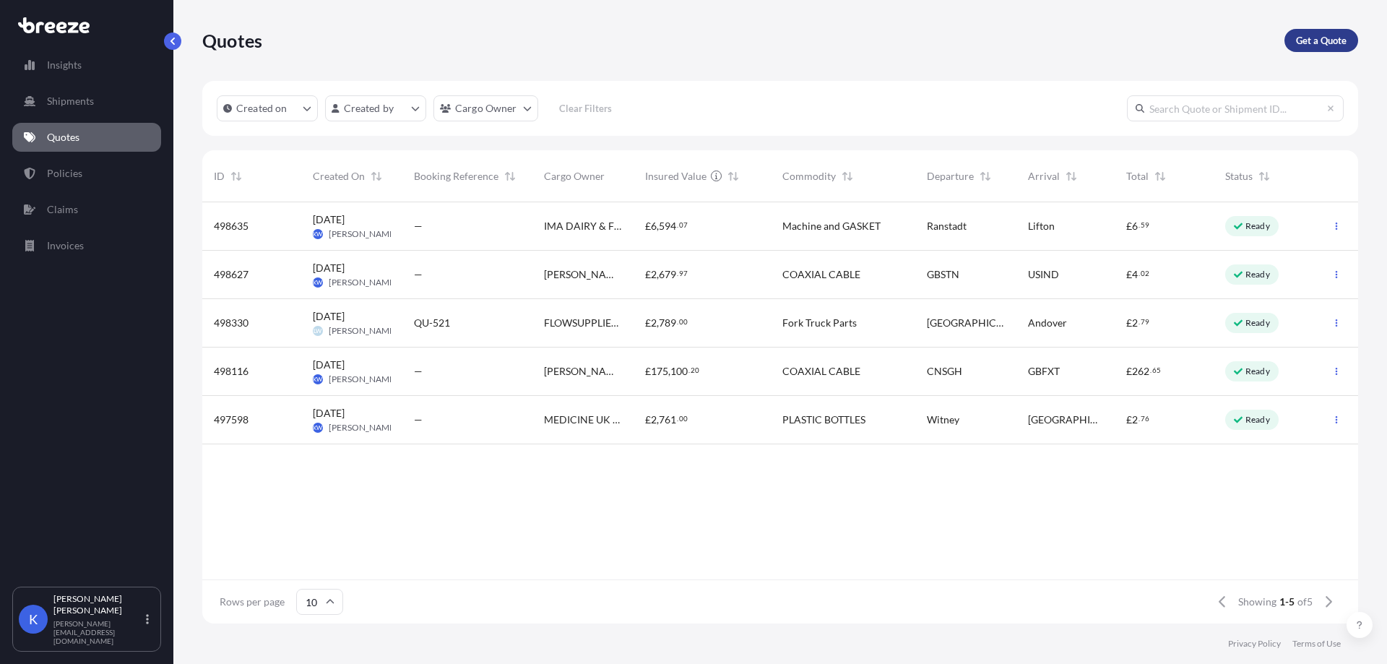
click at [1306, 33] on p "Get a Quote" at bounding box center [1321, 40] width 51 height 14
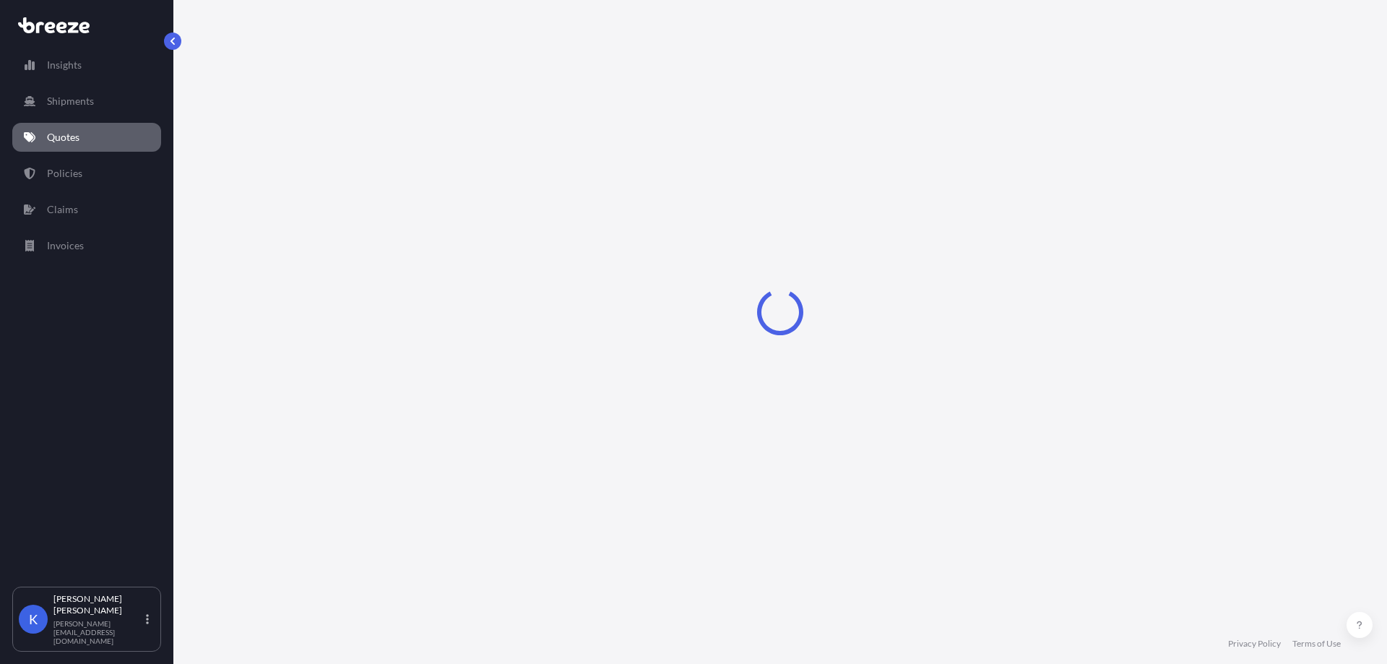
select select "Road"
select select "Sea"
select select "1"
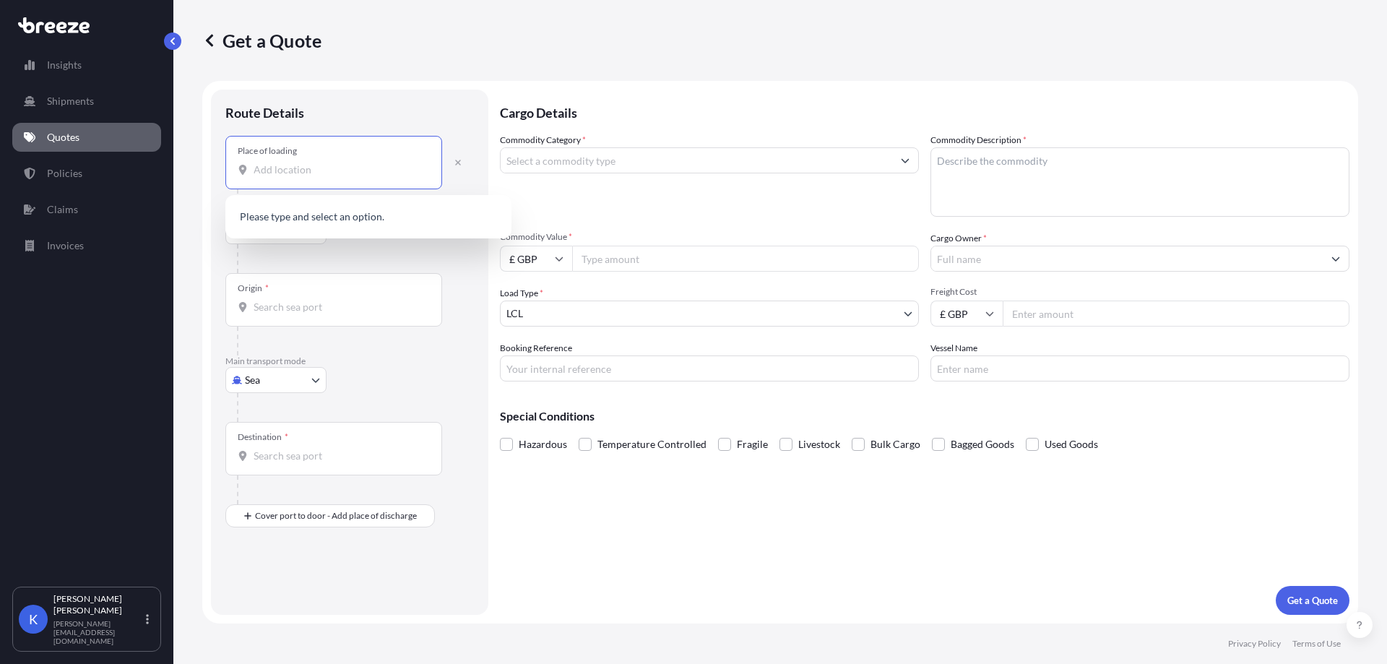
click at [310, 165] on input "Place of loading" at bounding box center [339, 170] width 170 height 14
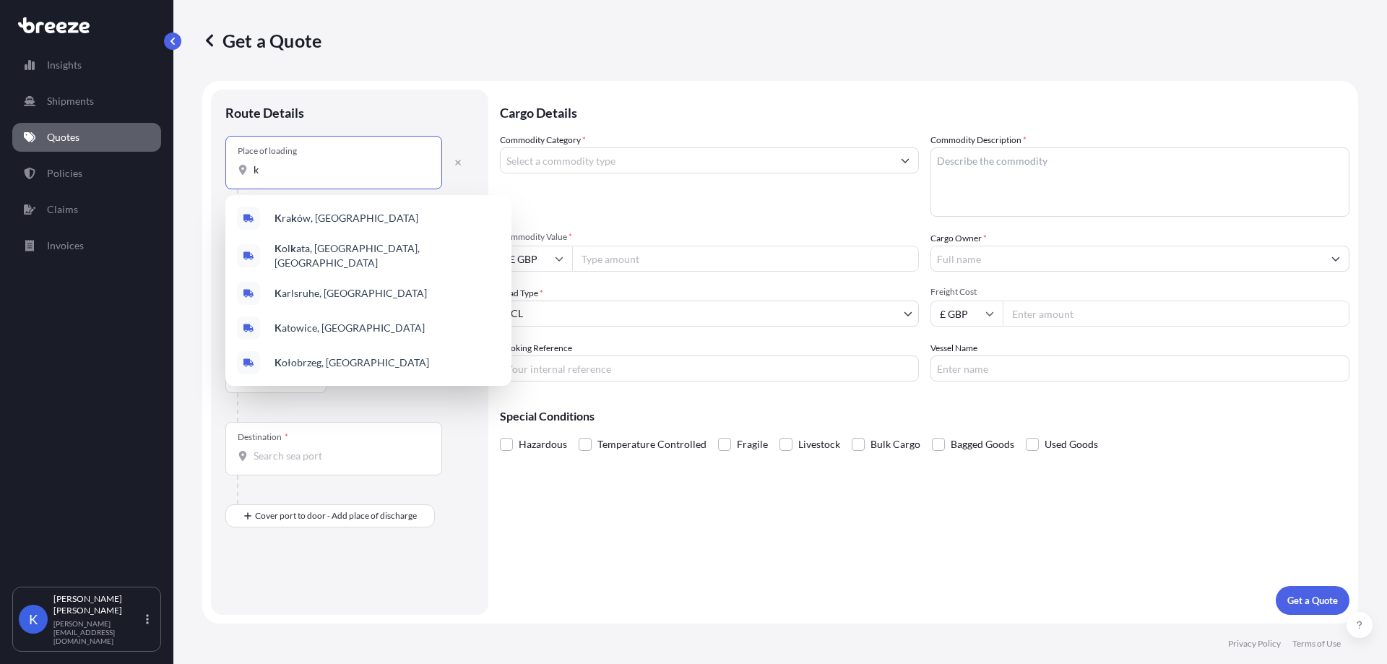
type input "k"
click at [712, 256] on input "Commodity Value *" at bounding box center [745, 259] width 347 height 26
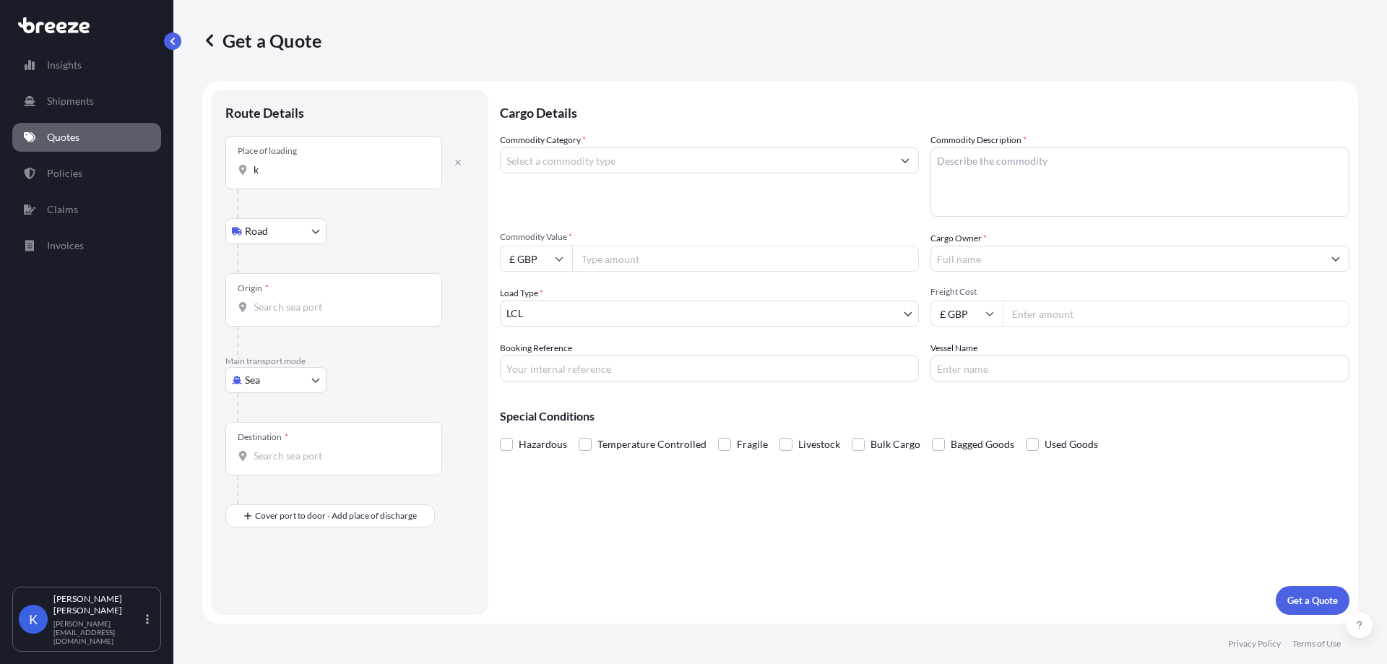
click at [299, 380] on body "0 options available. 5 options available. Insights Shipments Quotes Policies Cl…" at bounding box center [693, 332] width 1387 height 664
click at [283, 436] on div "Air" at bounding box center [276, 444] width 90 height 26
select select "Air"
click at [306, 184] on div "Place of loading" at bounding box center [333, 168] width 217 height 53
click at [306, 183] on input "Place of loading" at bounding box center [339, 175] width 170 height 14
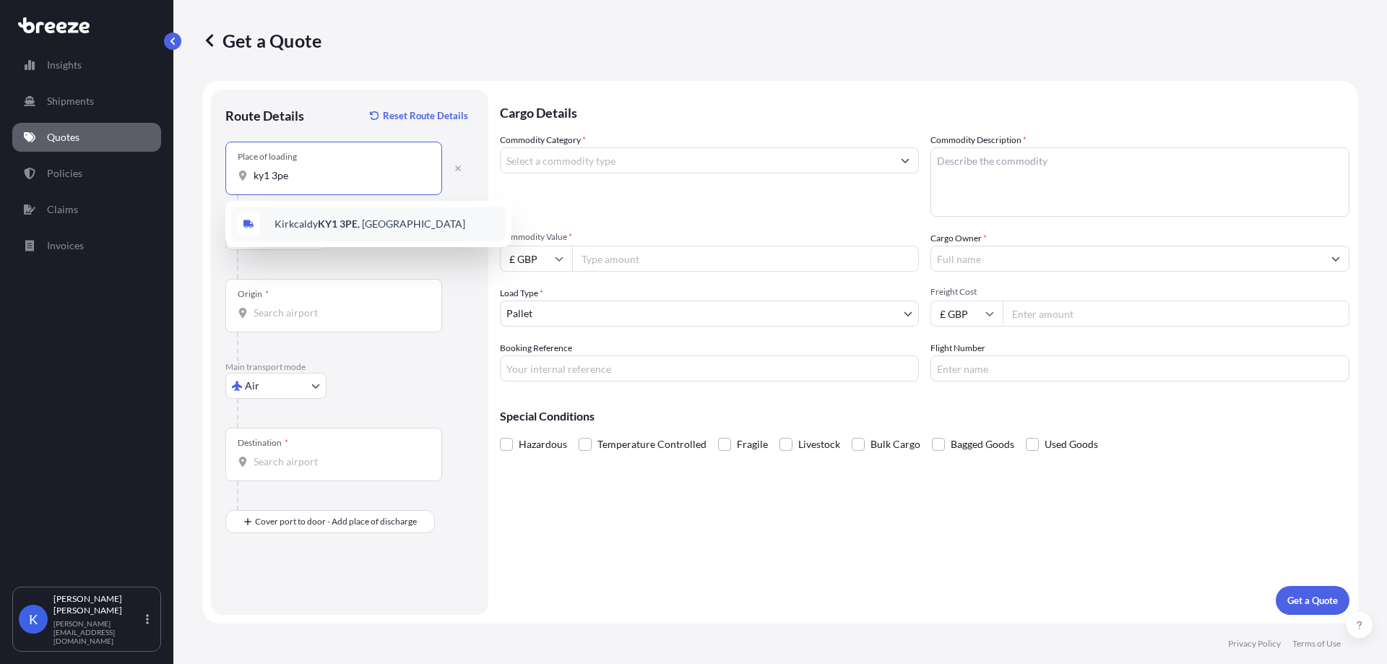
click at [347, 237] on div "Kirkcaldy KY1 3PE , [GEOGRAPHIC_DATA]" at bounding box center [368, 224] width 274 height 35
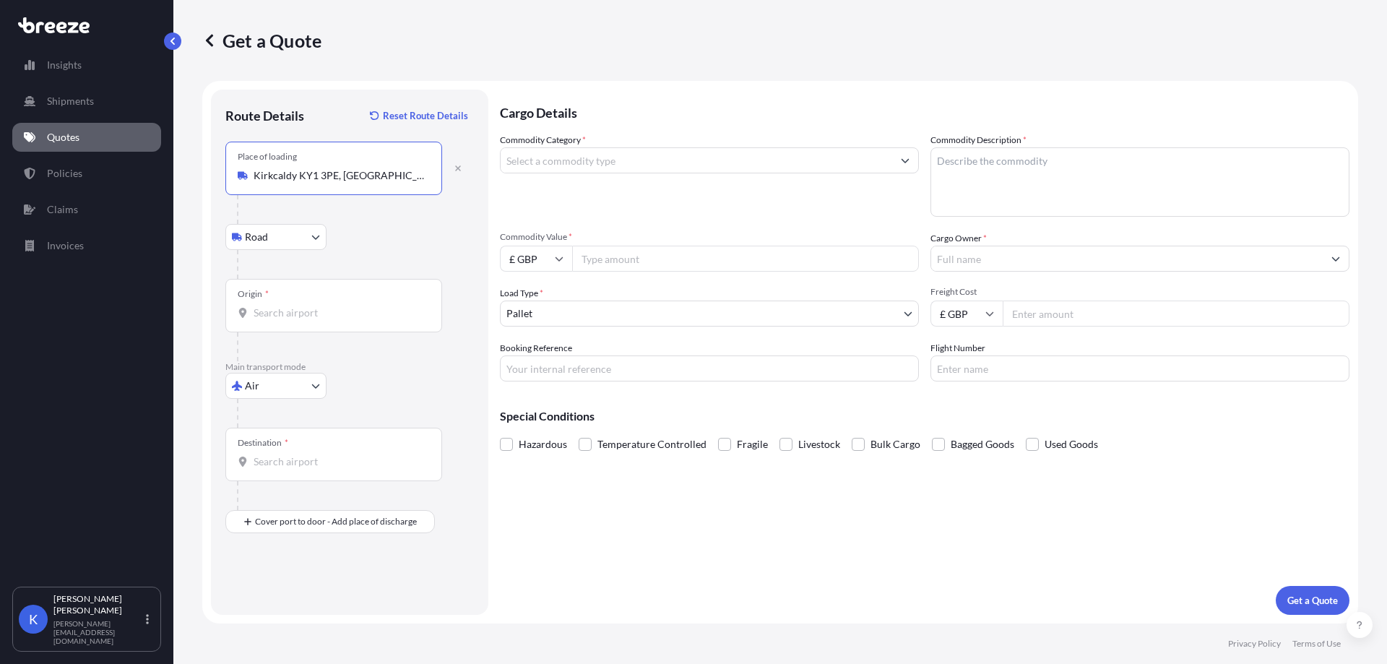
type input "Kirkcaldy KY1 3PE, [GEOGRAPHIC_DATA]"
click at [290, 319] on input "Origin *" at bounding box center [339, 313] width 170 height 14
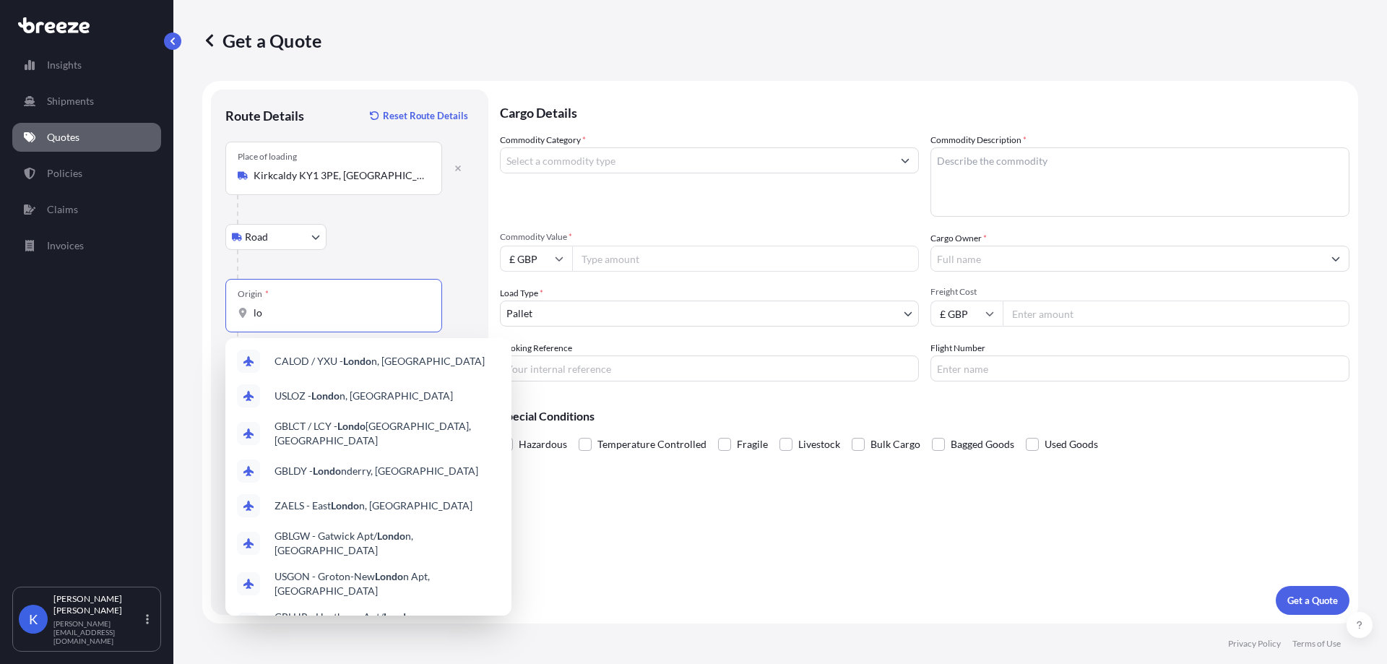
type input "l"
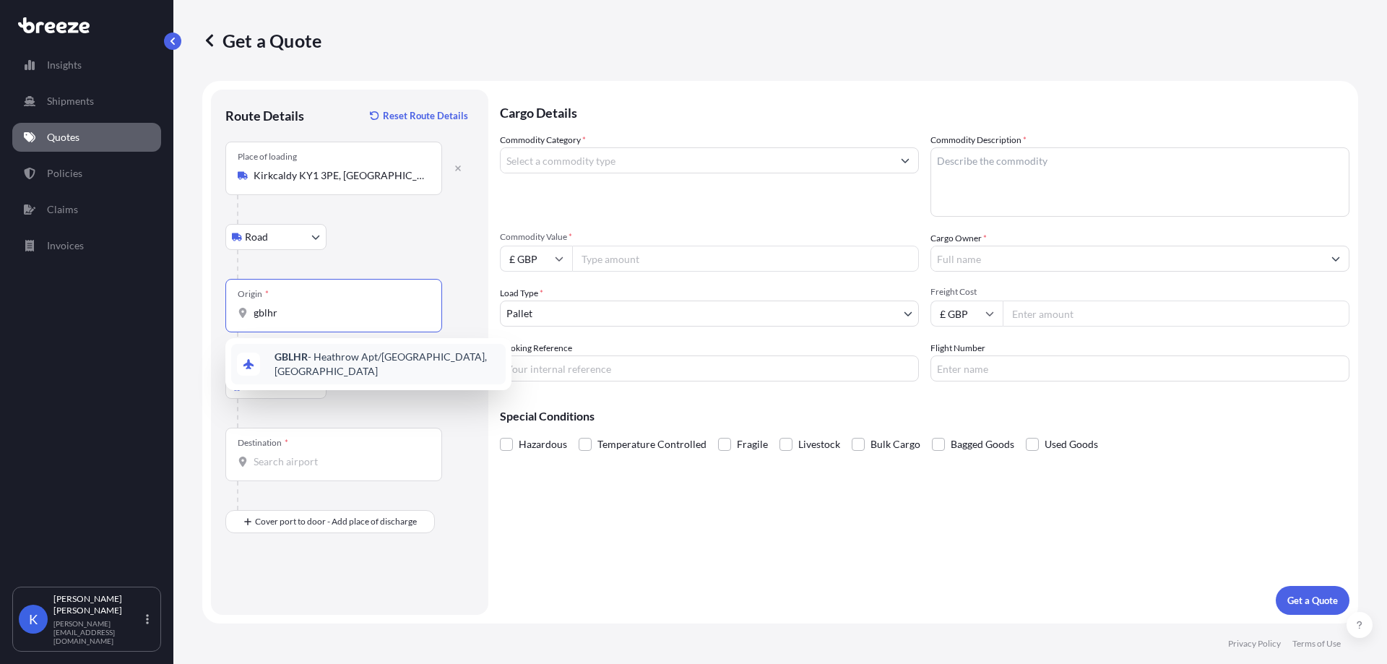
click at [424, 359] on span "GBLHR - Heathrow Apt/[GEOGRAPHIC_DATA], [GEOGRAPHIC_DATA]" at bounding box center [386, 364] width 225 height 29
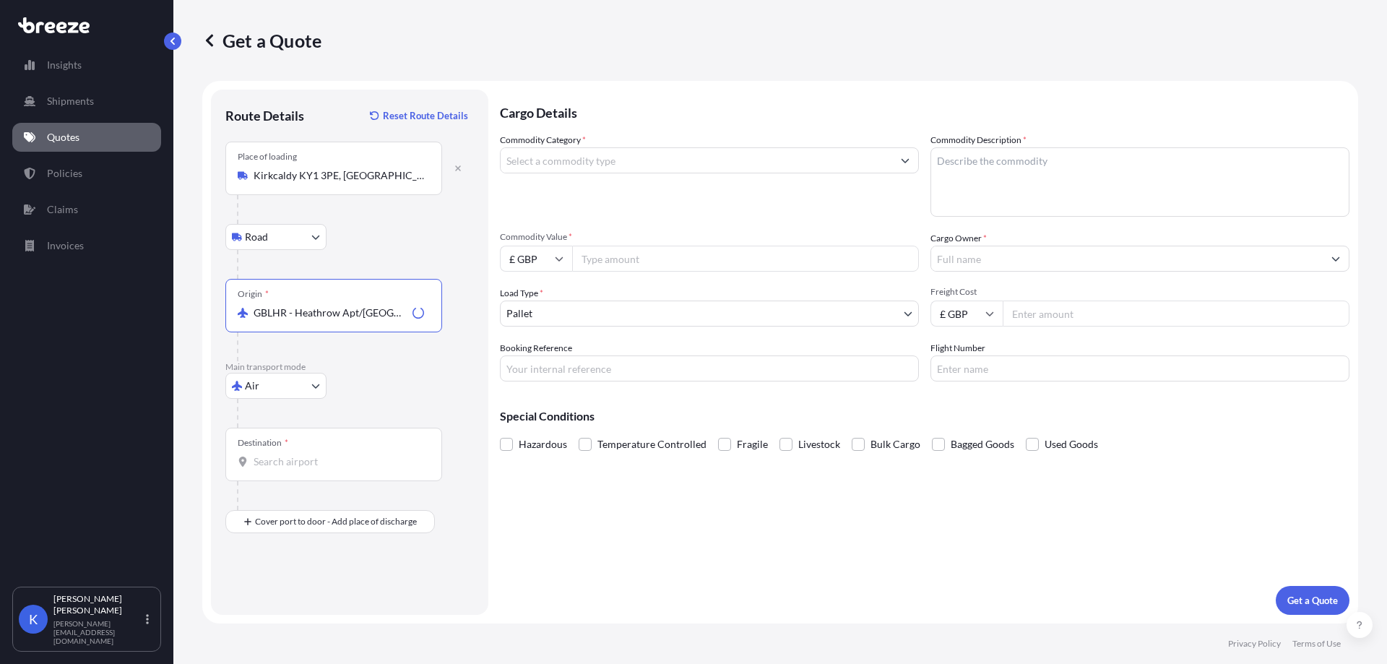
type input "GBLHR - Heathrow Apt/[GEOGRAPHIC_DATA], [GEOGRAPHIC_DATA]"
click at [331, 454] on input "Destination *" at bounding box center [339, 461] width 170 height 14
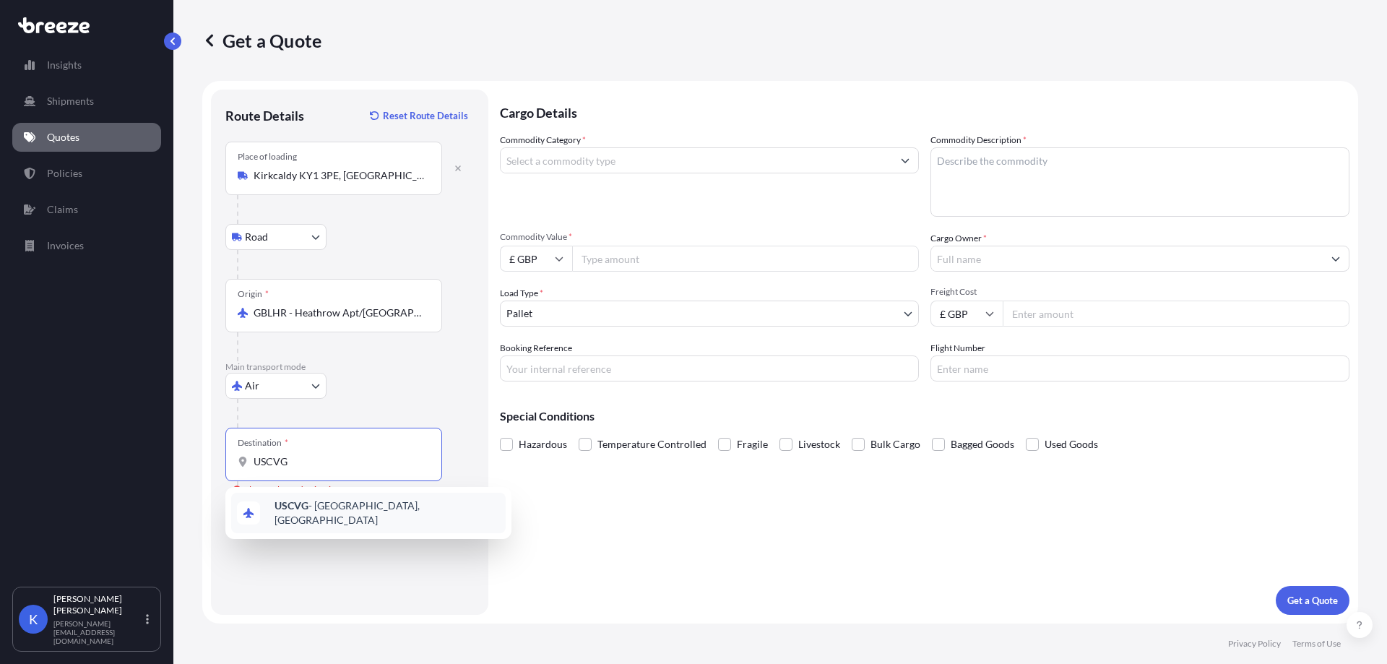
click at [345, 512] on span "USCVG - [GEOGRAPHIC_DATA], [GEOGRAPHIC_DATA]" at bounding box center [386, 512] width 225 height 29
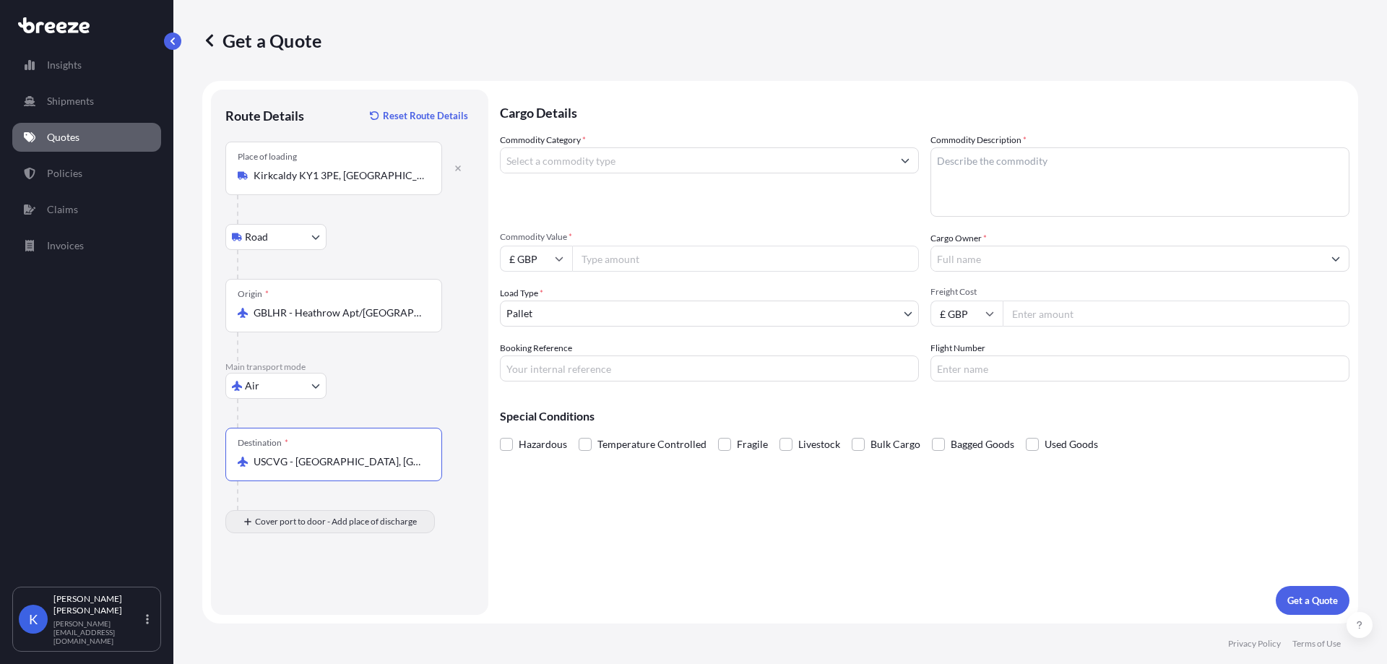
type input "USCVG - [GEOGRAPHIC_DATA], [GEOGRAPHIC_DATA]"
click at [293, 615] on div "Place of Discharge" at bounding box center [333, 591] width 217 height 53
click at [293, 606] on input "Place of Discharge" at bounding box center [339, 599] width 170 height 14
click at [293, 586] on div "Place of Discharge" at bounding box center [333, 591] width 217 height 53
click at [293, 592] on input "Place of Discharge" at bounding box center [339, 599] width 170 height 14
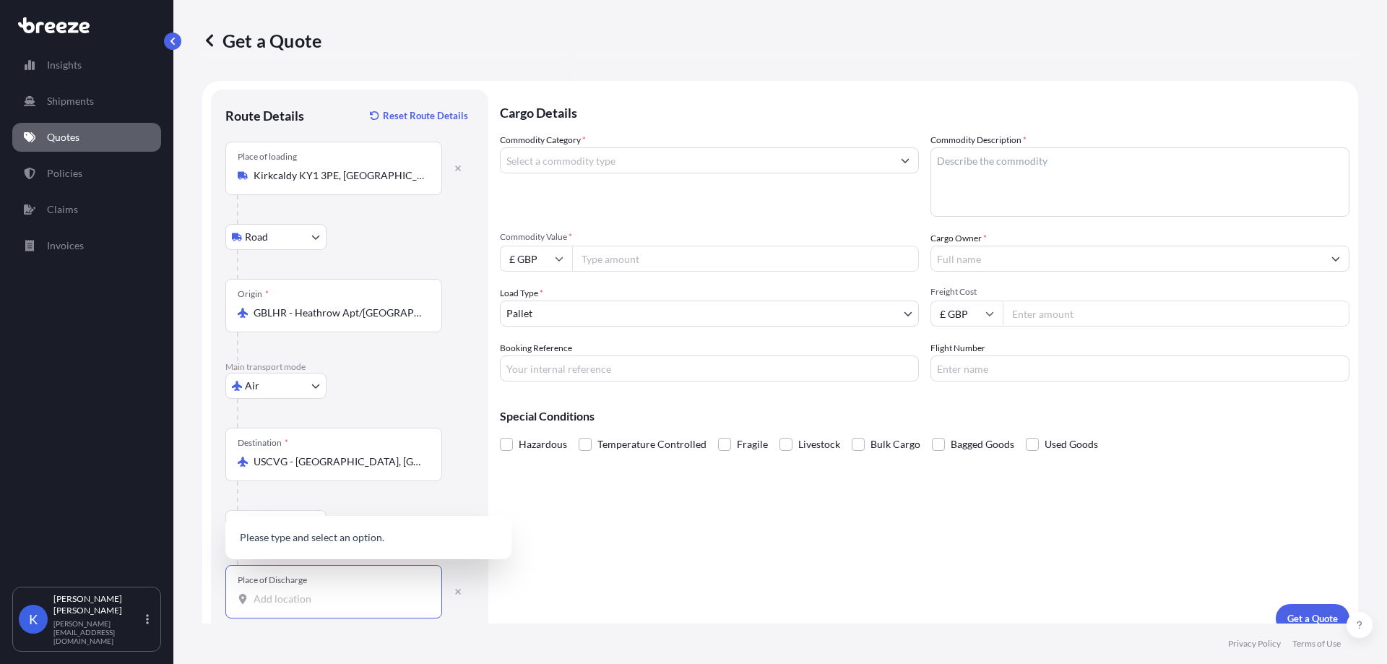
paste input "94901"
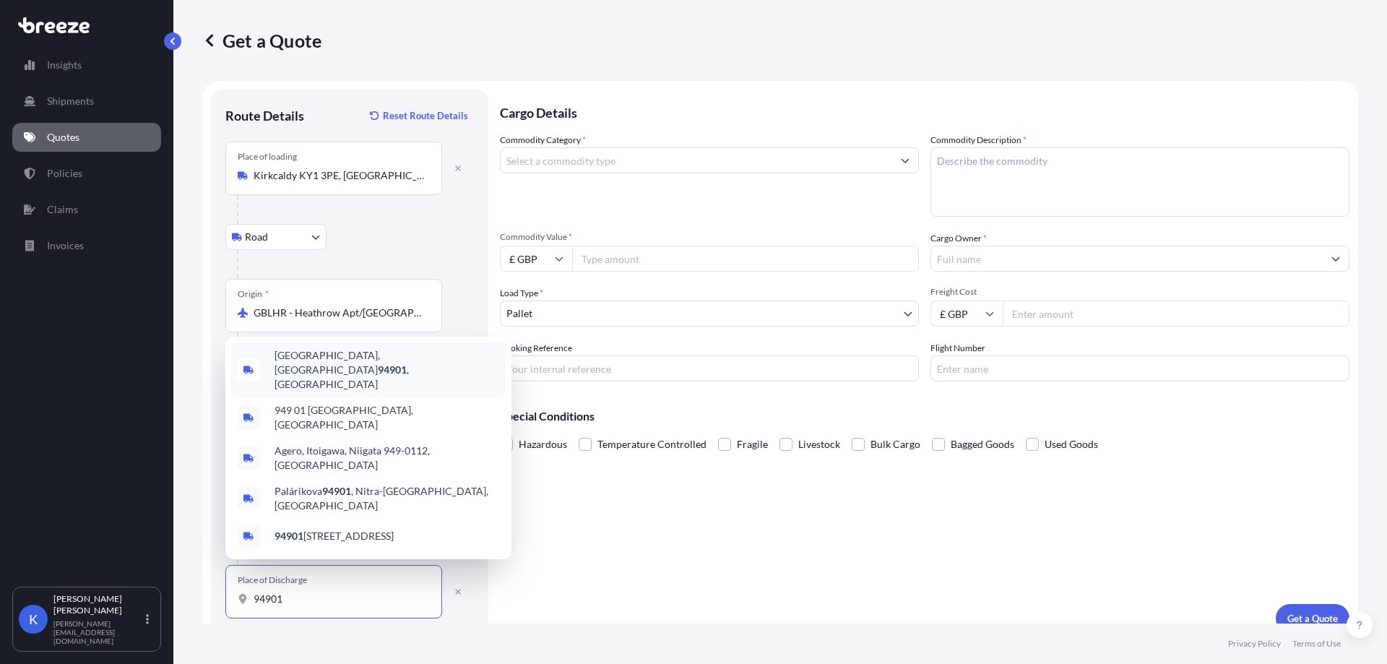
click at [391, 397] on div "[GEOGRAPHIC_DATA] , [GEOGRAPHIC_DATA]" at bounding box center [368, 369] width 274 height 55
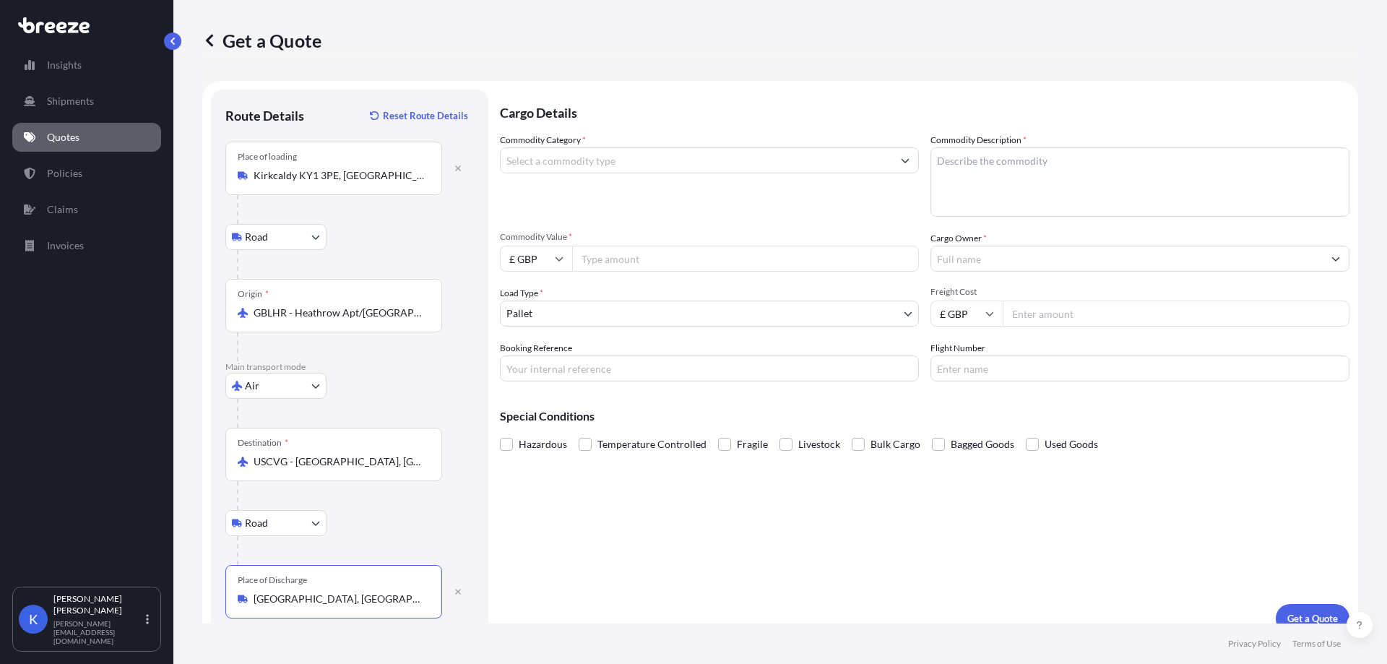
type input "[GEOGRAPHIC_DATA], [GEOGRAPHIC_DATA]"
click at [584, 151] on input "Commodity Category *" at bounding box center [697, 160] width 392 height 26
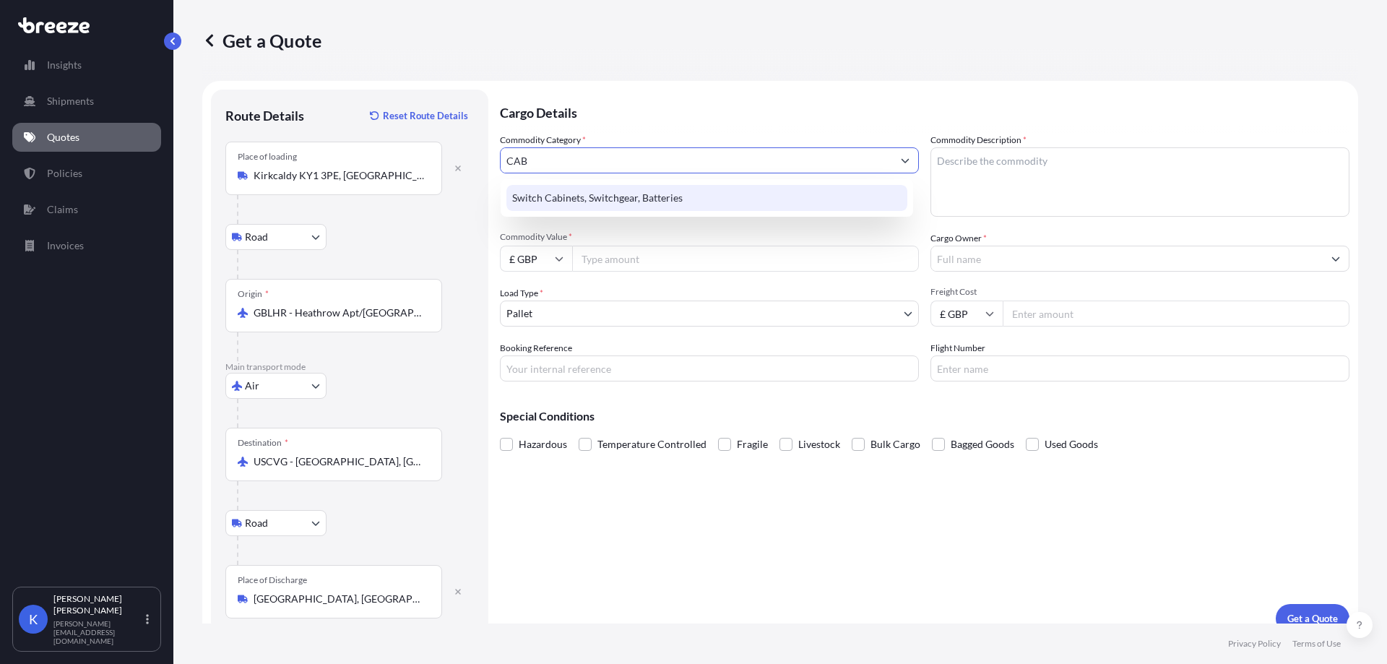
click at [633, 196] on div "Switch Cabinets, Switchgear, Batteries" at bounding box center [706, 198] width 401 height 26
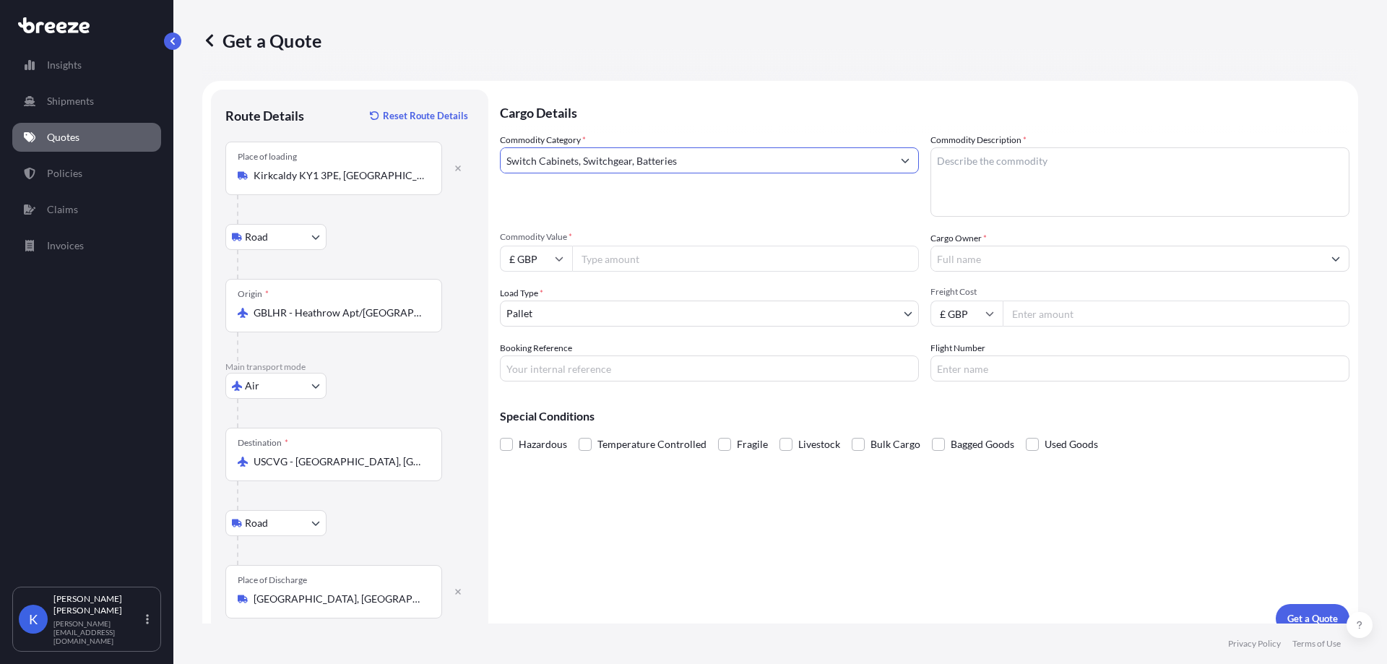
type input "Switch Cabinets, Switchgear, Batteries"
click at [1040, 180] on textarea "Commodity Description *" at bounding box center [1139, 181] width 419 height 69
paste textarea "COAXIAL CABLE"
type textarea "COAXIAL CABLE"
click at [683, 260] on input "Commodity Value *" at bounding box center [745, 259] width 347 height 26
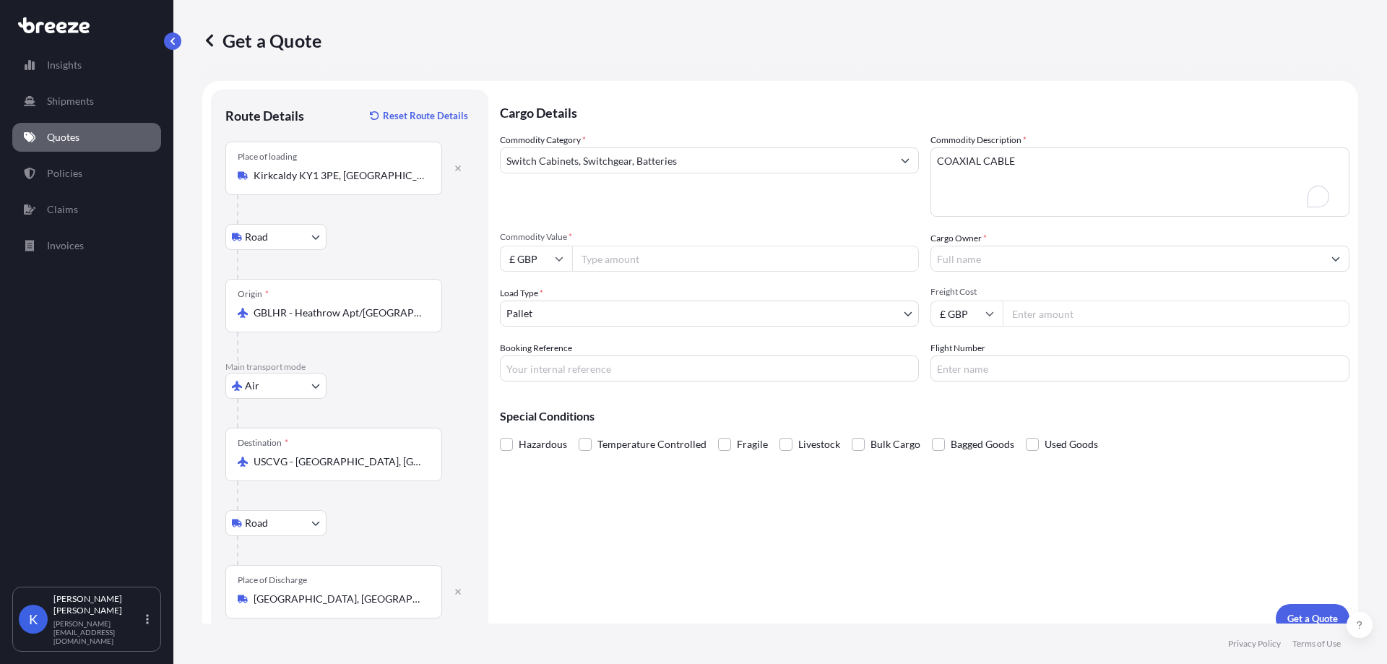
paste input "10045.99"
type input "10045.99"
click at [949, 249] on input "Cargo Owner *" at bounding box center [1127, 259] width 392 height 26
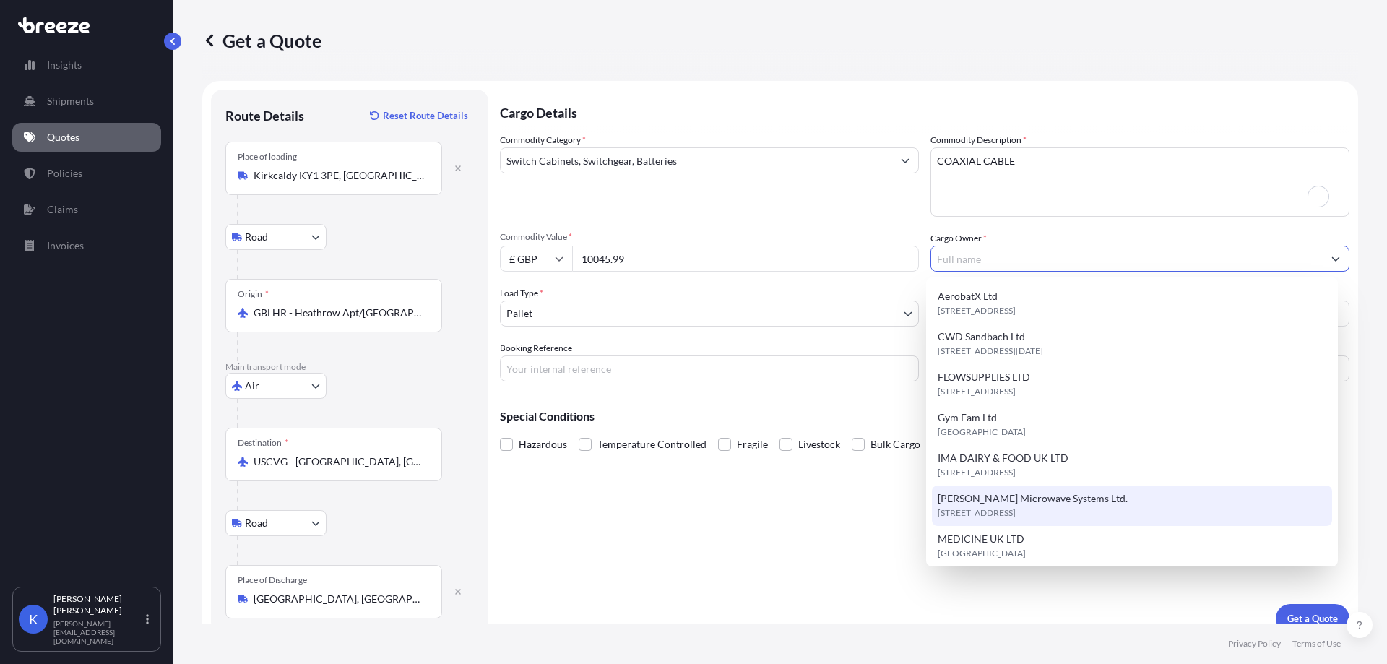
click at [1016, 513] on span "[STREET_ADDRESS]" at bounding box center [977, 513] width 78 height 14
type input "[PERSON_NAME] Microwave Systems Ltd."
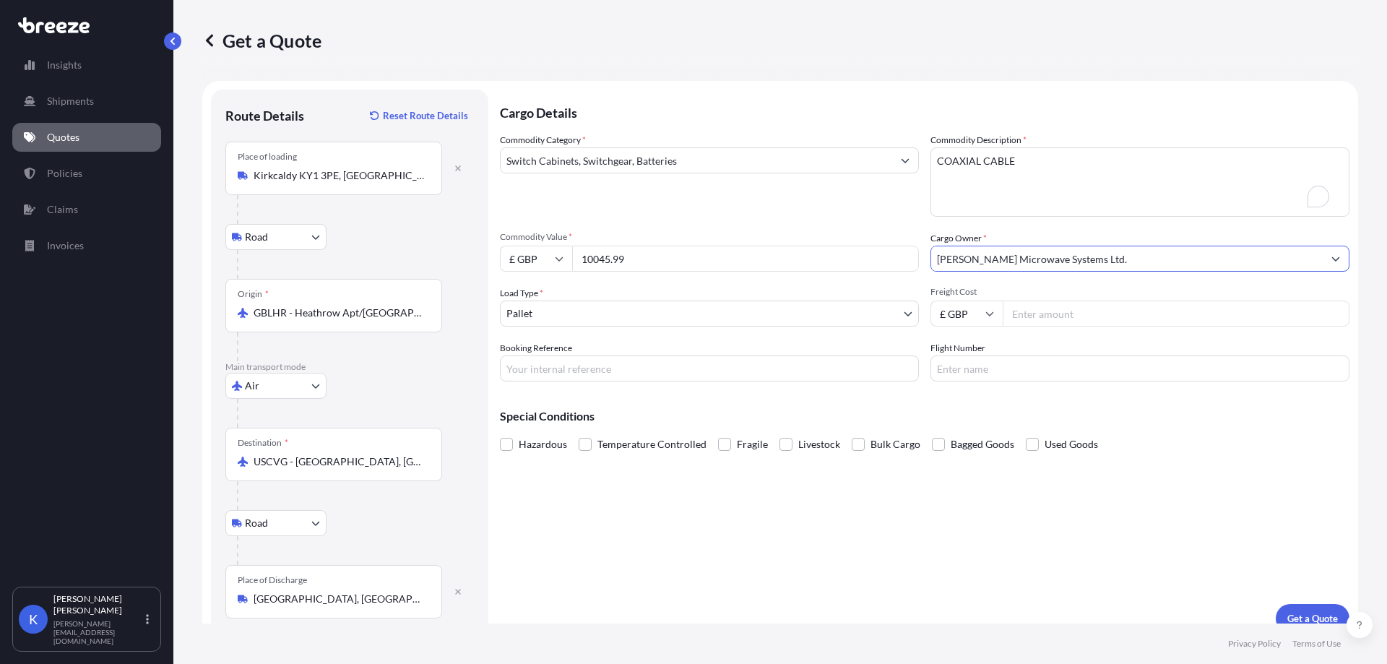
click at [1099, 320] on input "Freight Cost" at bounding box center [1176, 313] width 347 height 26
click at [1052, 369] on input "Flight Number" at bounding box center [1139, 368] width 419 height 26
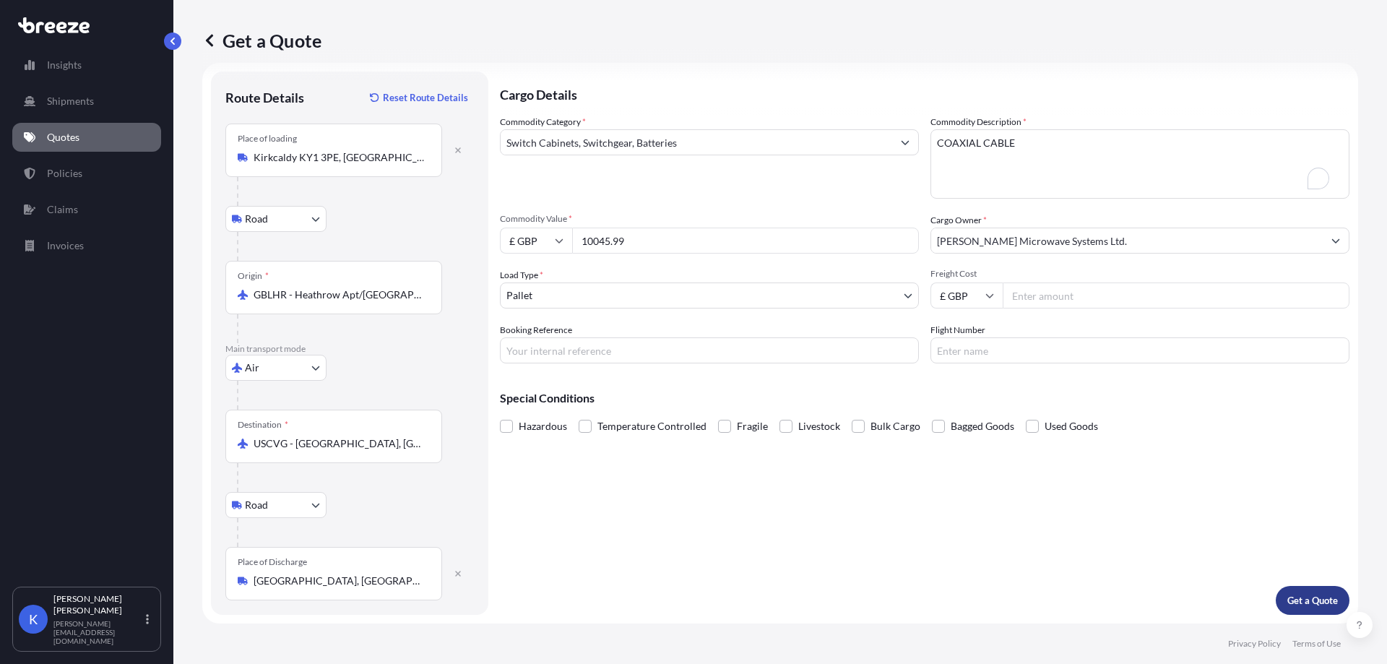
click at [1332, 600] on button "Get a Quote" at bounding box center [1313, 600] width 74 height 29
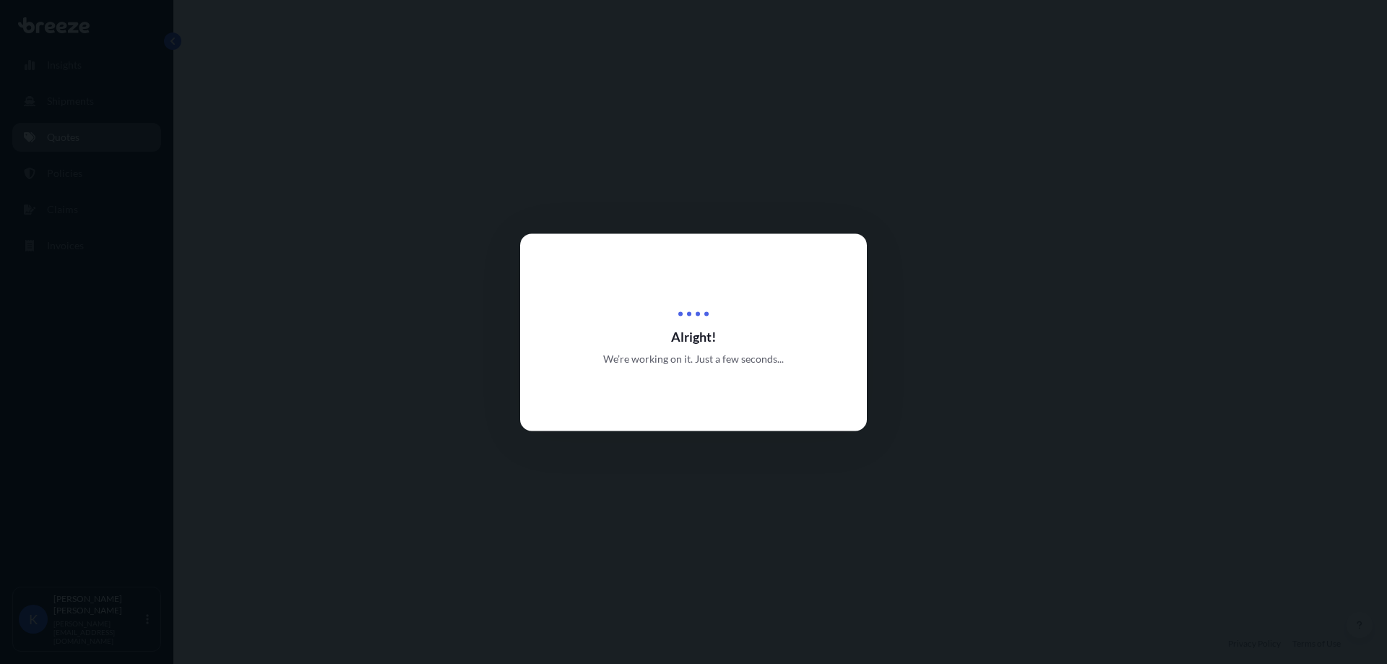
select select "Road"
select select "Air"
select select "Road"
select select "1"
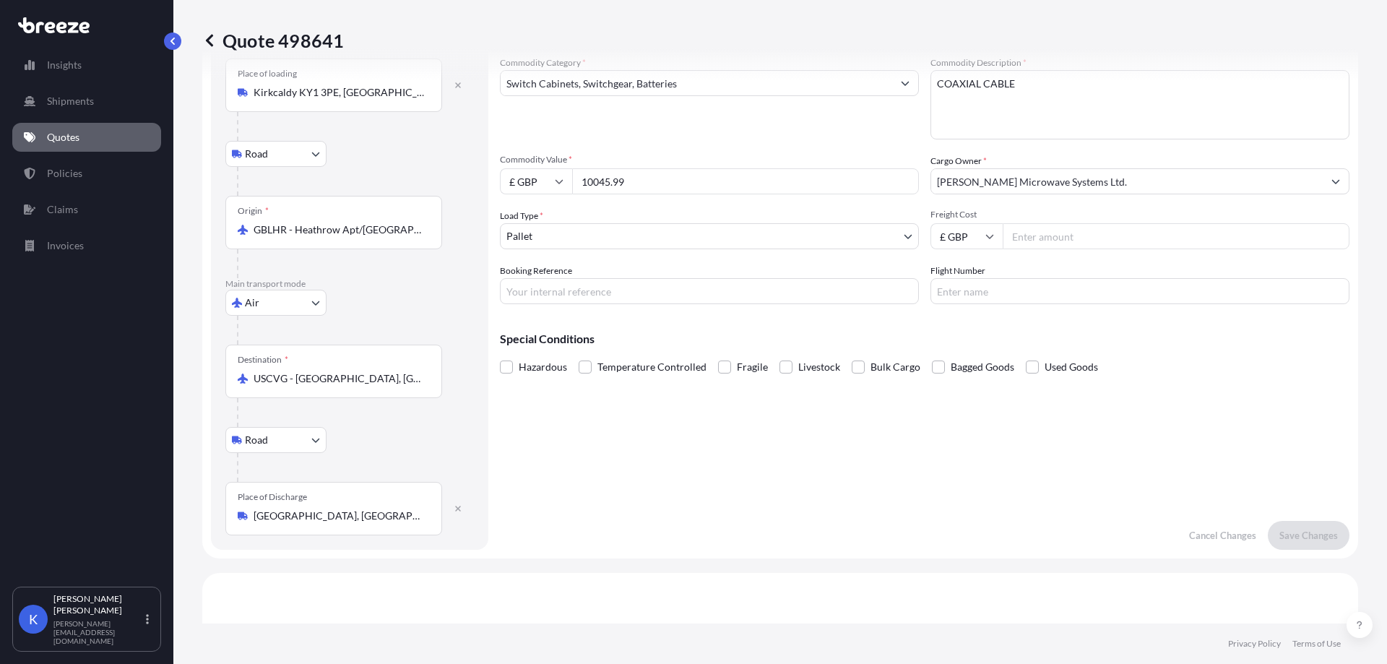
scroll to position [72, 0]
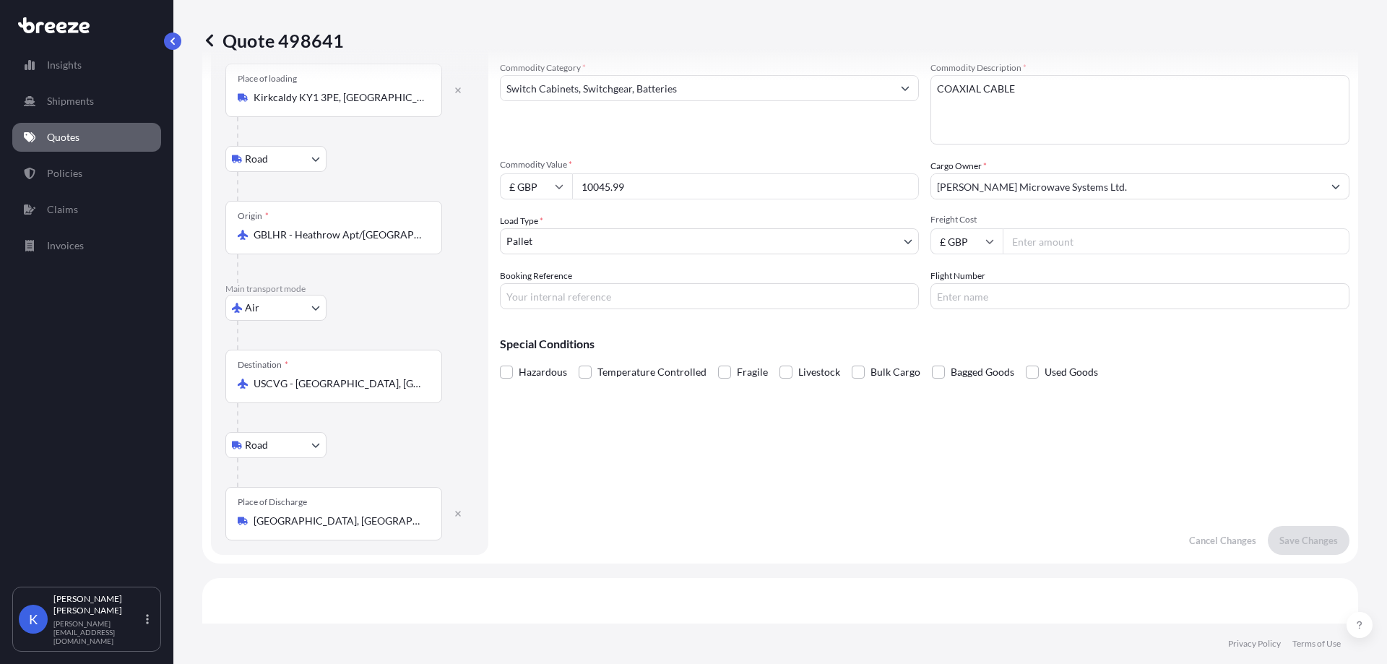
click at [1039, 422] on div "Cargo Details Commodity Category * Switch Cabinets, Switchgear, Batteries Commo…" at bounding box center [924, 285] width 849 height 537
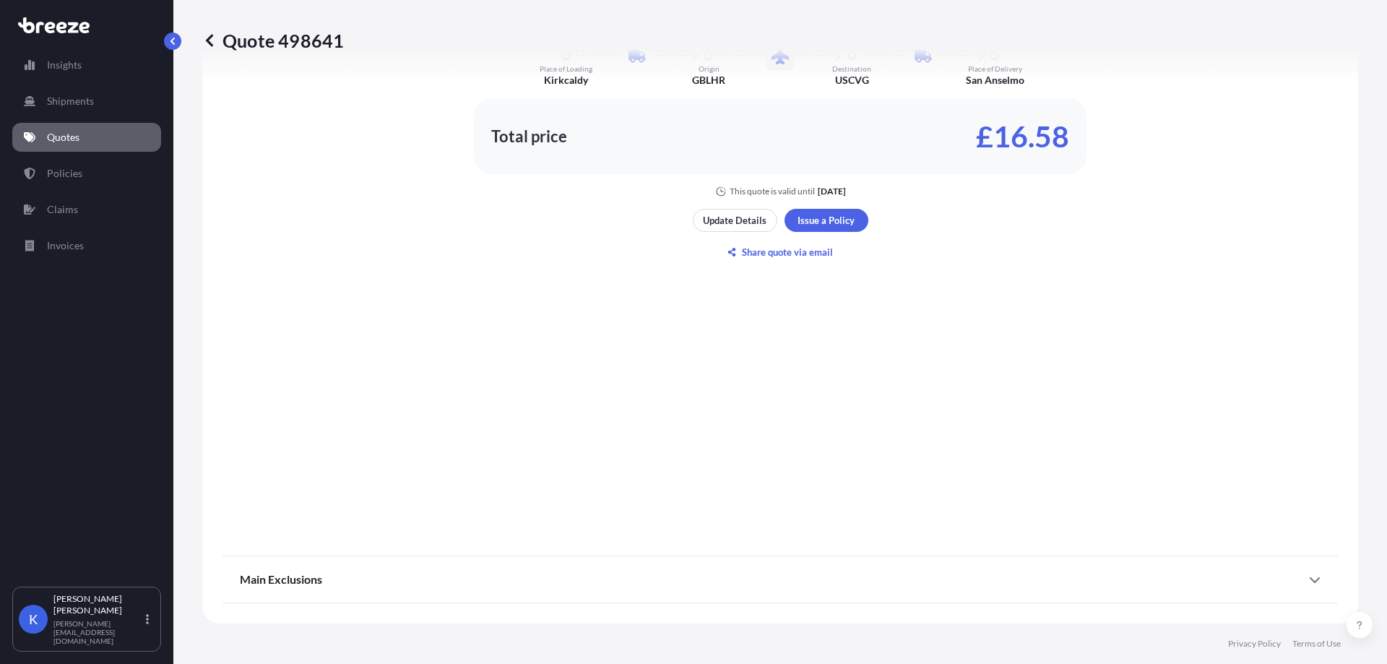
scroll to position [855, 0]
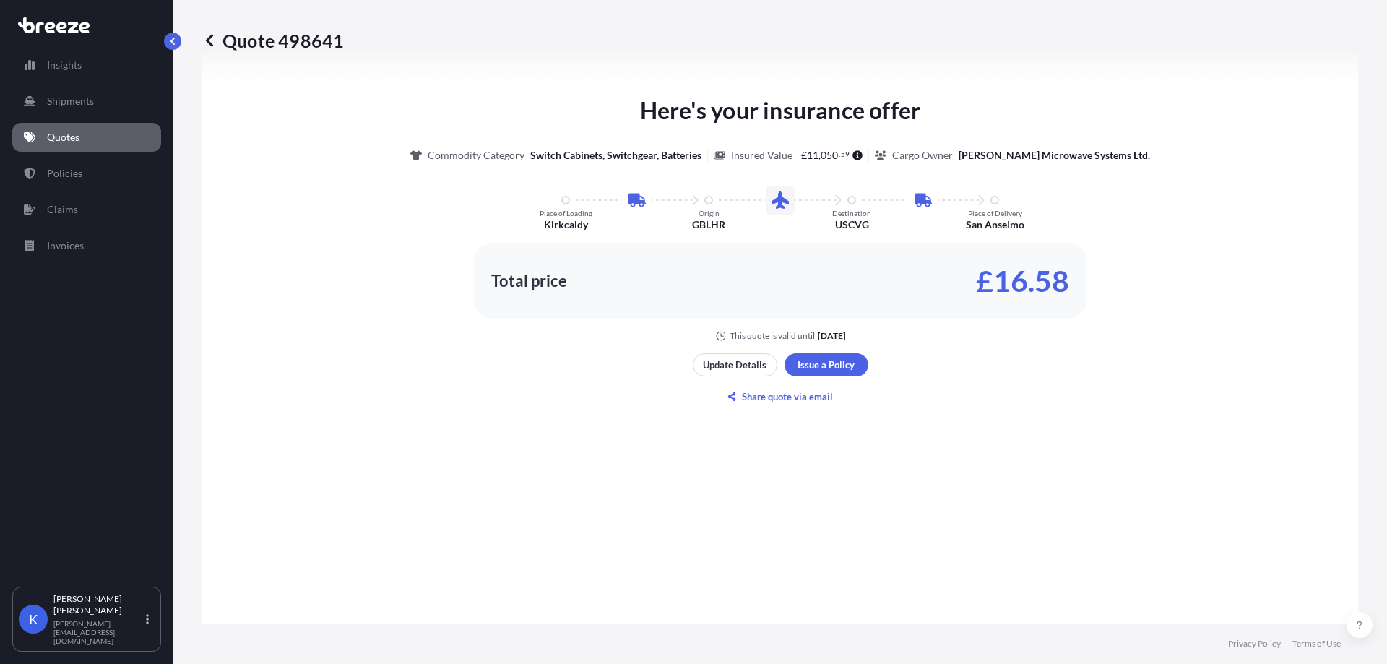
click at [54, 131] on p "Quotes" at bounding box center [63, 137] width 33 height 14
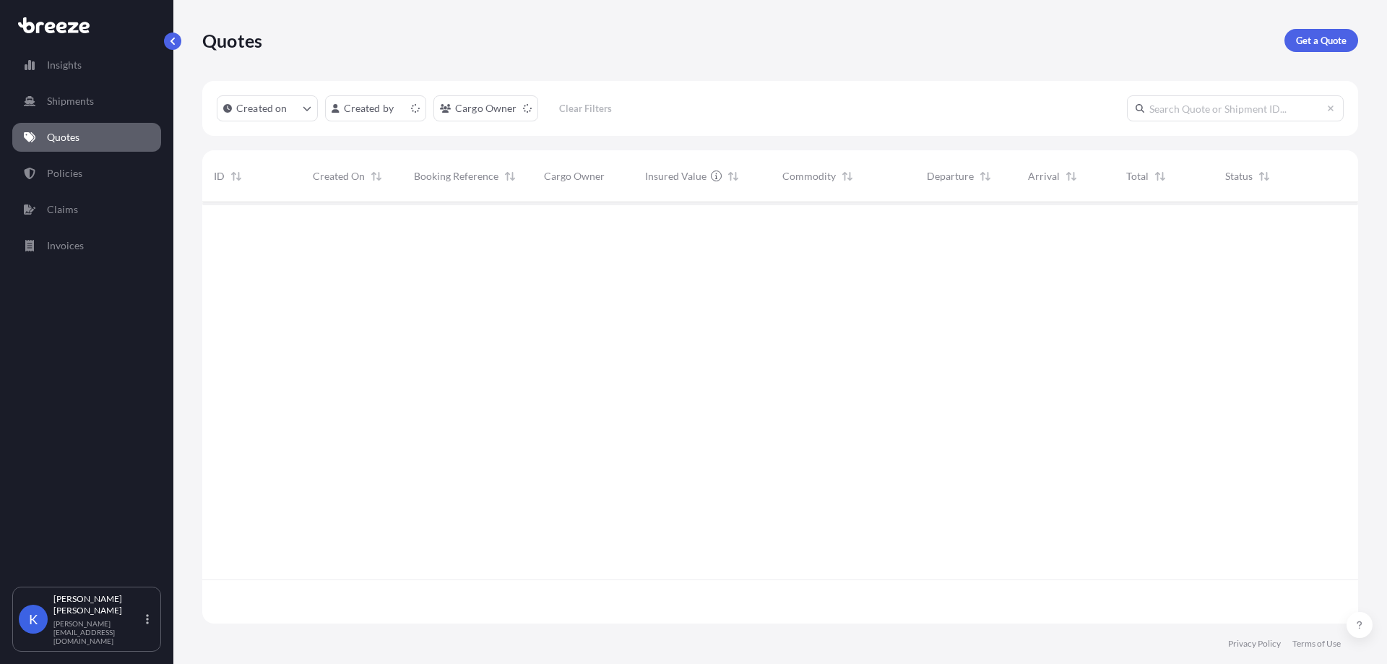
scroll to position [418, 1145]
click at [1320, 40] on p "Get a Quote" at bounding box center [1321, 40] width 51 height 14
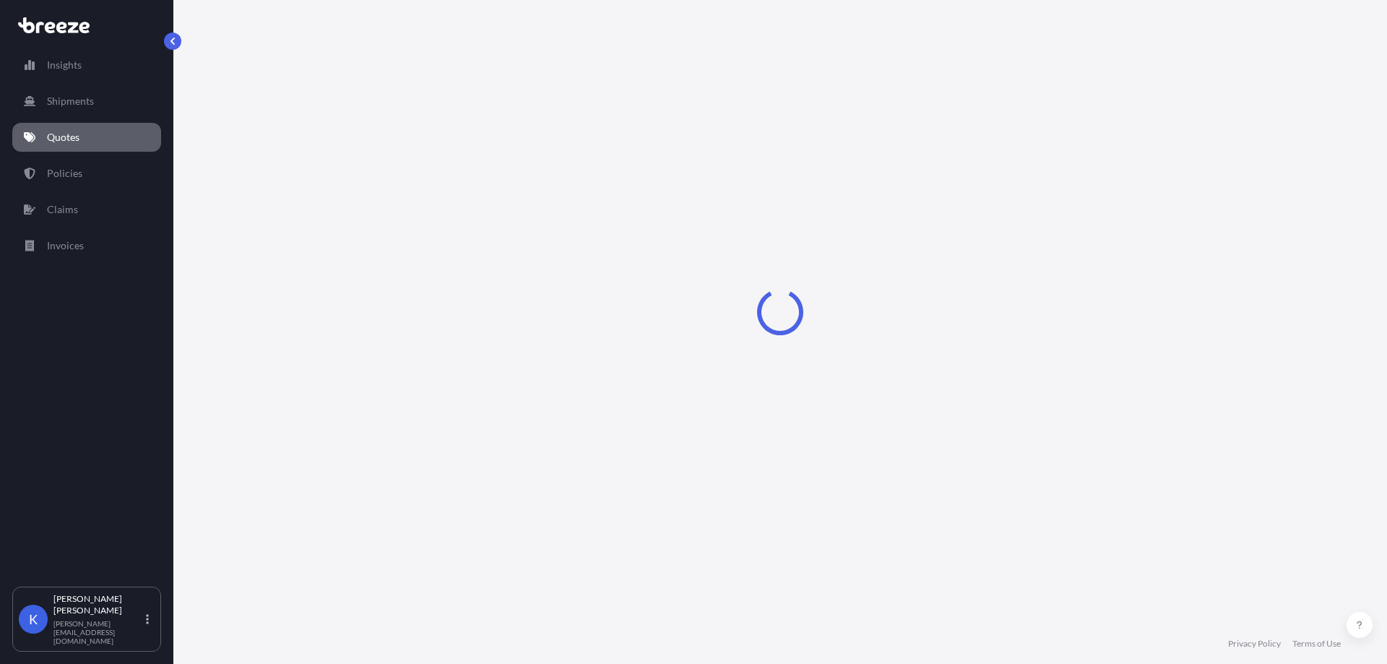
select select "Road"
select select "Sea"
select select "1"
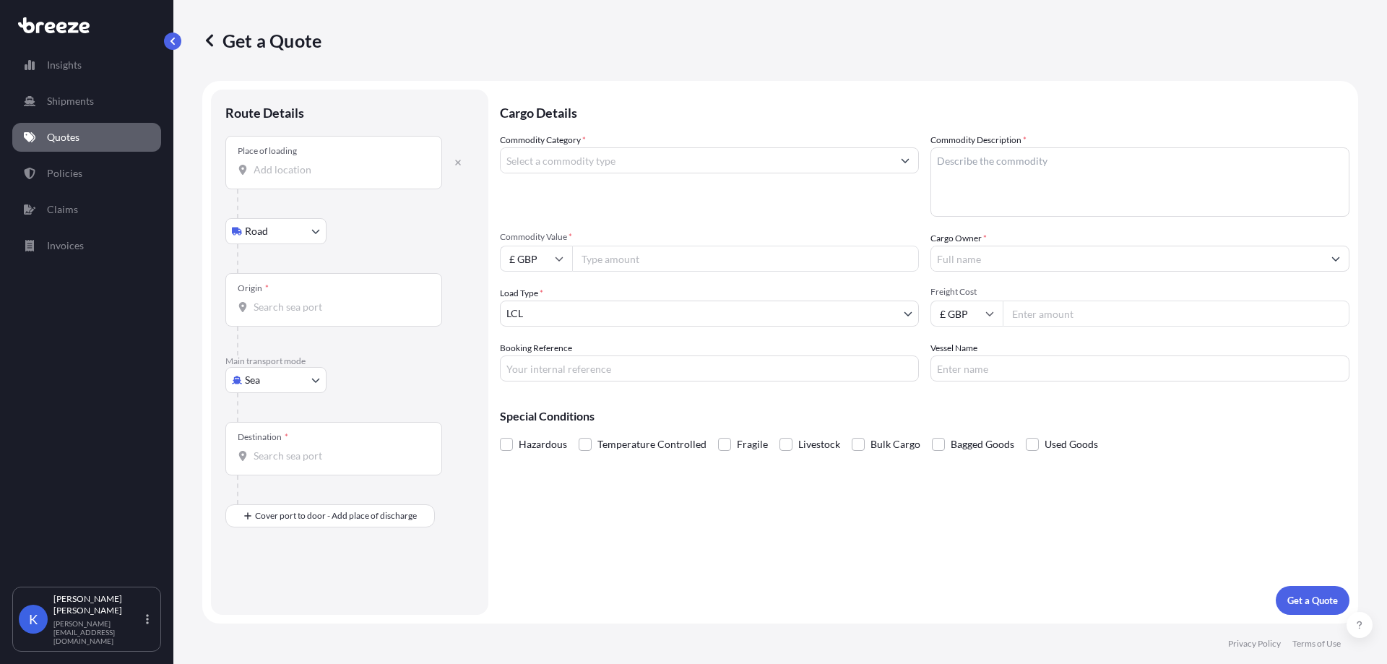
click at [347, 168] on input "Place of loading" at bounding box center [339, 170] width 170 height 14
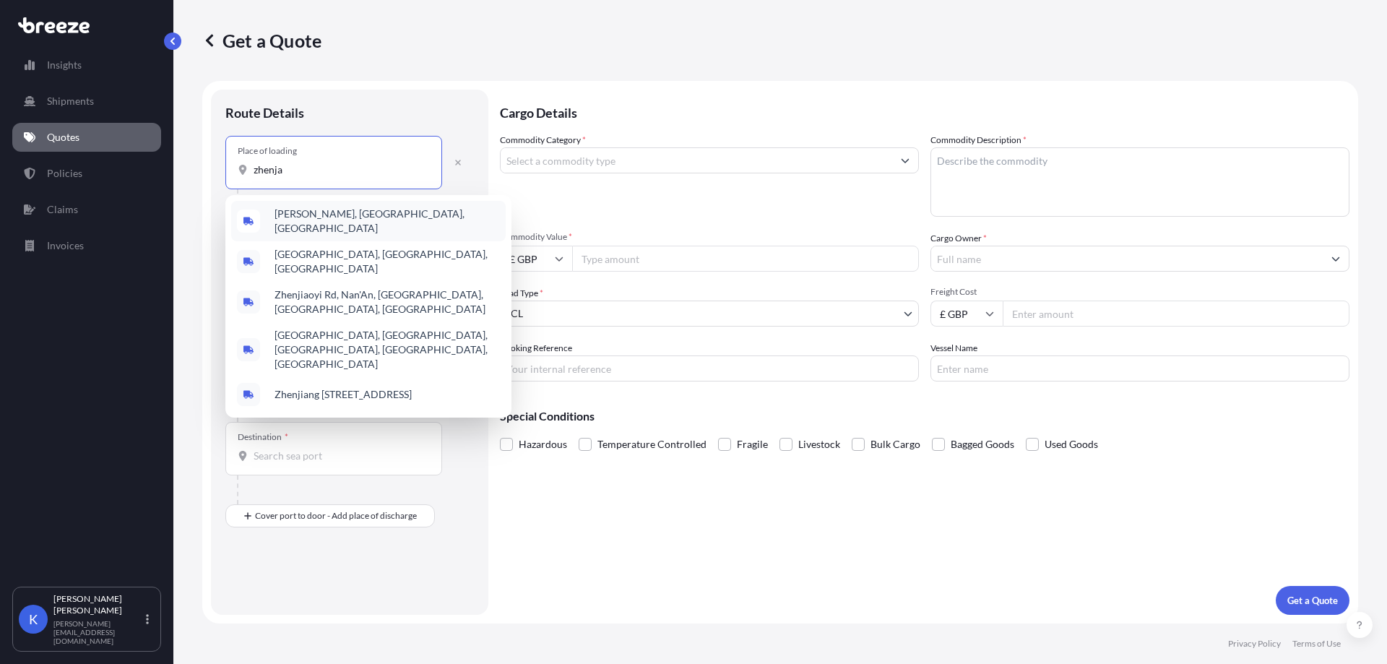
click at [282, 228] on div "[PERSON_NAME], [GEOGRAPHIC_DATA], [GEOGRAPHIC_DATA]" at bounding box center [368, 221] width 274 height 40
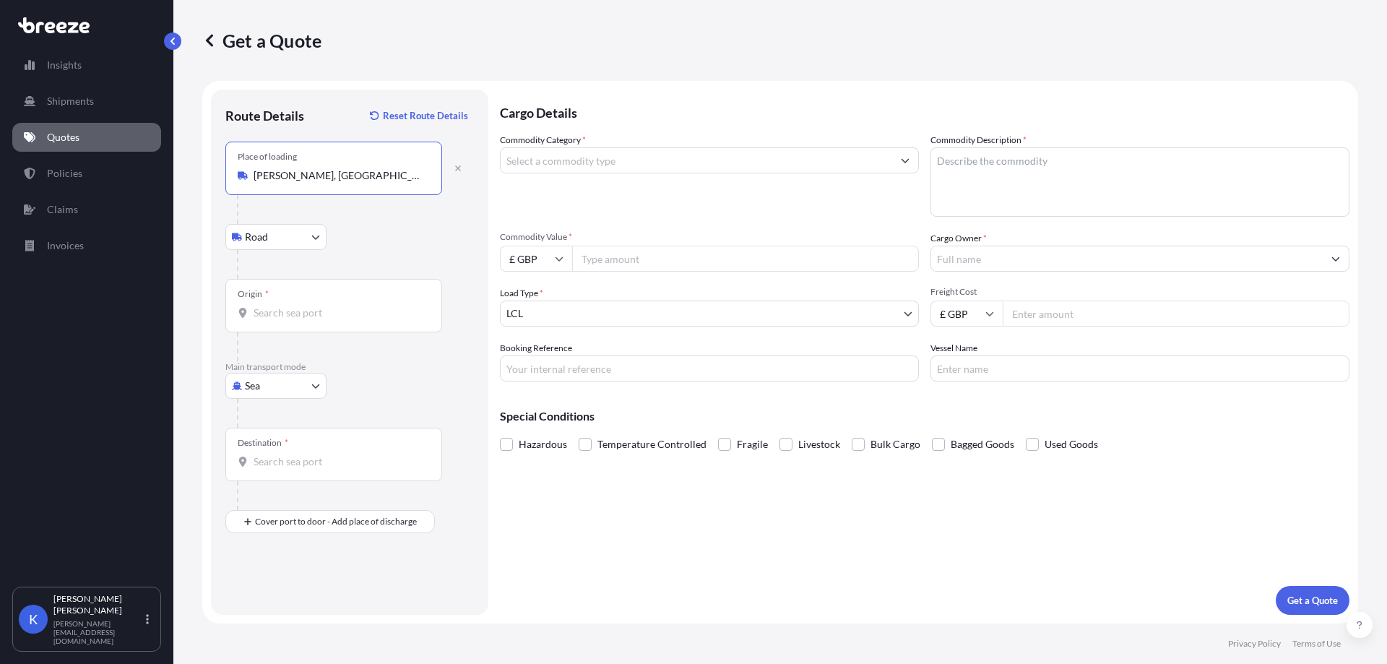
type input "[PERSON_NAME], [GEOGRAPHIC_DATA], [GEOGRAPHIC_DATA]"
click at [321, 316] on input "Origin *" at bounding box center [339, 313] width 170 height 14
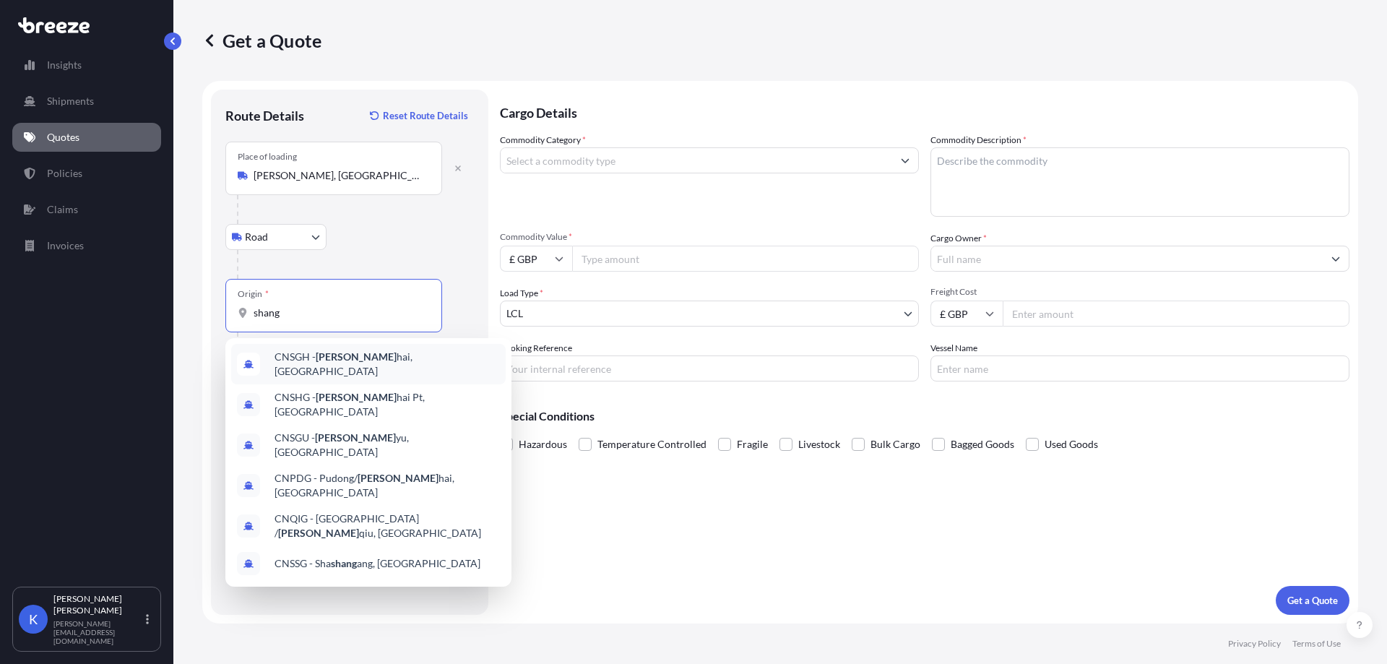
click at [379, 358] on span "CNSGH - Shang hai, [GEOGRAPHIC_DATA]" at bounding box center [386, 364] width 225 height 29
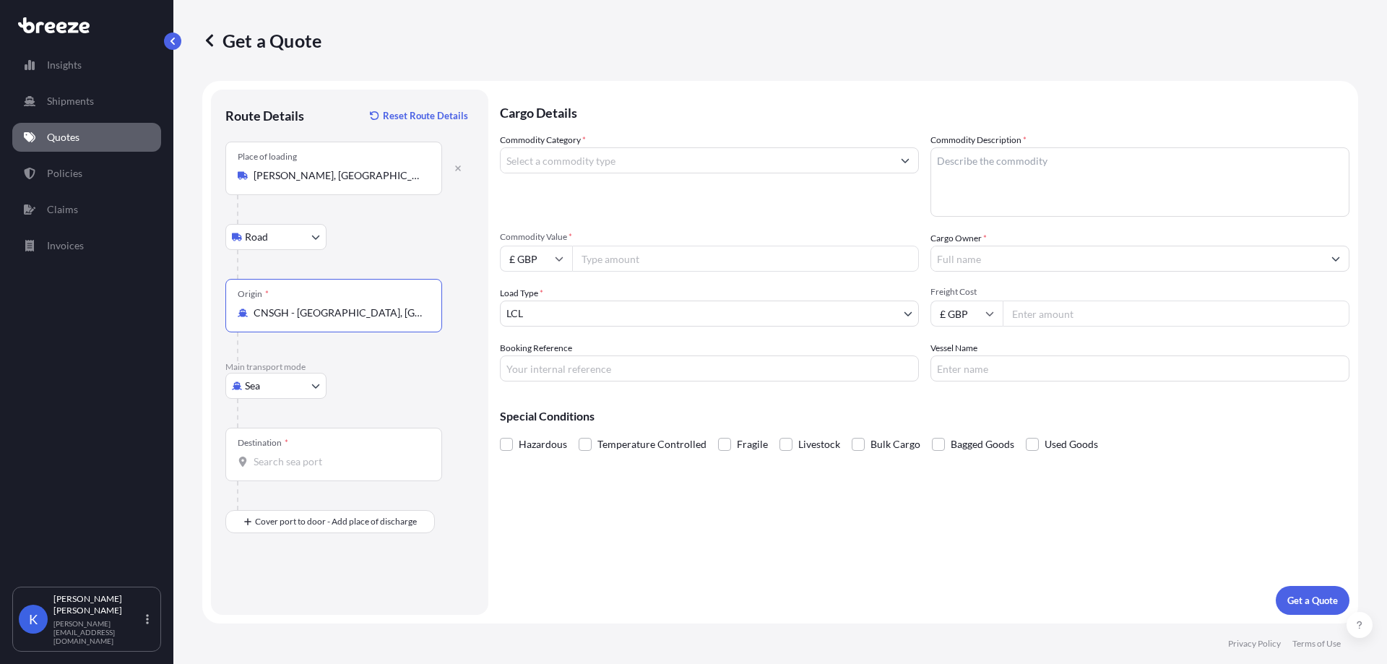
type input "CNSGH - [GEOGRAPHIC_DATA], [GEOGRAPHIC_DATA]"
click at [296, 436] on div "Destination *" at bounding box center [333, 454] width 217 height 53
click at [296, 454] on input "Destination *" at bounding box center [339, 461] width 170 height 14
click at [324, 518] on div "GBFXT - Felixstowe, [GEOGRAPHIC_DATA]" at bounding box center [368, 510] width 274 height 35
type input "GBFXT - Felixstowe, [GEOGRAPHIC_DATA]"
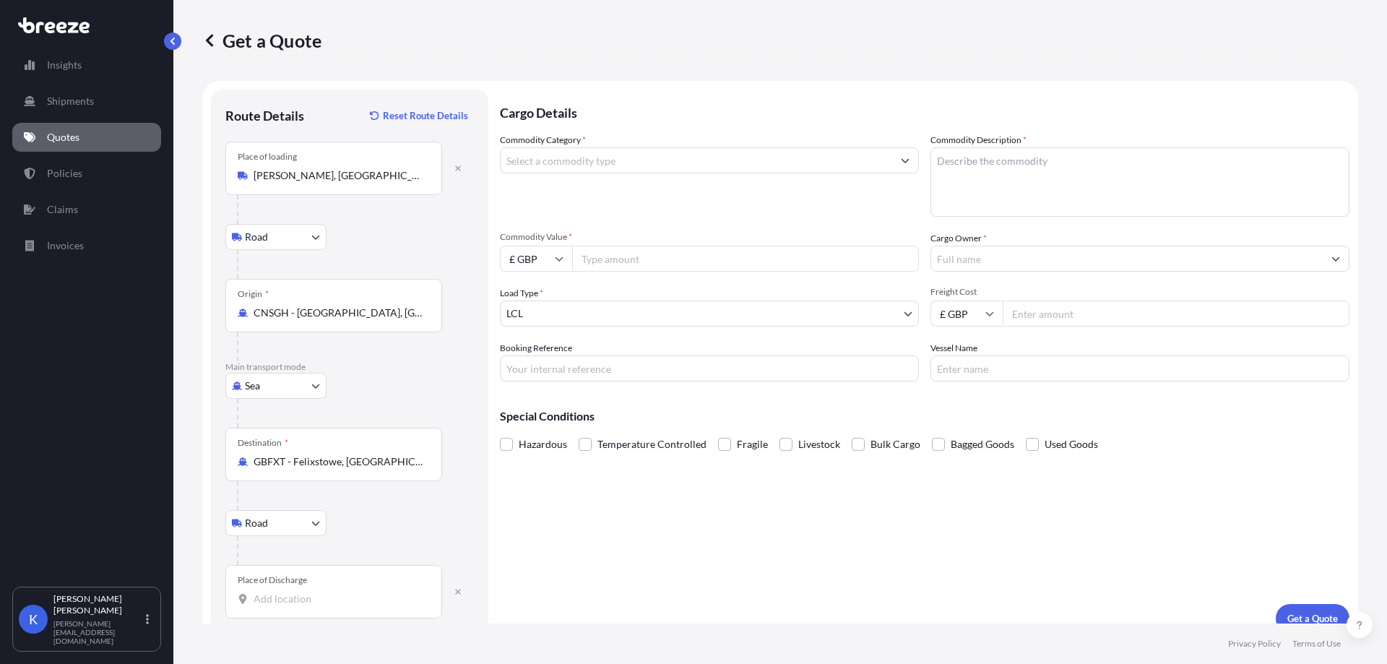
click at [271, 605] on input "Place of Discharge" at bounding box center [339, 599] width 170 height 14
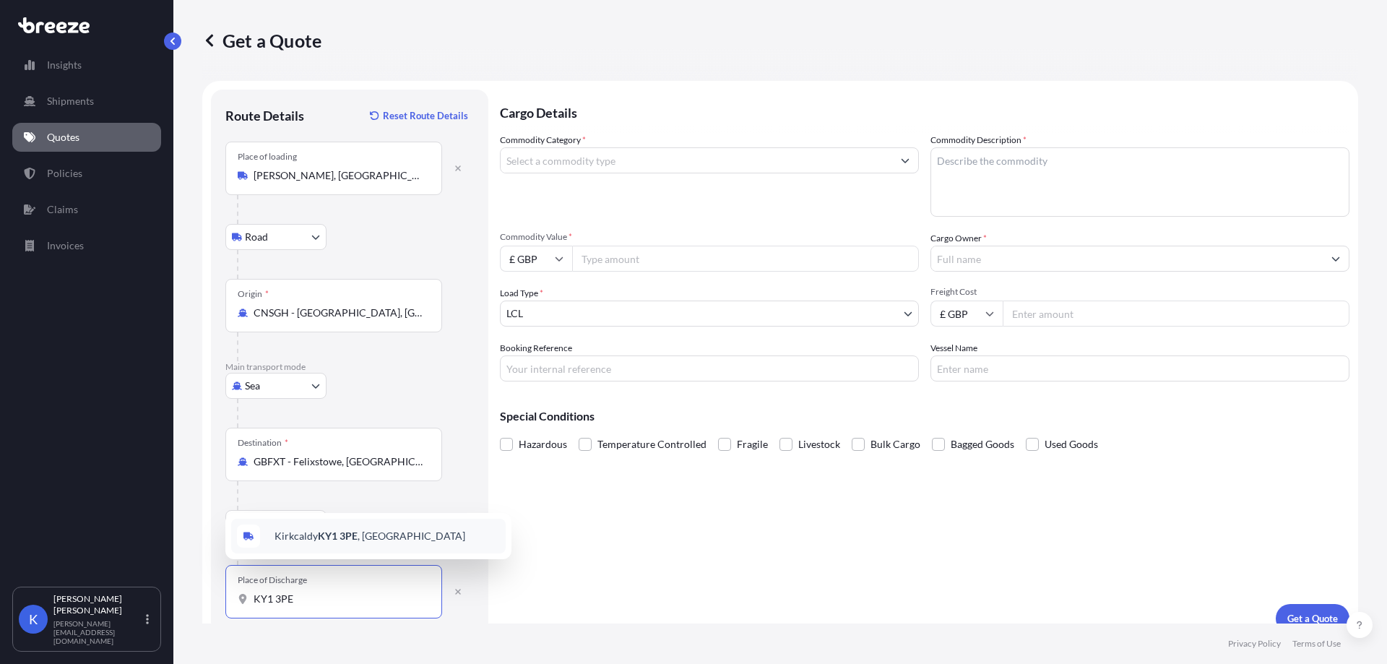
click at [372, 540] on span "Kirkcaldy KY1 3PE , [GEOGRAPHIC_DATA]" at bounding box center [369, 536] width 191 height 14
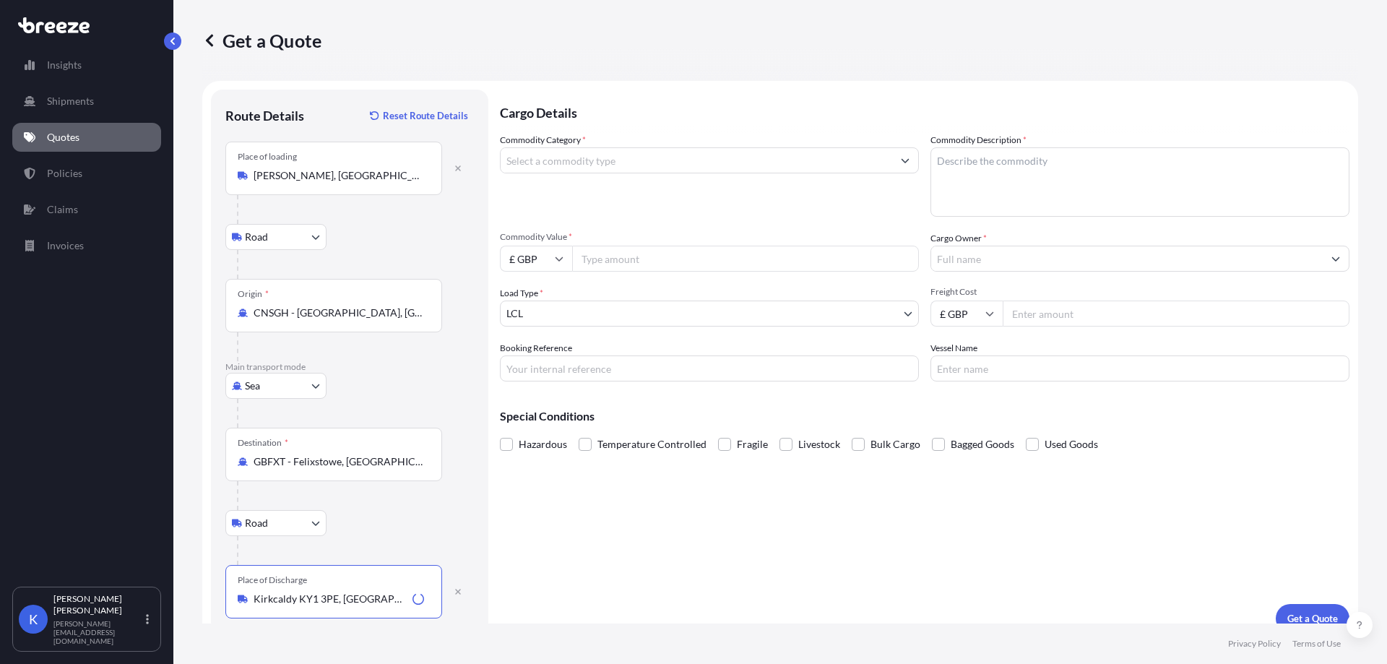
type input "Kirkcaldy KY1 3PE, [GEOGRAPHIC_DATA]"
click at [622, 149] on input "Commodity Category *" at bounding box center [697, 160] width 392 height 26
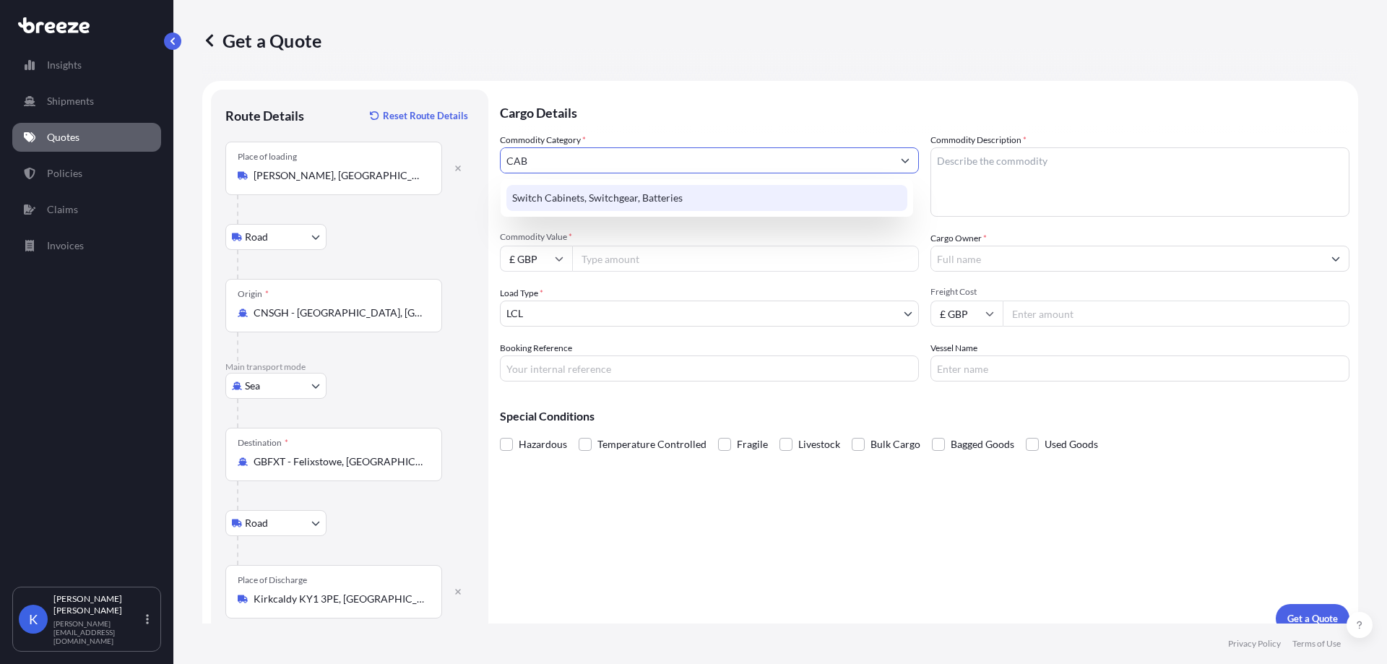
click at [631, 191] on div "Switch Cabinets, Switchgear, Batteries" at bounding box center [706, 198] width 401 height 26
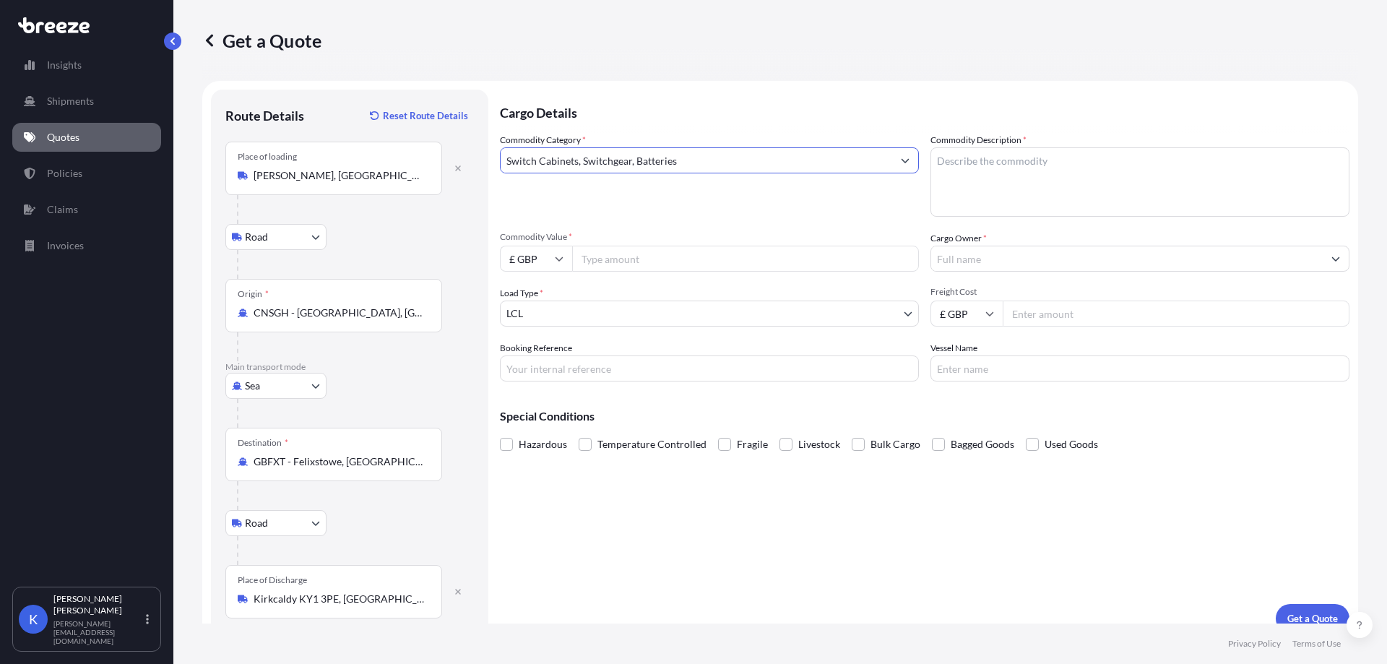
type input "Switch Cabinets, Switchgear, Batteries"
click at [683, 249] on input "Commodity Value *" at bounding box center [745, 259] width 347 height 26
paste input "2361.64"
type input "2361.64"
click at [970, 183] on textarea "Commodity Description *" at bounding box center [1139, 181] width 419 height 69
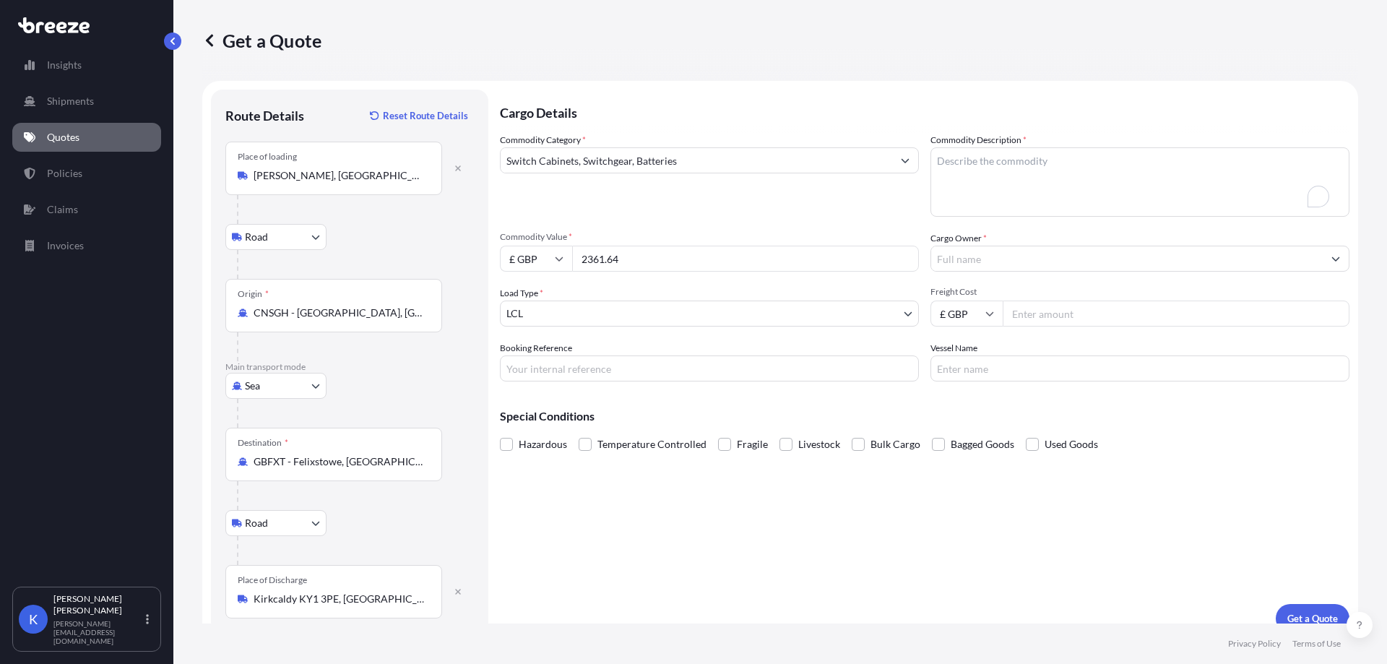
click at [1010, 178] on textarea "Commodity Description *" at bounding box center [1139, 181] width 419 height 69
paste textarea "COAXIAL CABLE"
type textarea "COAXIAL CABLE"
click at [964, 263] on input "Cargo Owner *" at bounding box center [1127, 259] width 392 height 26
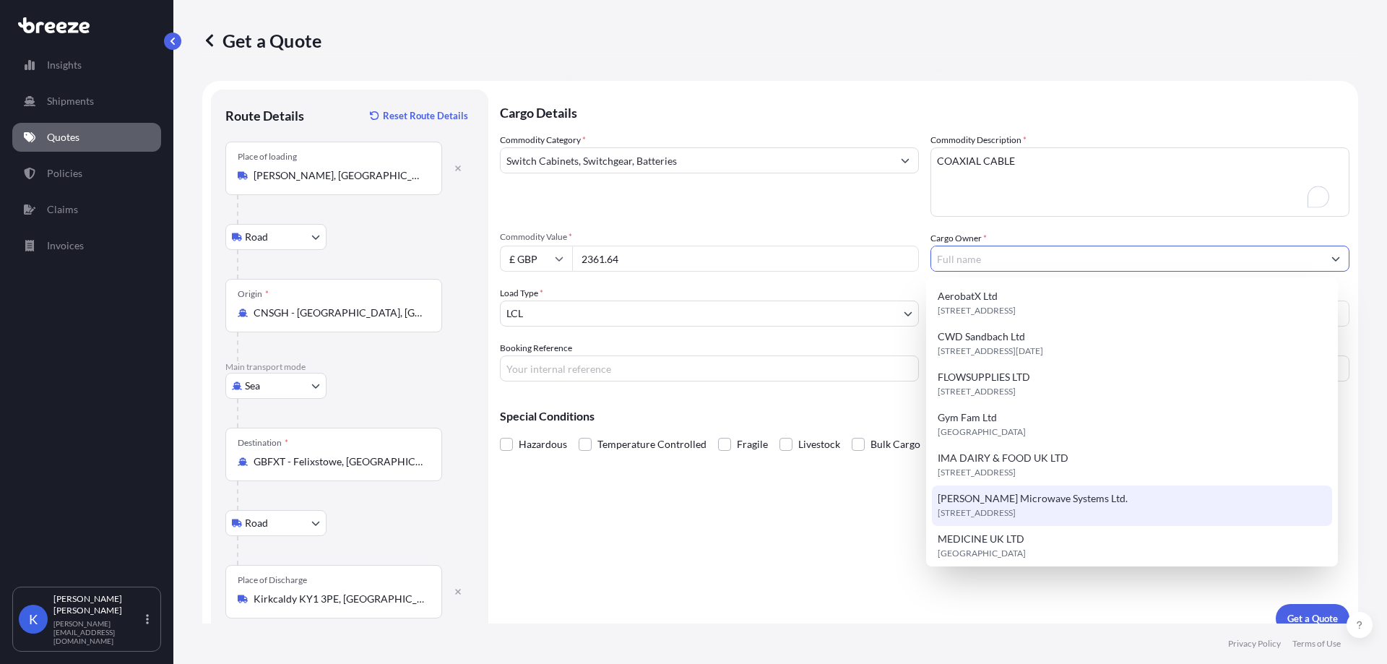
click at [1024, 521] on div "[PERSON_NAME] Microwave Systems Ltd. [STREET_ADDRESS]" at bounding box center [1132, 505] width 401 height 40
type input "[PERSON_NAME] Microwave Systems Ltd."
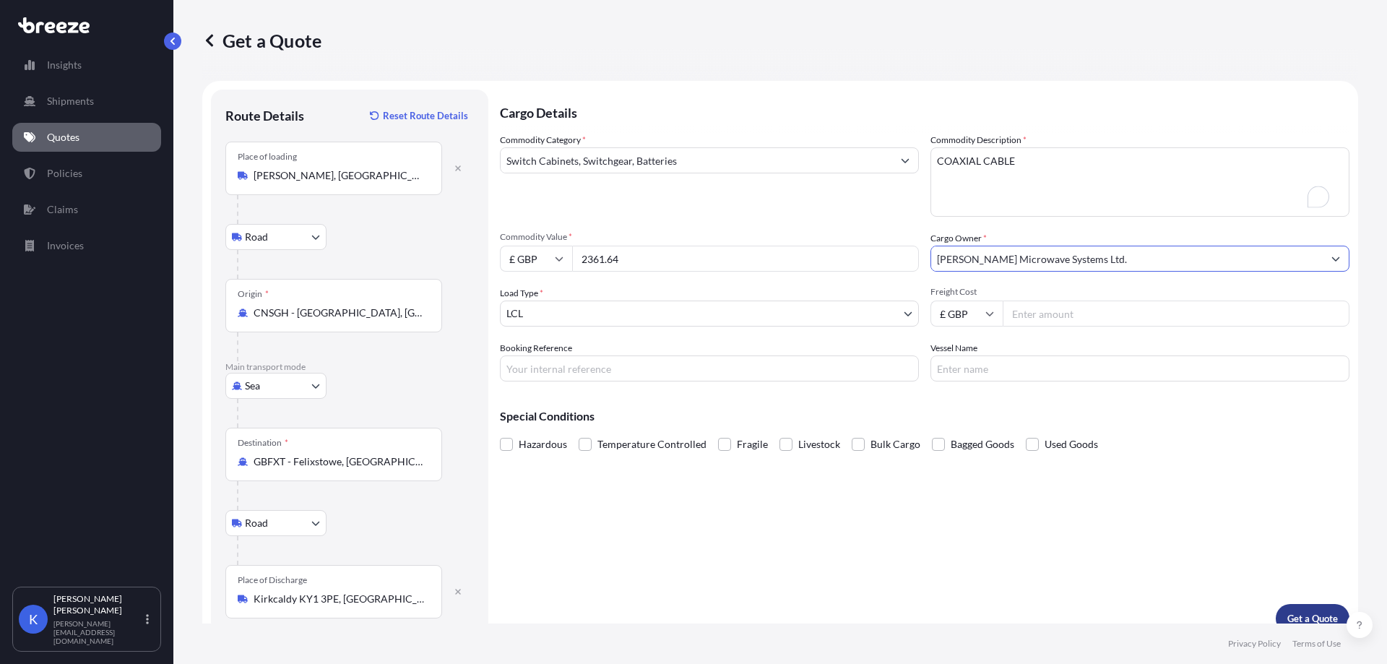
click at [1294, 618] on p "Get a Quote" at bounding box center [1312, 618] width 51 height 14
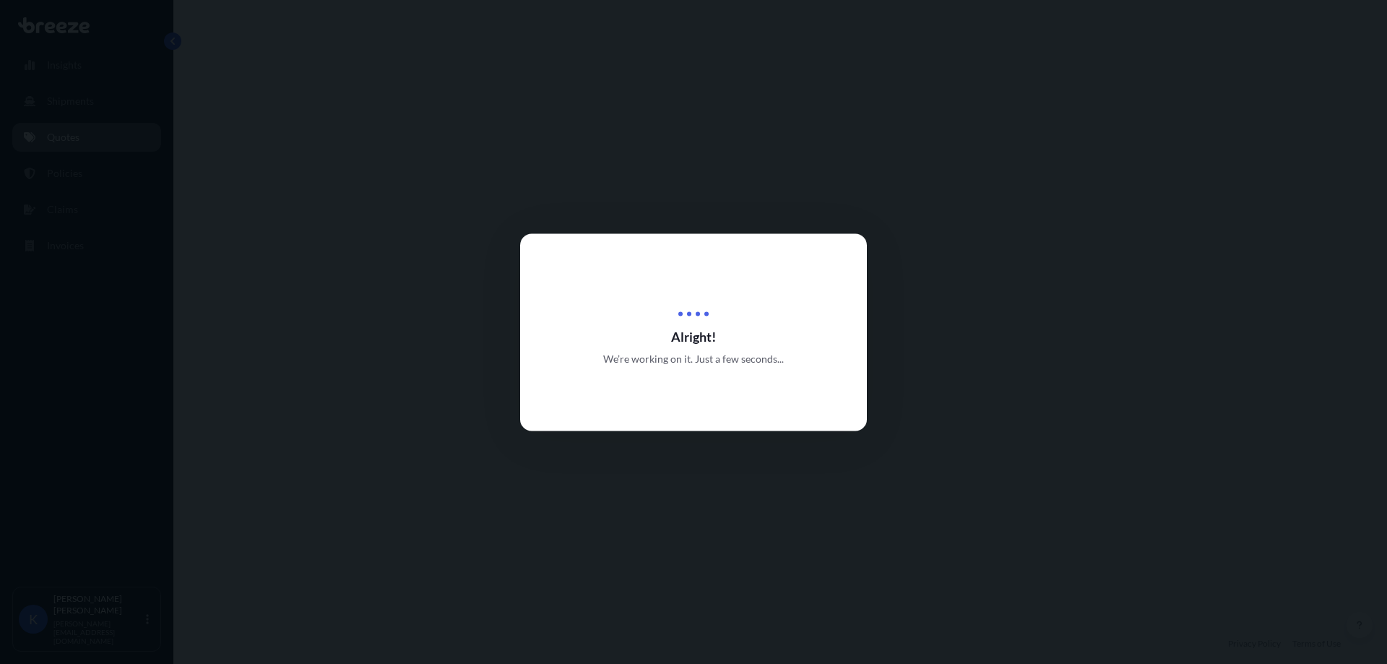
select select "Road"
select select "Sea"
select select "Road"
select select "1"
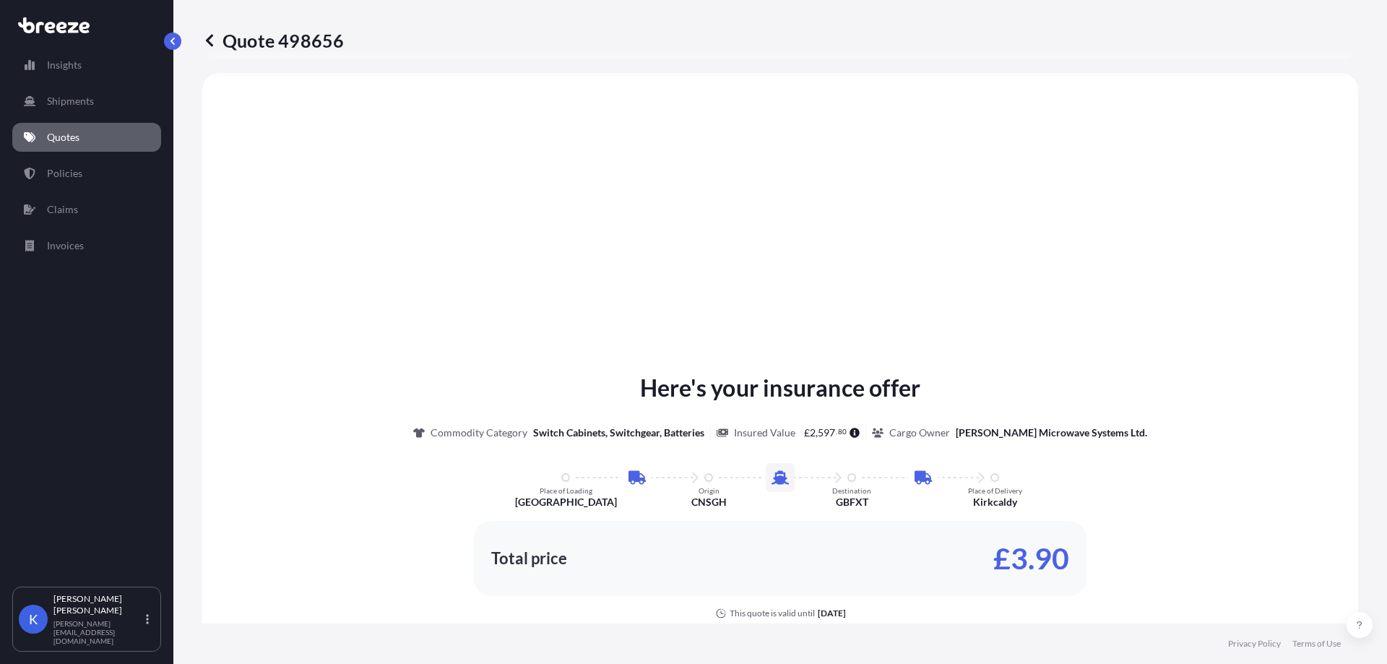
scroll to position [578, 0]
